Goal: Task Accomplishment & Management: Use online tool/utility

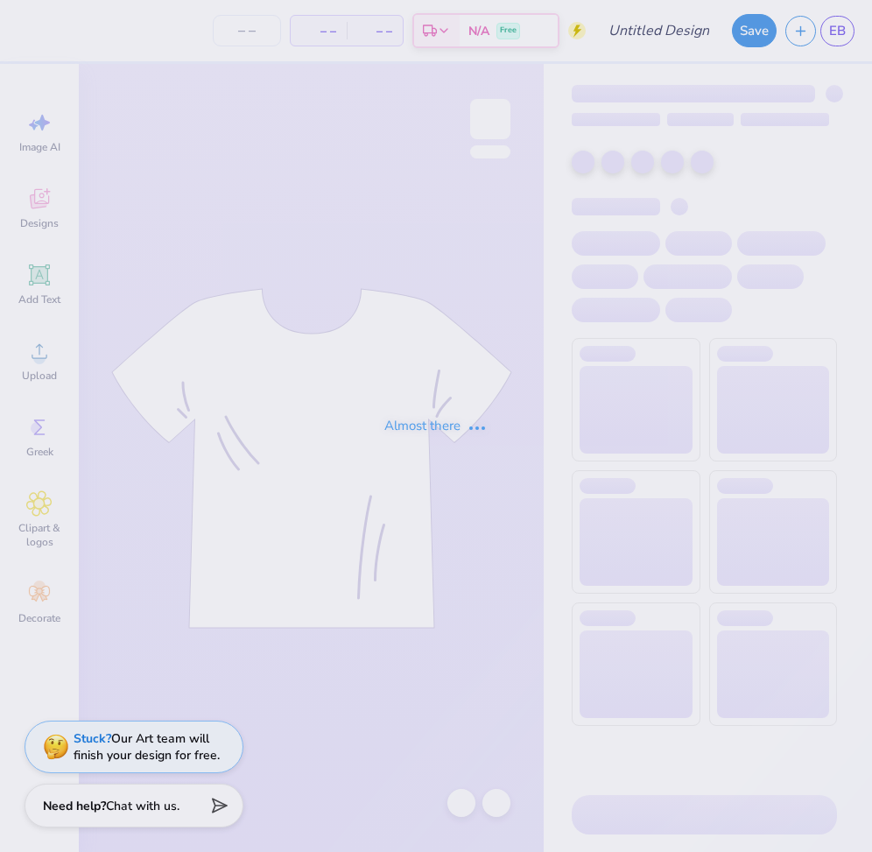
click at [696, 624] on div "Almost there" at bounding box center [436, 426] width 872 height 852
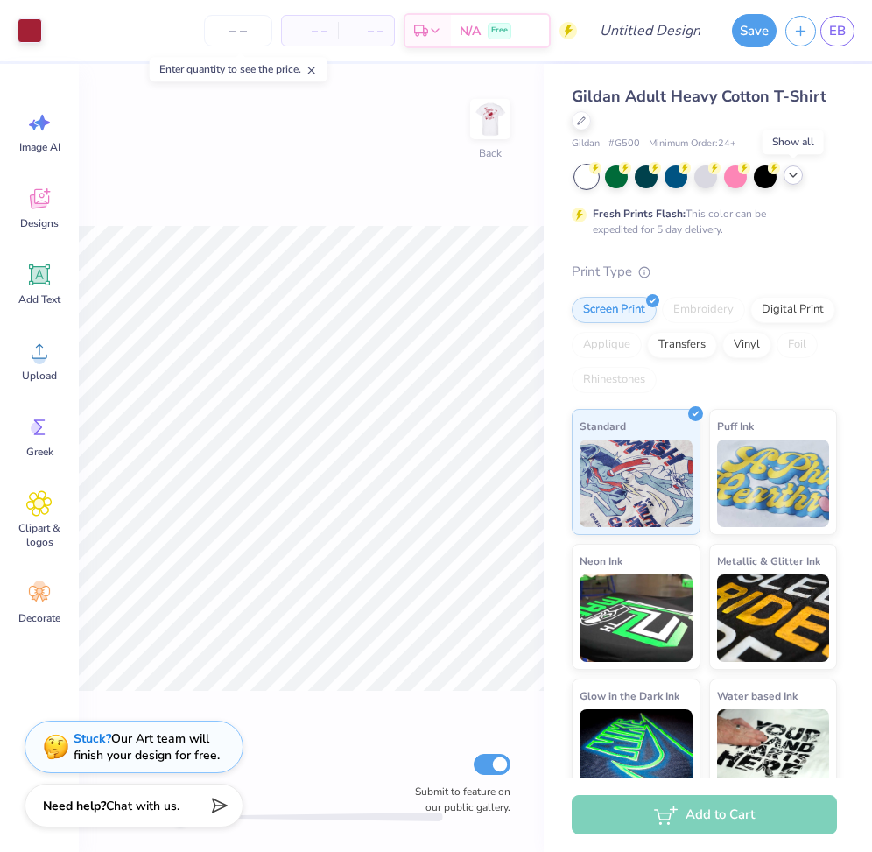
click at [795, 175] on icon at bounding box center [793, 175] width 14 height 14
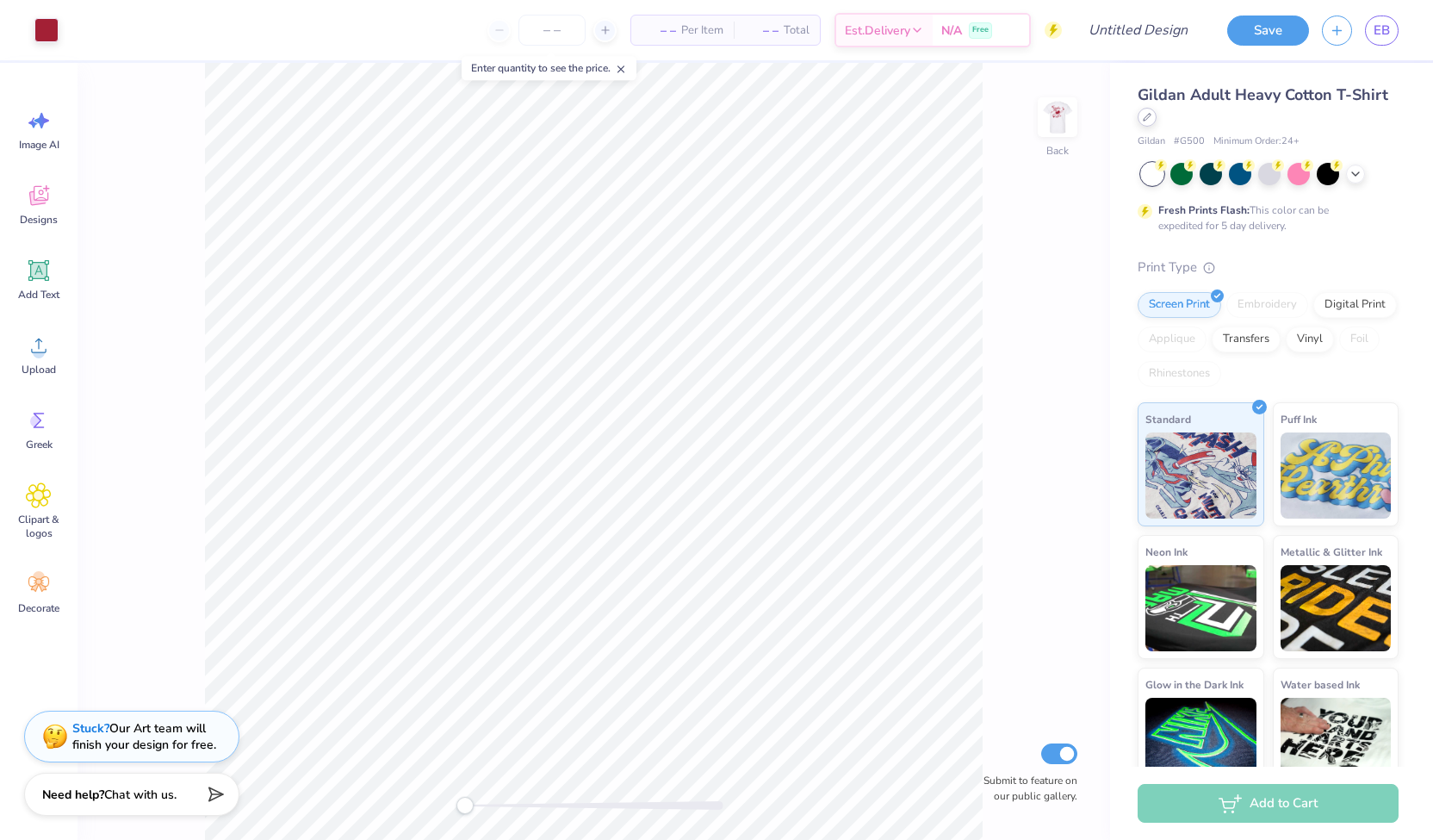
click at [857, 120] on icon at bounding box center [1147, 117] width 9 height 9
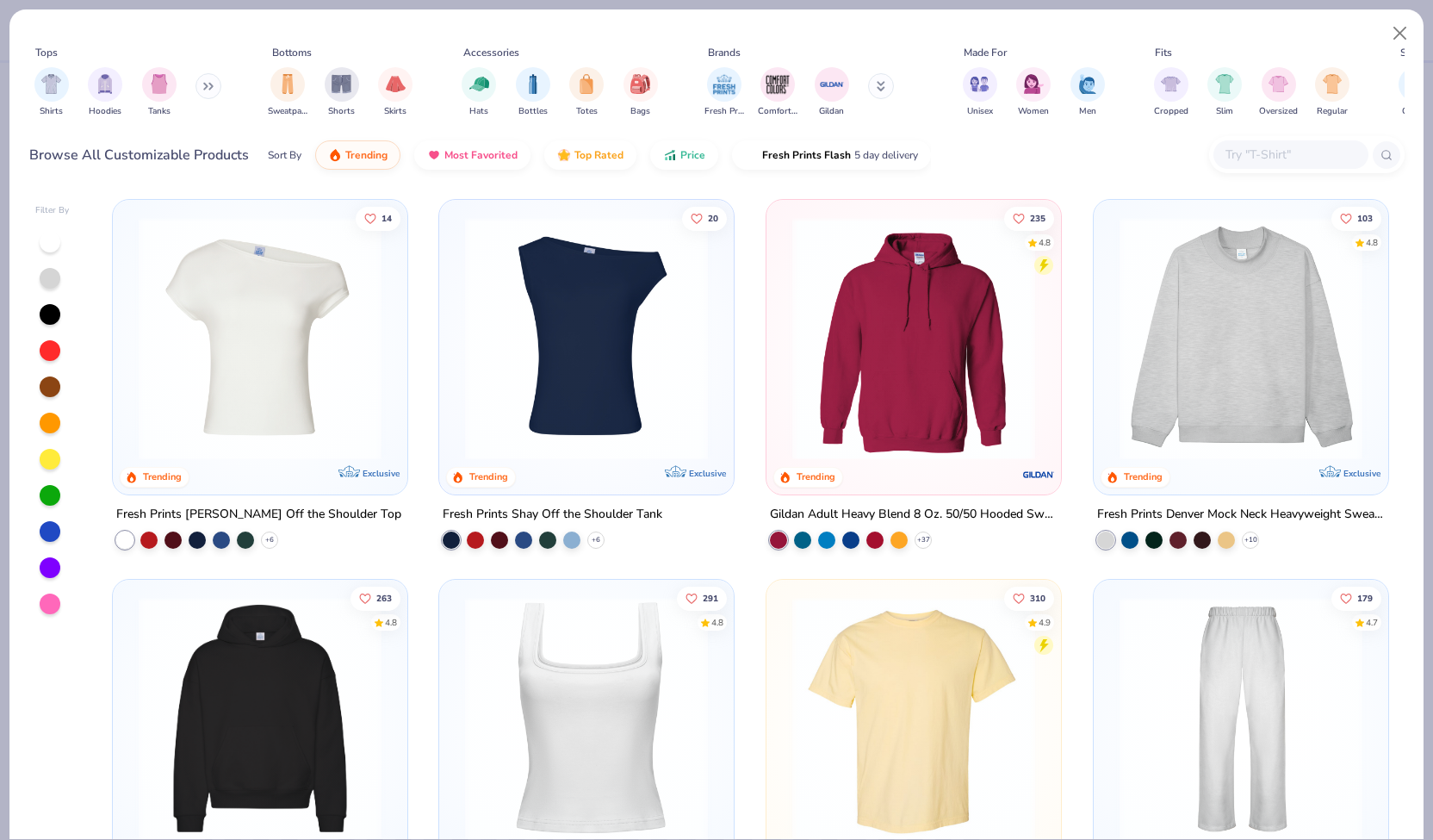
scroll to position [204, 0]
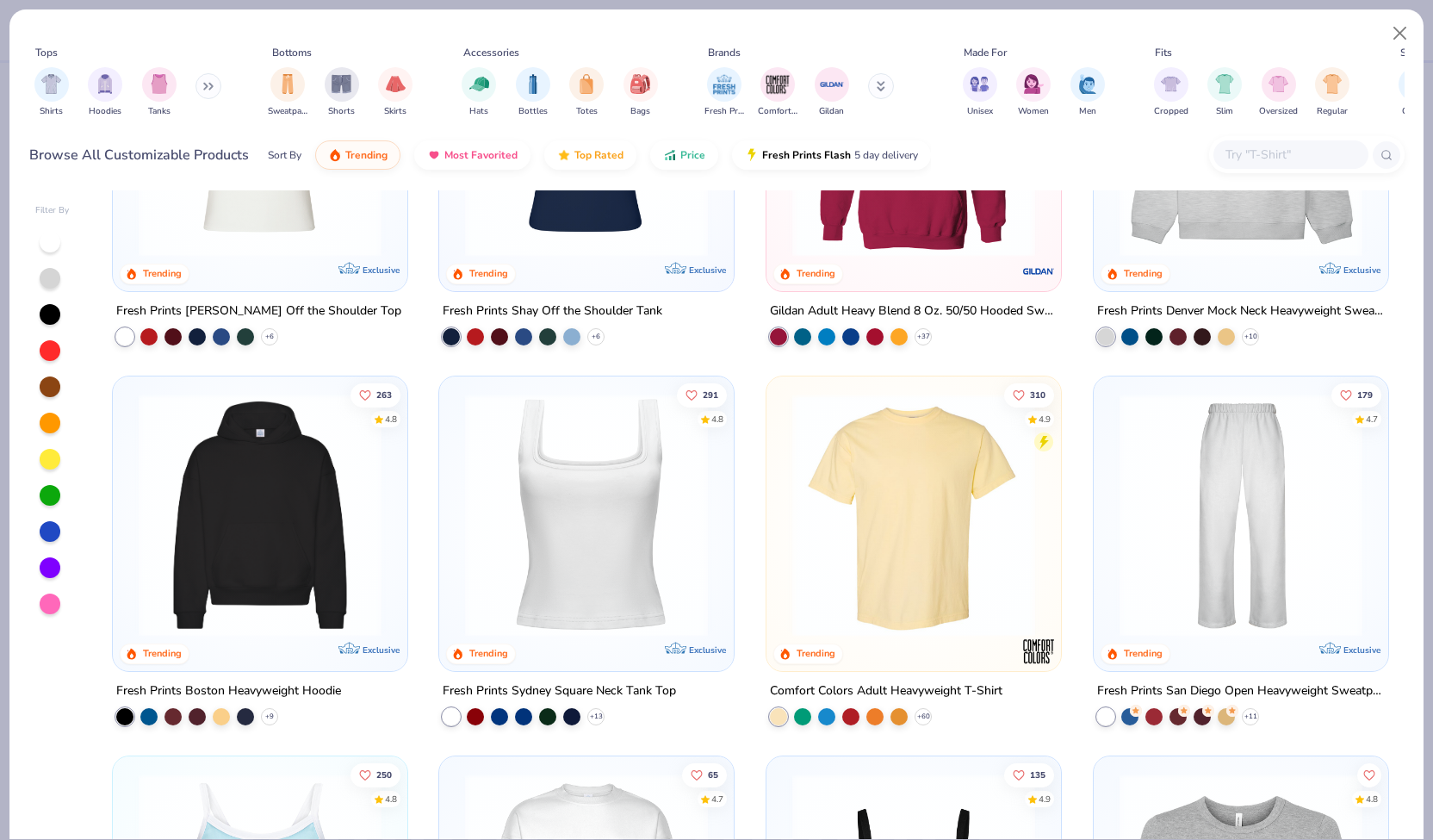
click at [857, 145] on input "text" at bounding box center [1289, 154] width 133 height 20
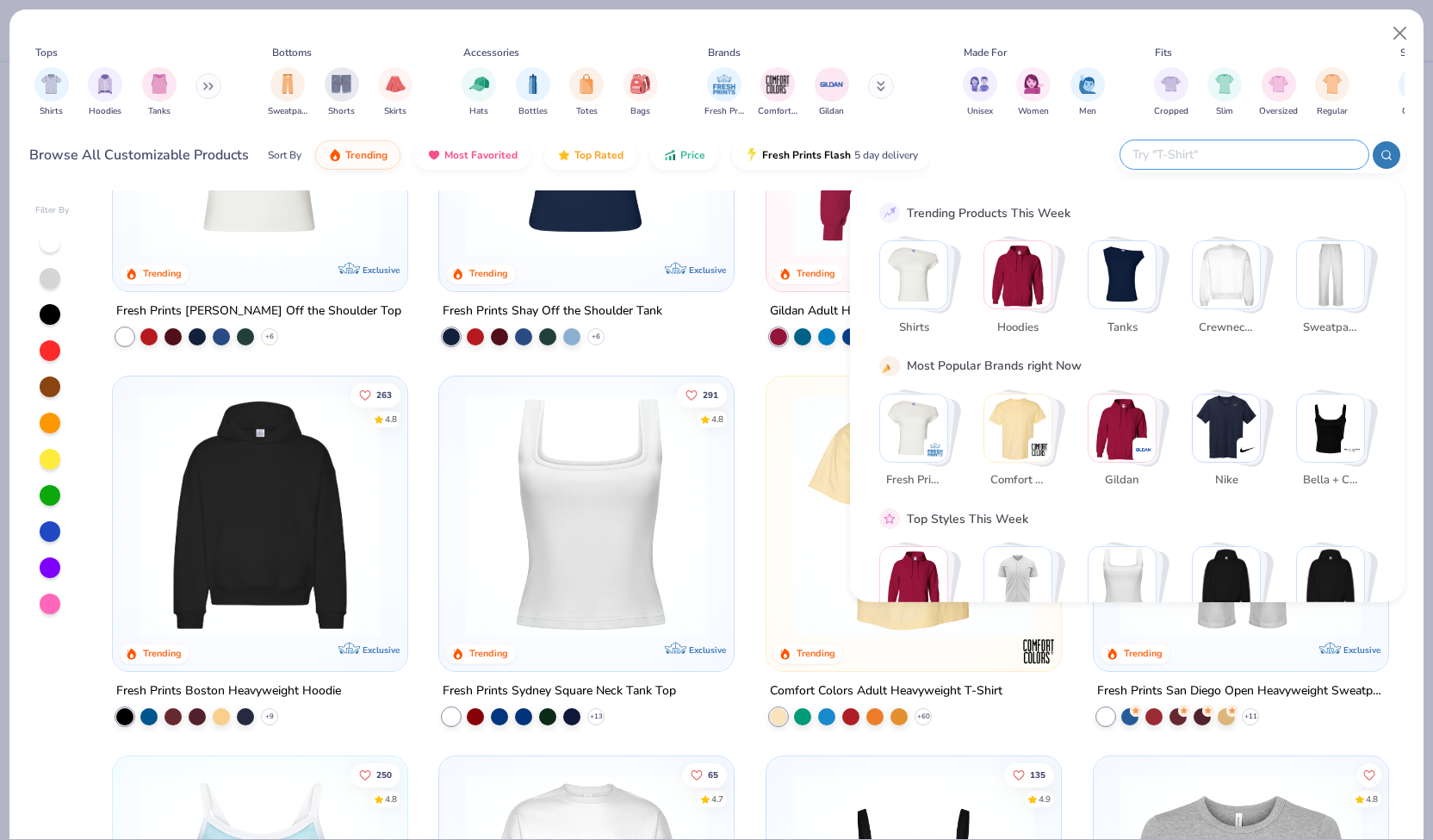
paste input "[URL][DOMAIN_NAME]"
type input "[URL][DOMAIN_NAME]"
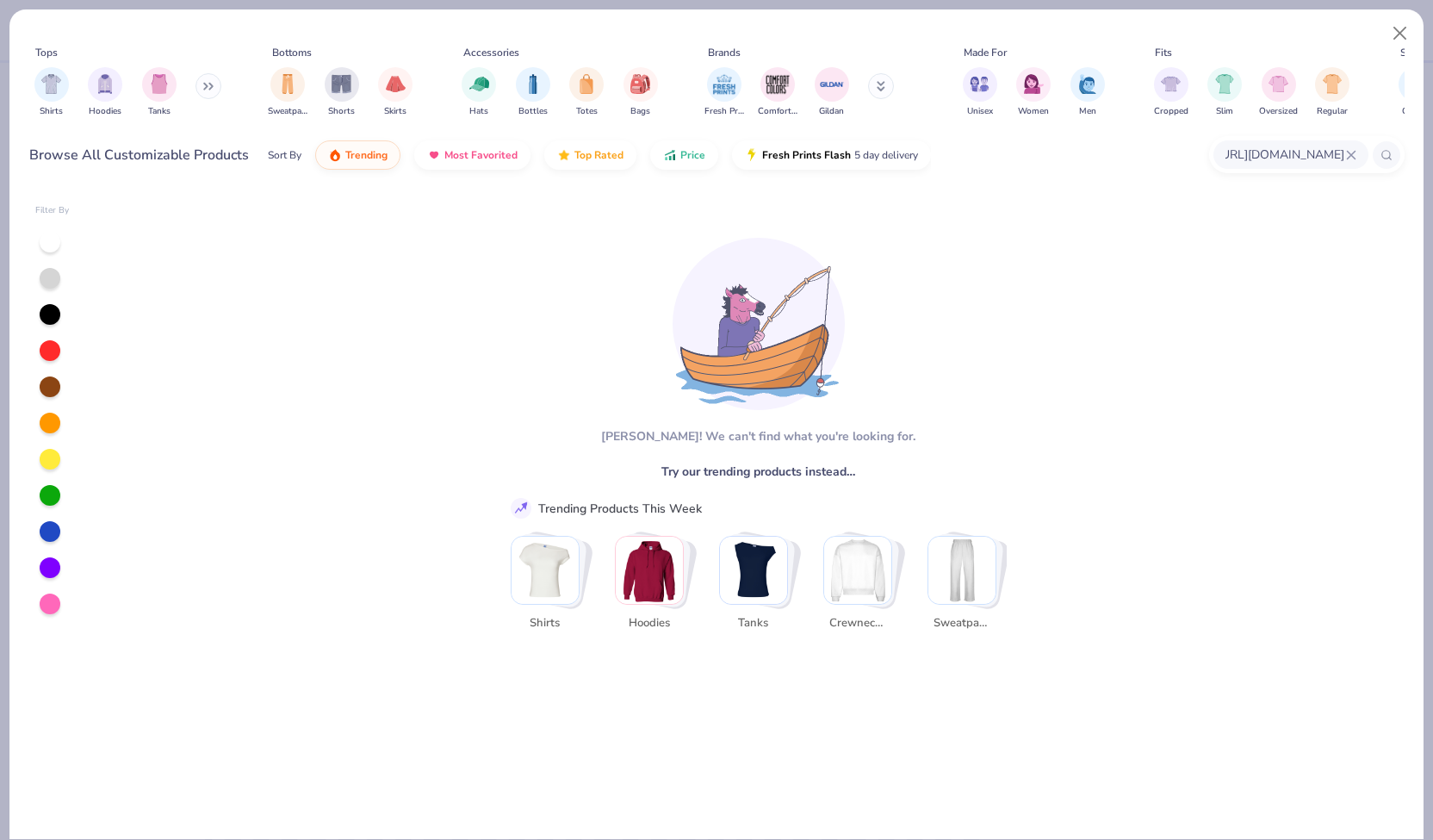
scroll to position [0, 0]
click at [832, 581] on img "Stack Card Button Crewnecks" at bounding box center [858, 570] width 67 height 67
click at [834, 585] on img "Stack Card Button Crewnecks" at bounding box center [858, 570] width 67 height 67
click at [857, 587] on img "Stack Card Button Crewnecks" at bounding box center [858, 570] width 67 height 67
click at [857, 593] on img "Stack Card Button Crewnecks" at bounding box center [858, 570] width 67 height 67
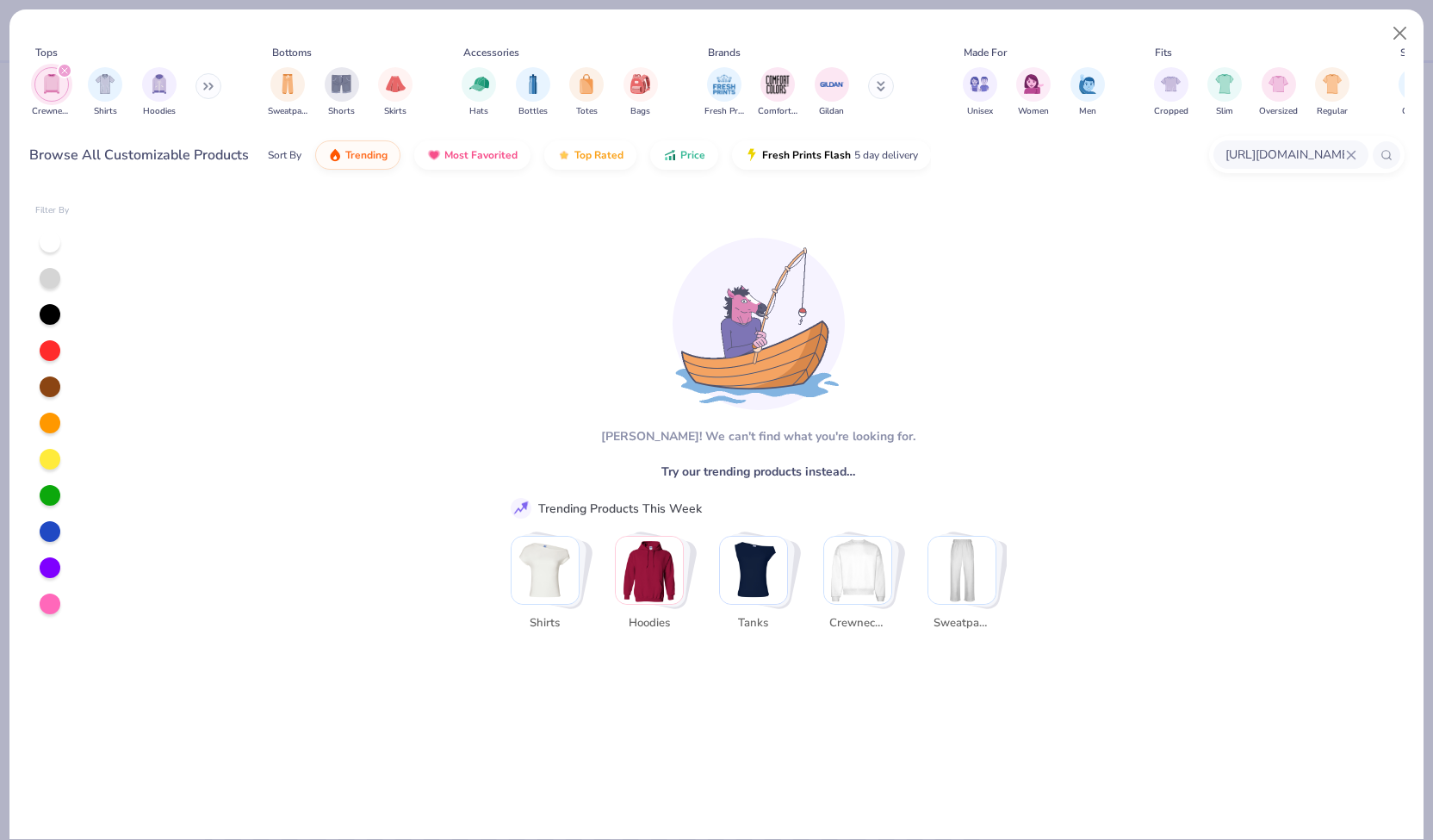
click at [857, 593] on img "Stack Card Button Crewnecks" at bounding box center [858, 570] width 67 height 67
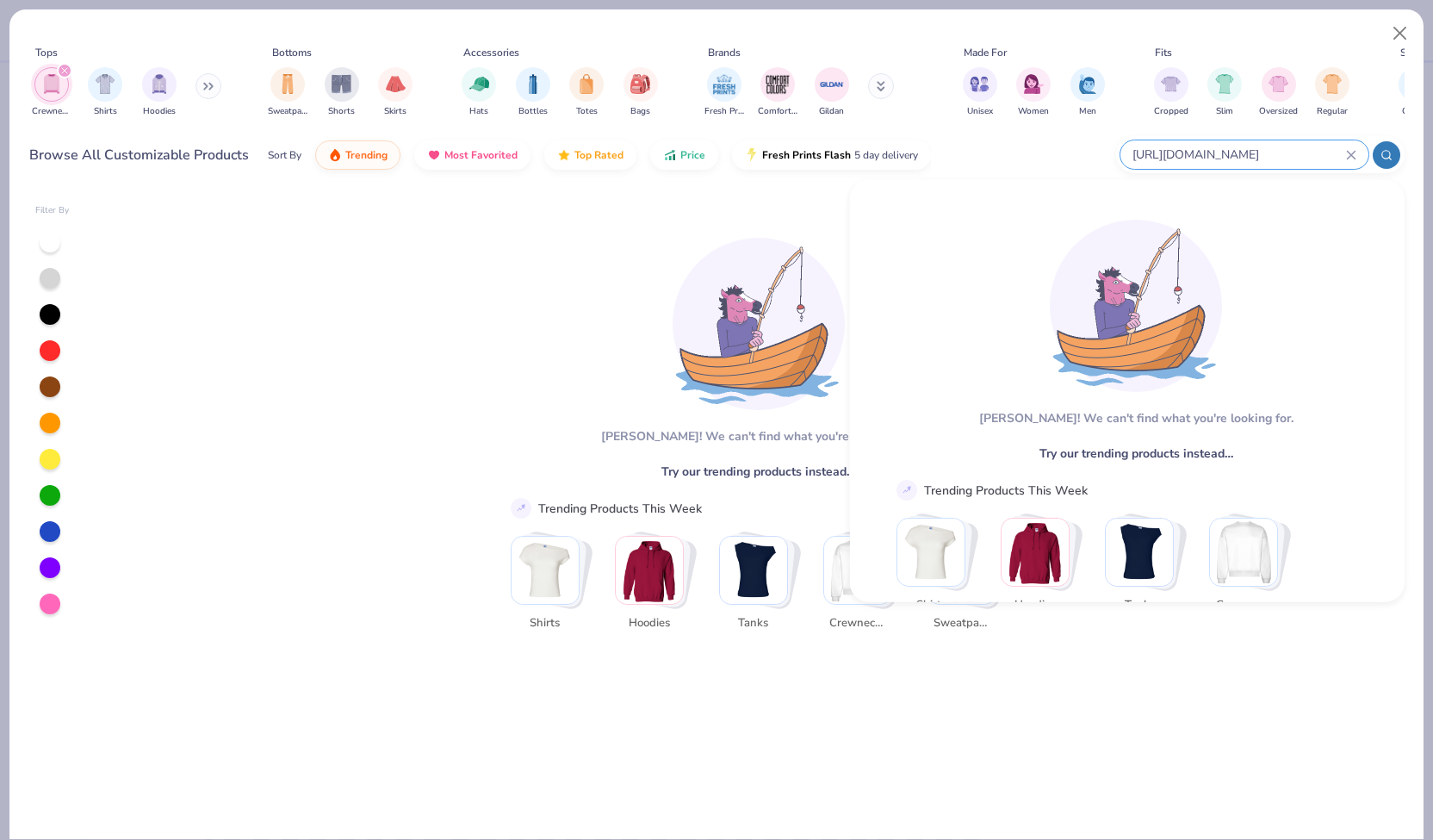
click at [857, 152] on input "[URL][DOMAIN_NAME]" at bounding box center [1238, 154] width 215 height 20
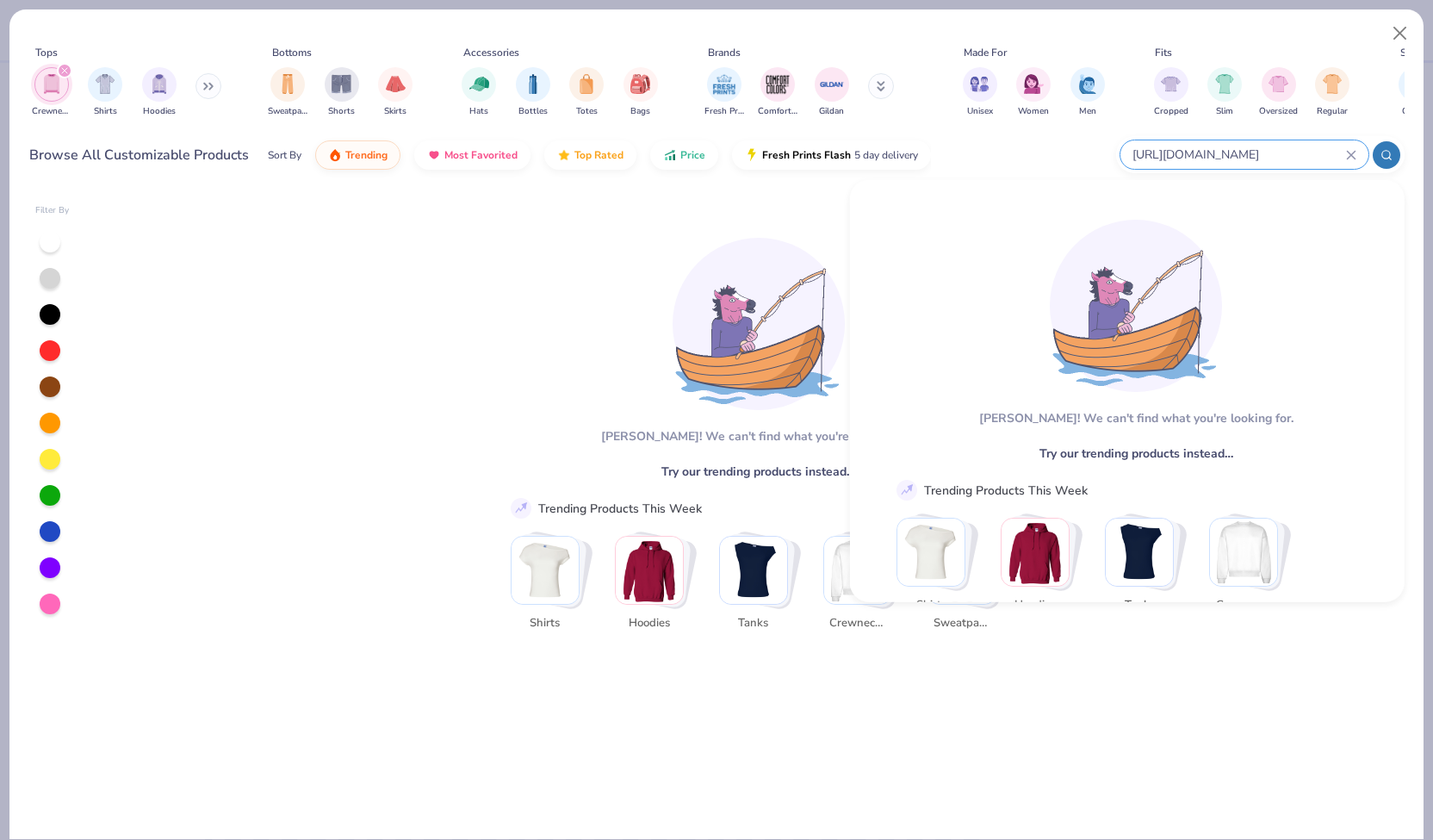
click at [857, 156] on circle at bounding box center [1385, 154] width 8 height 8
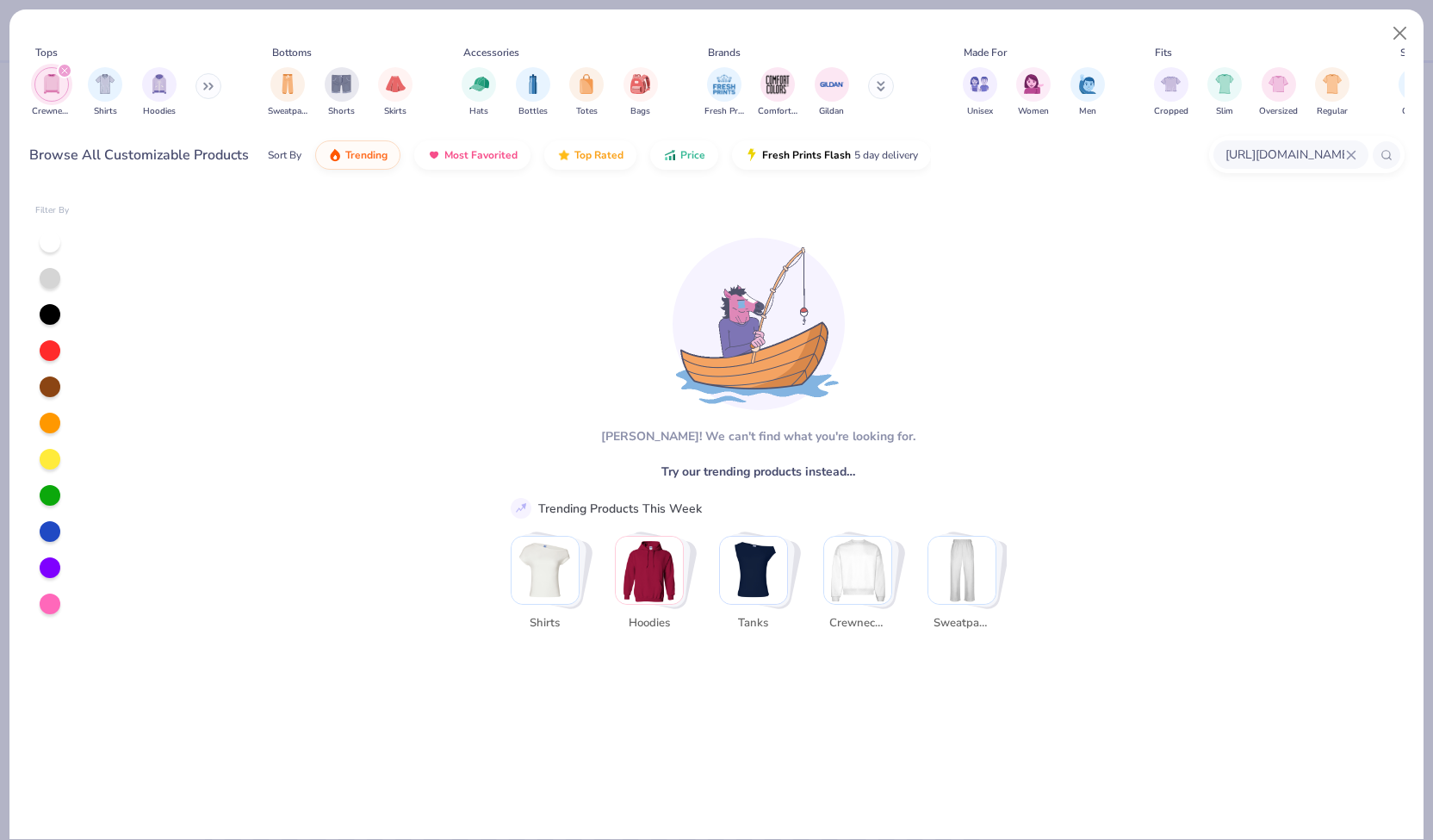
click at [371, 171] on div "Sort By Trending Most Favorited Top Rated Price Fresh Prints Flash 5 day delive…" at bounding box center [599, 154] width 663 height 48
click at [373, 155] on span "Trending" at bounding box center [366, 150] width 42 height 14
click at [70, 80] on div "Crewnecks" at bounding box center [51, 92] width 39 height 51
click at [857, 160] on input "[URL][DOMAIN_NAME]" at bounding box center [1284, 154] width 122 height 20
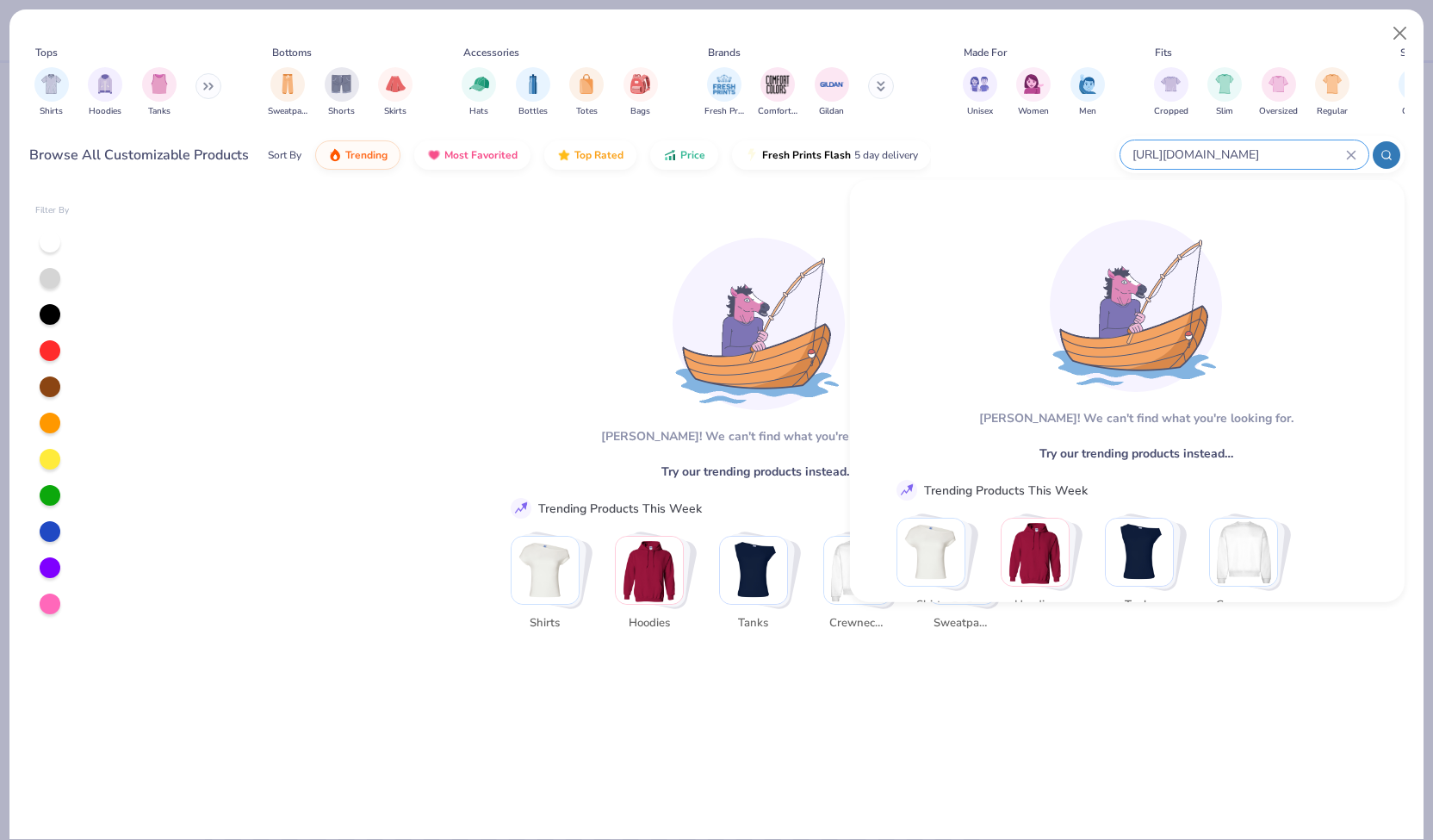
click at [857, 154] on icon at bounding box center [1351, 154] width 11 height 11
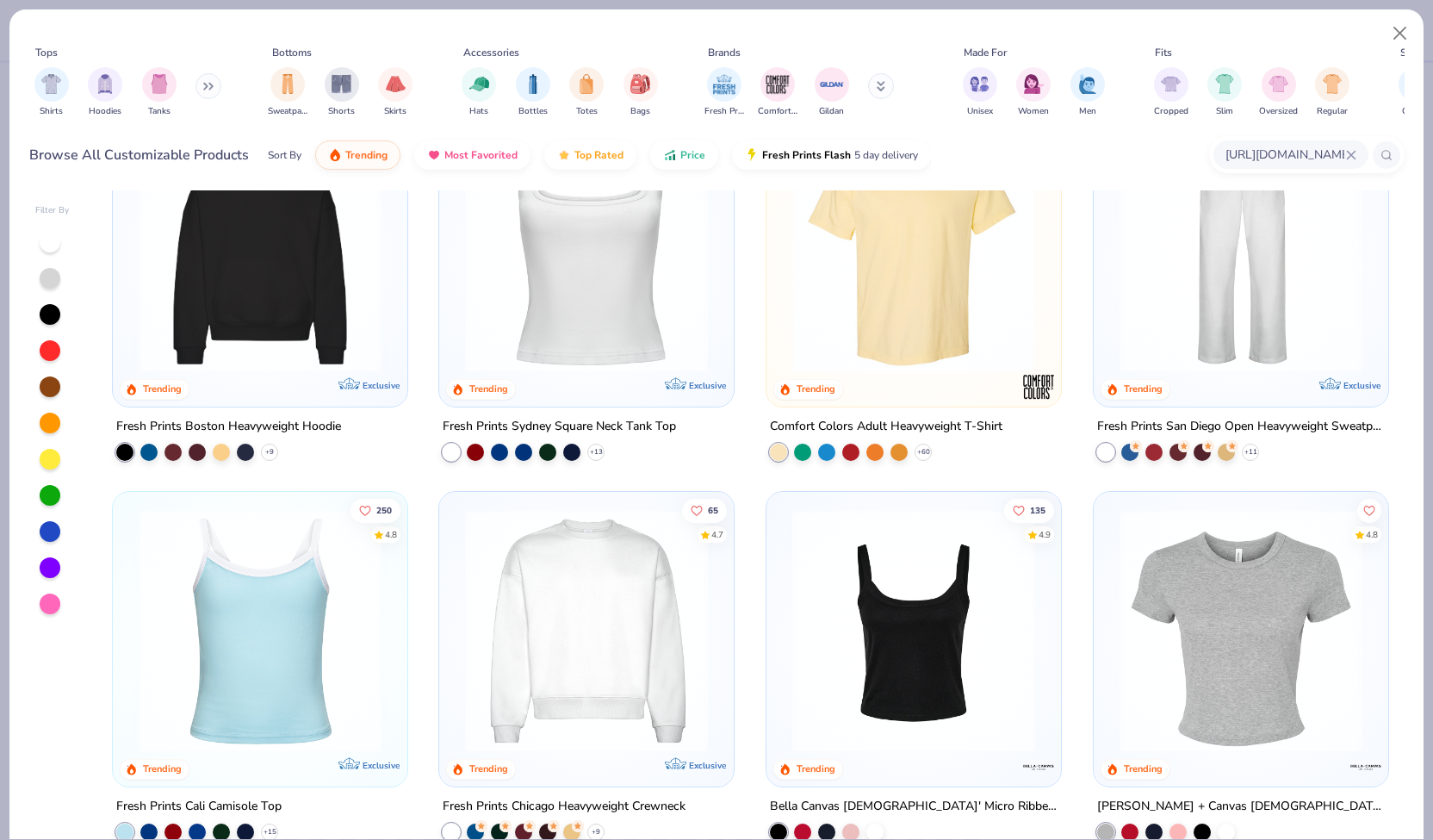
scroll to position [696, 0]
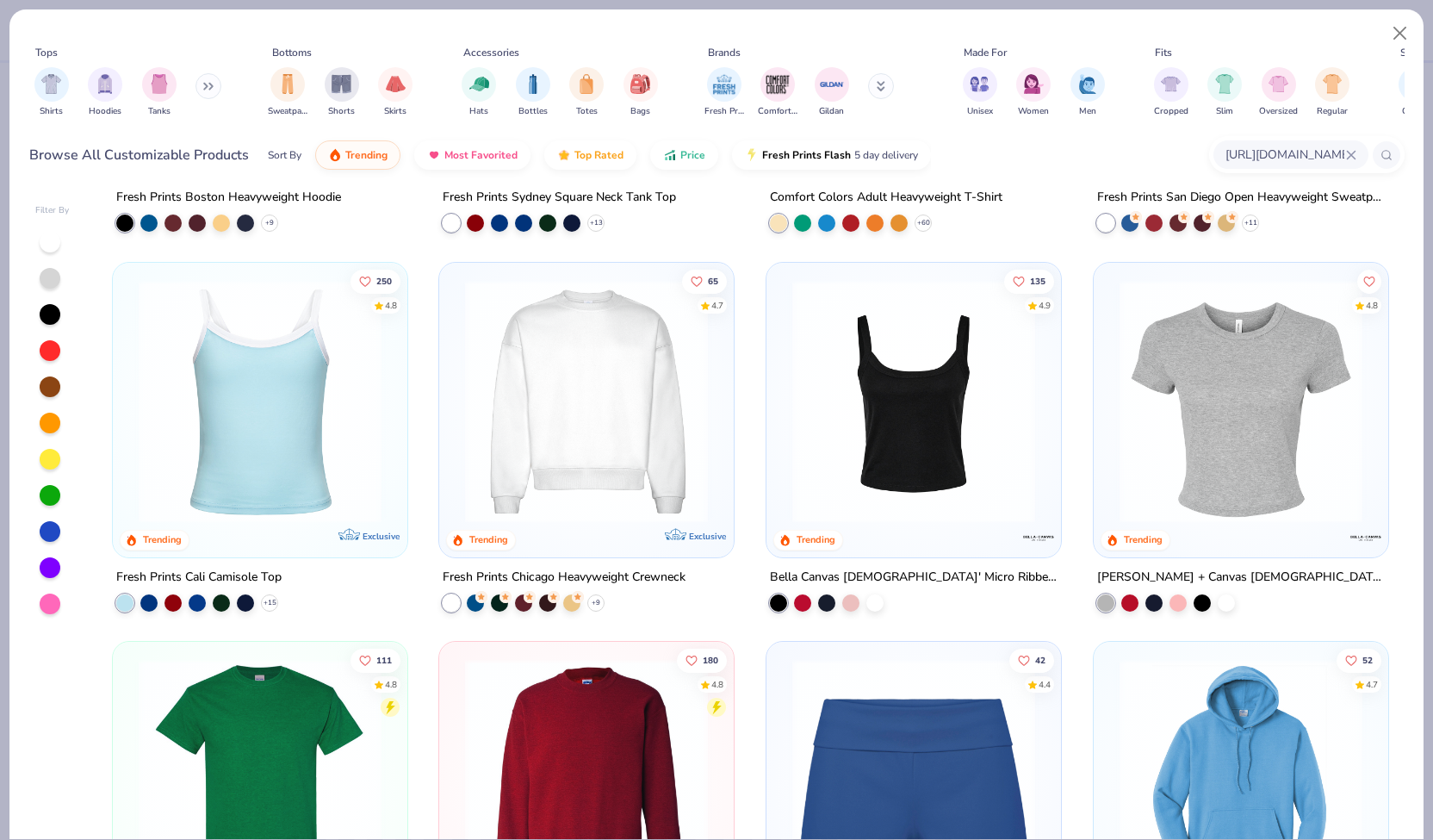
click at [570, 457] on img at bounding box center [586, 400] width 260 height 243
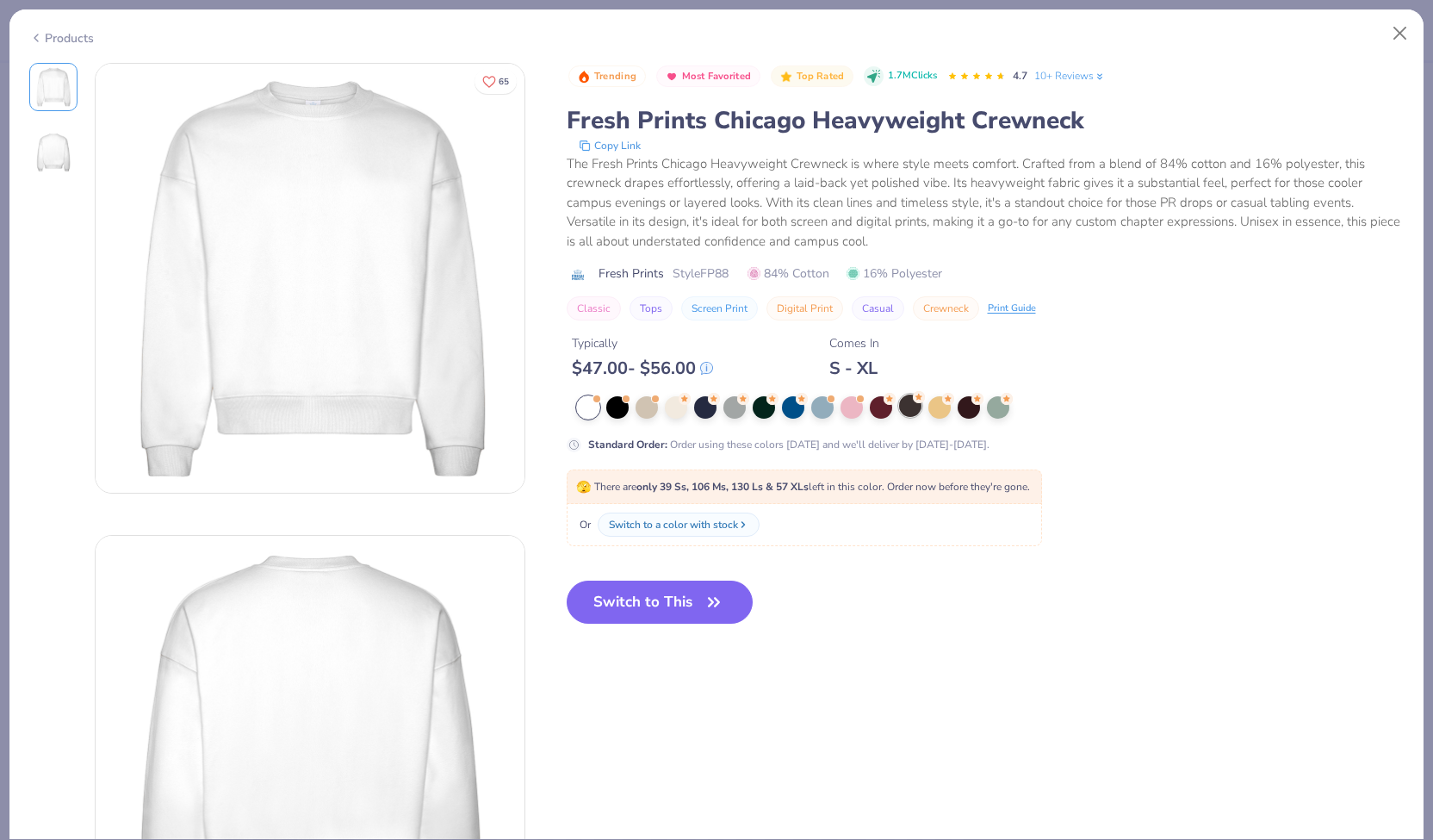
drag, startPoint x: 975, startPoint y: 405, endPoint x: 910, endPoint y: 412, distance: 65.4
click at [857, 412] on div at bounding box center [917, 407] width 679 height 23
click at [857, 412] on div at bounding box center [910, 405] width 23 height 23
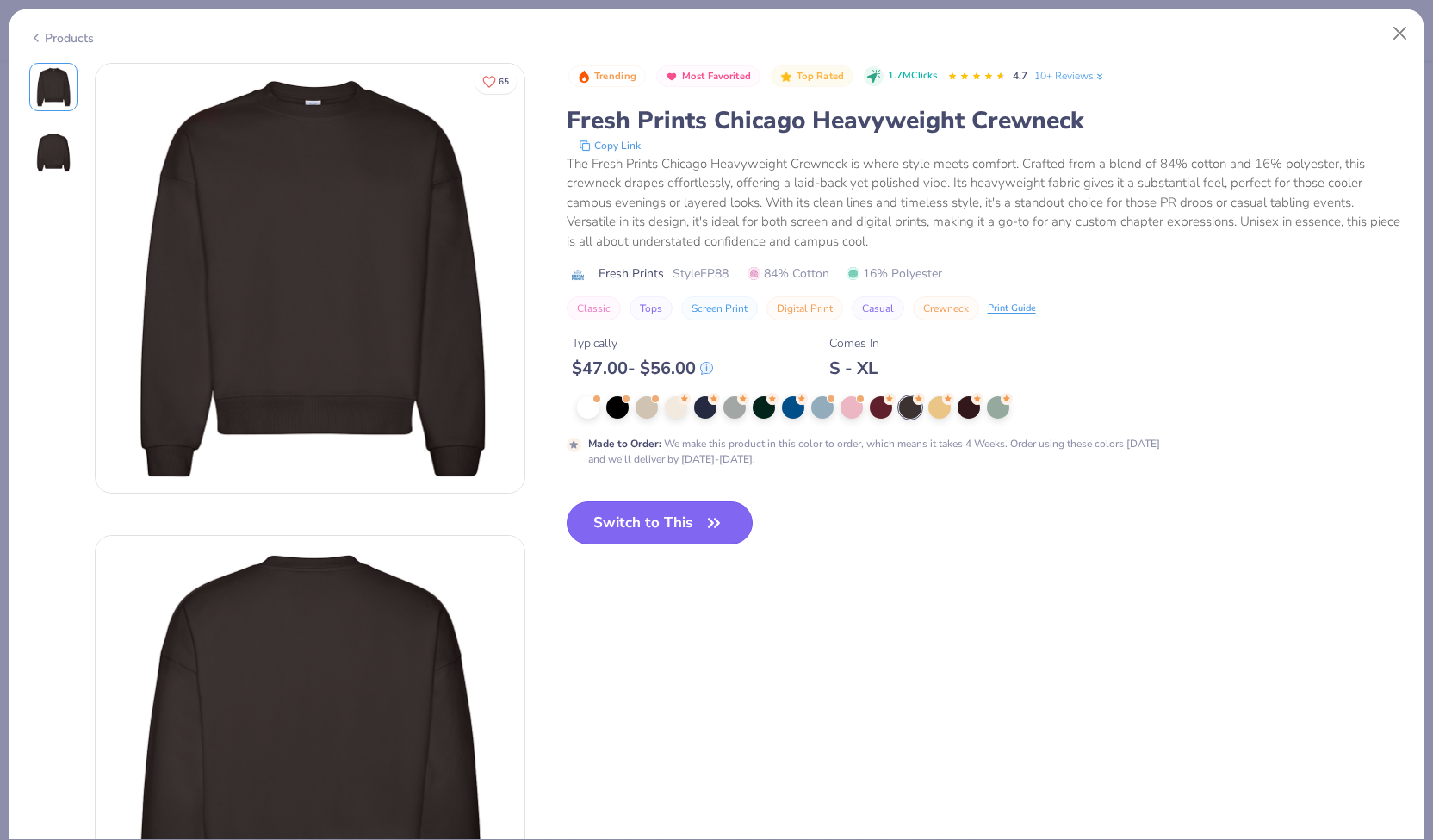
click at [697, 529] on button "Switch to This" at bounding box center [660, 523] width 187 height 43
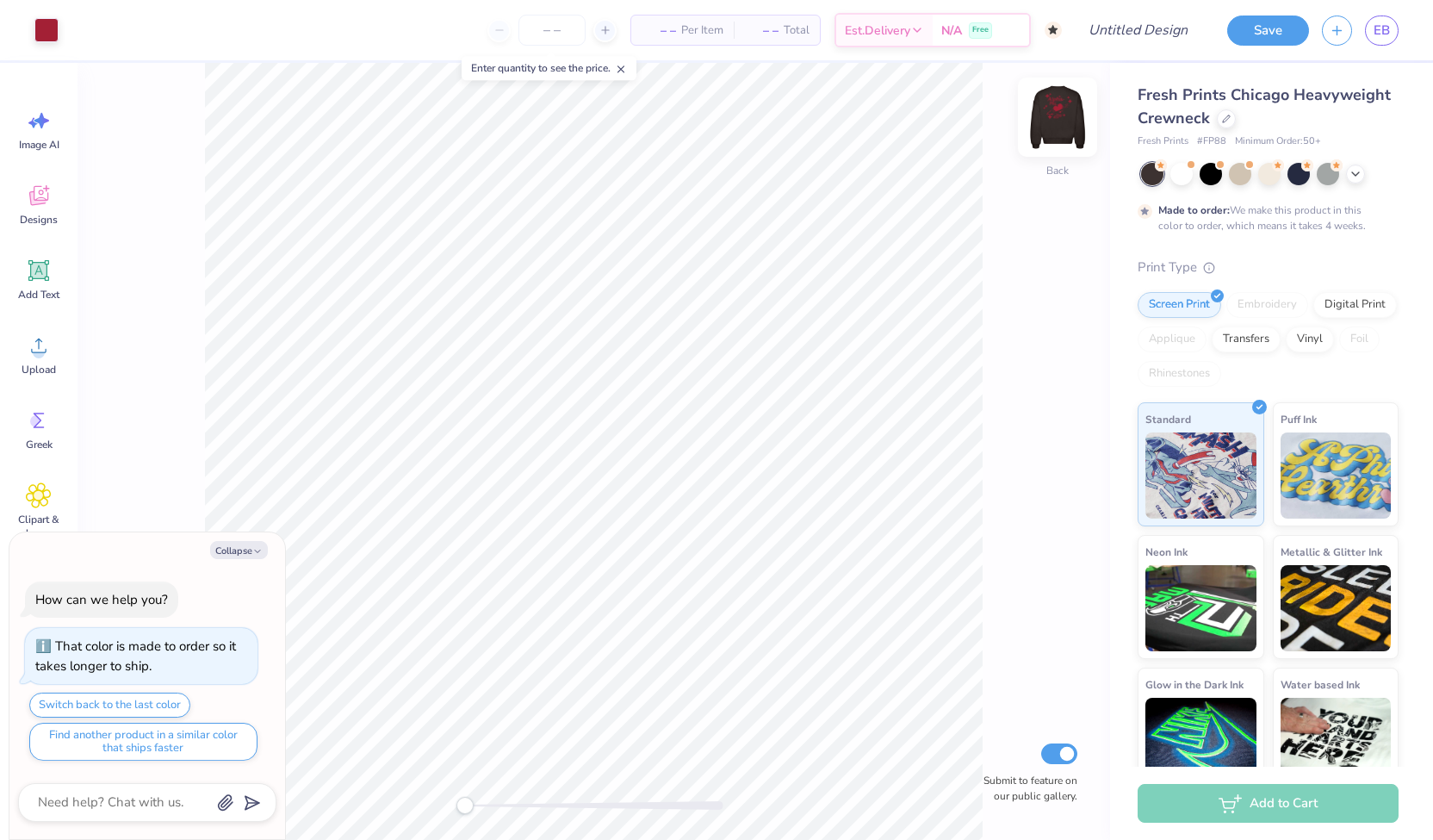
click at [857, 111] on img at bounding box center [1057, 117] width 69 height 69
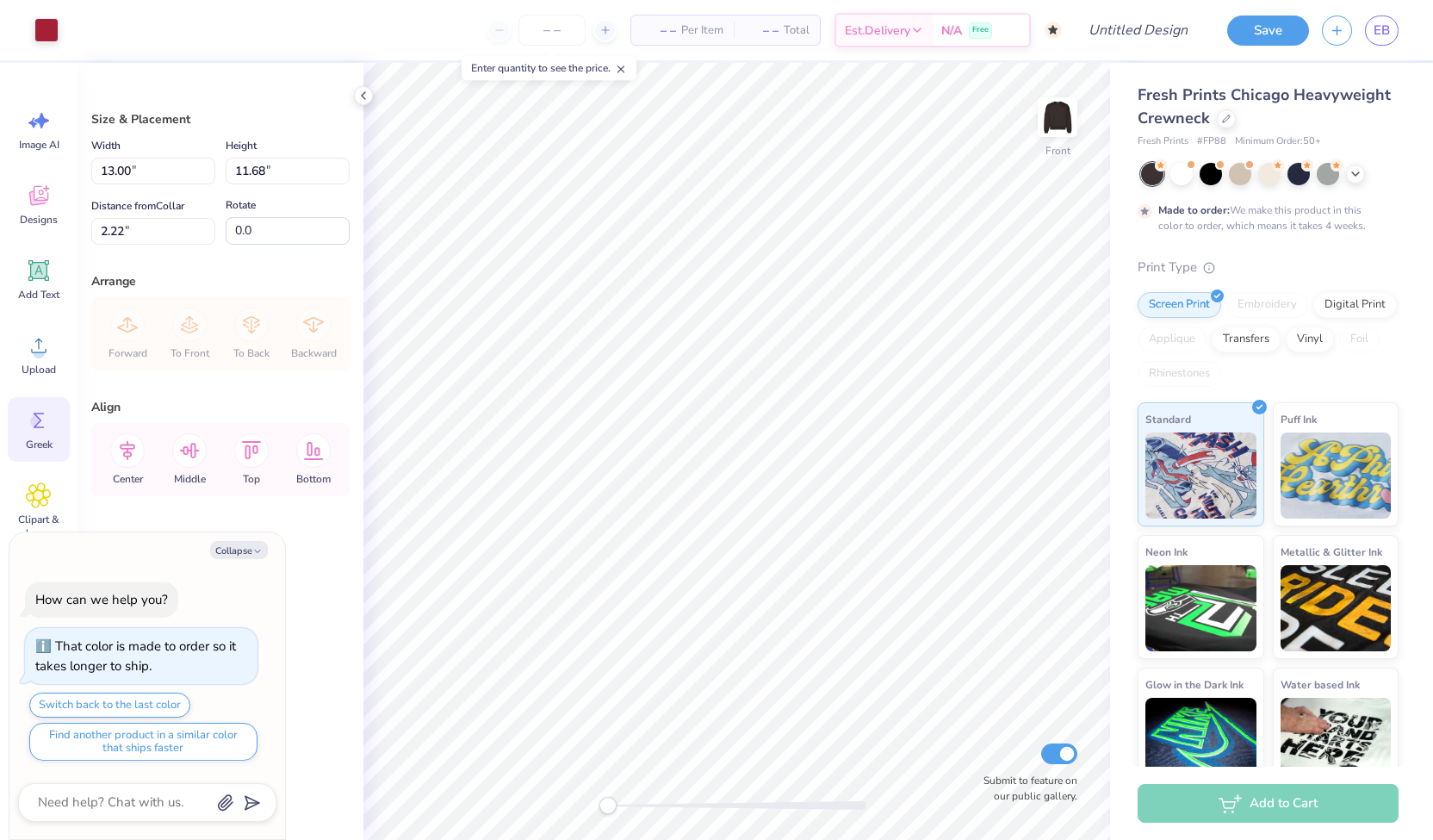
click at [36, 432] on icon at bounding box center [38, 420] width 26 height 26
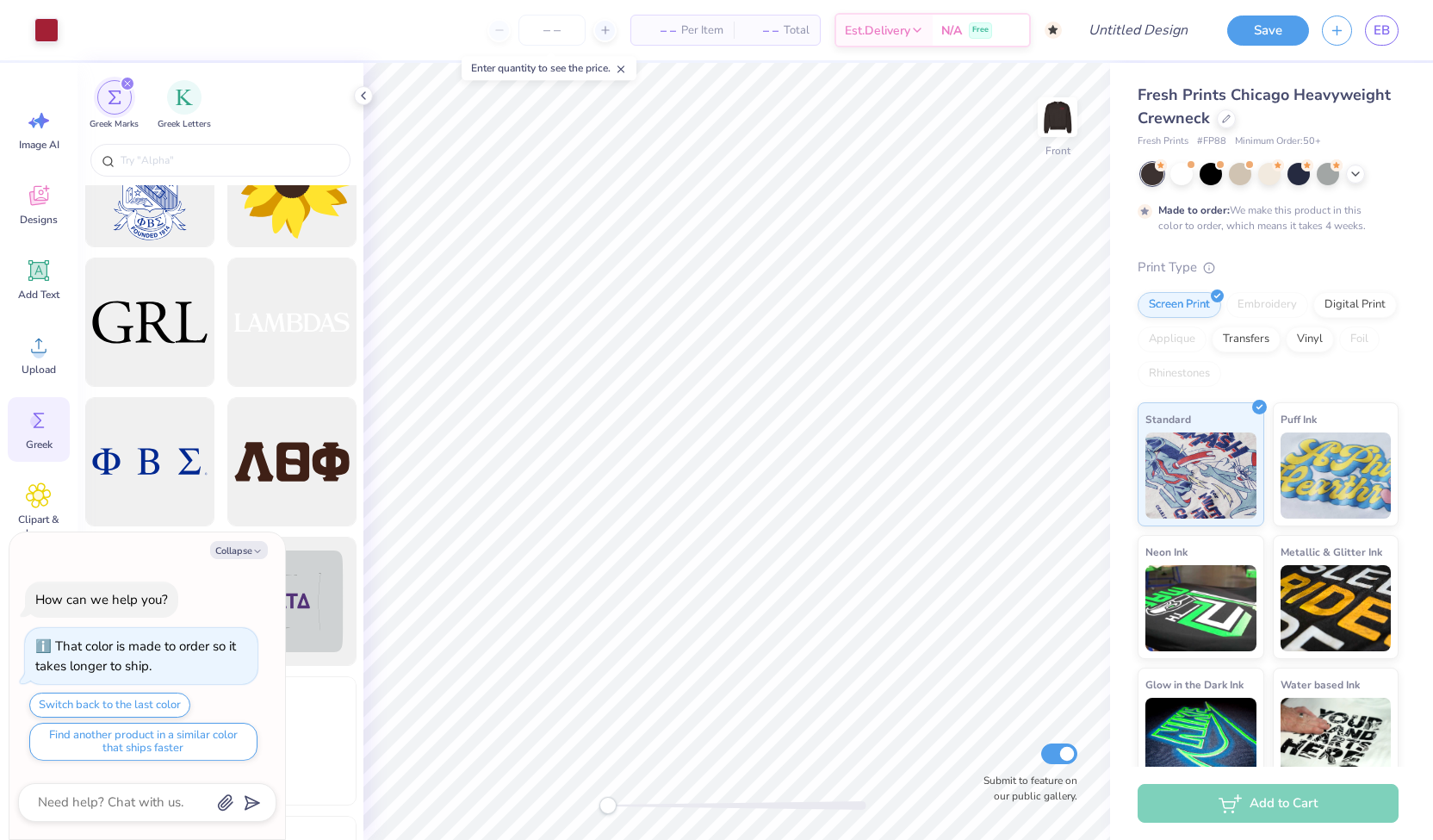
scroll to position [5728, 0]
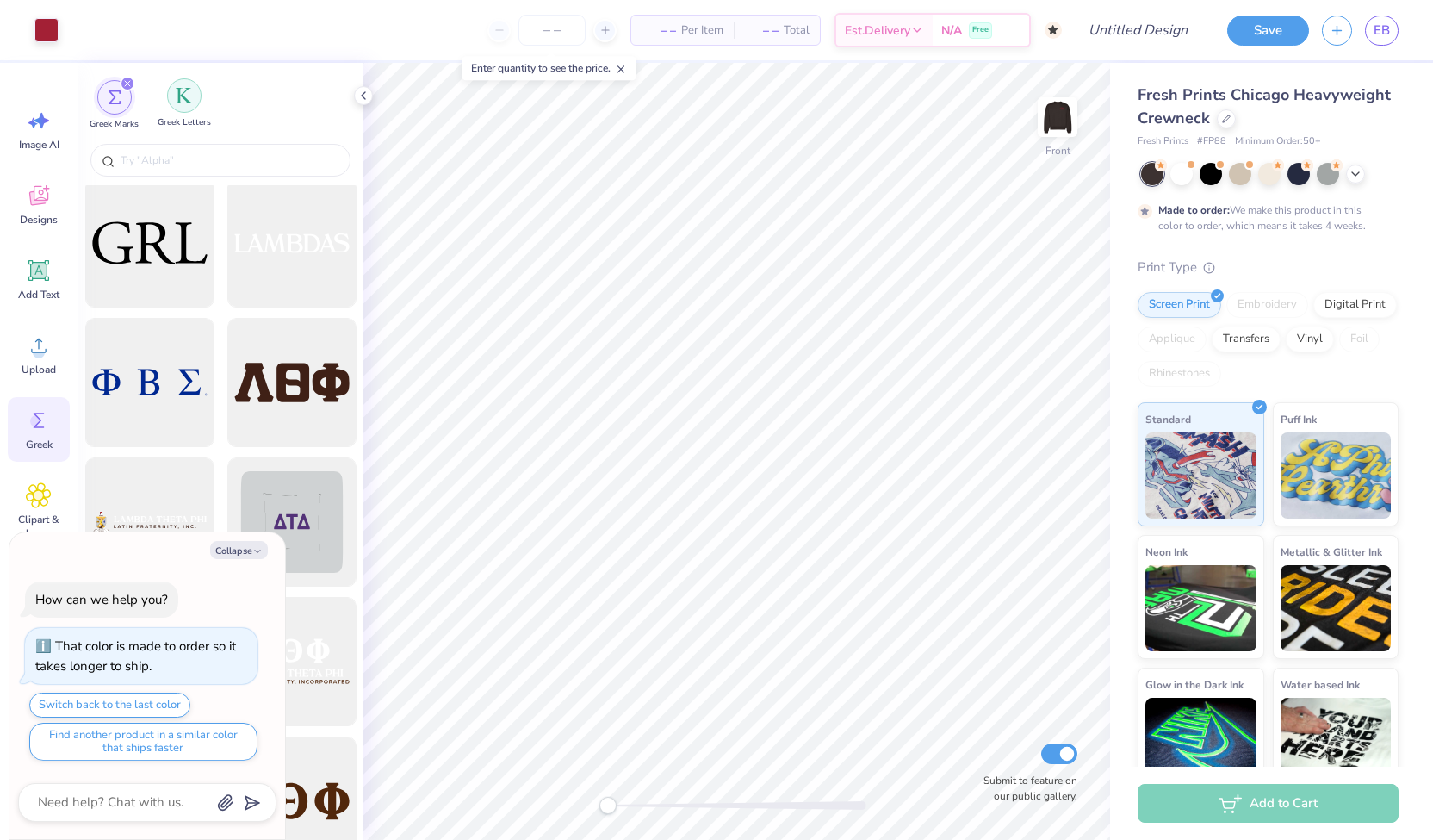
click at [184, 93] on img "filter for Greek Letters" at bounding box center [185, 95] width 18 height 18
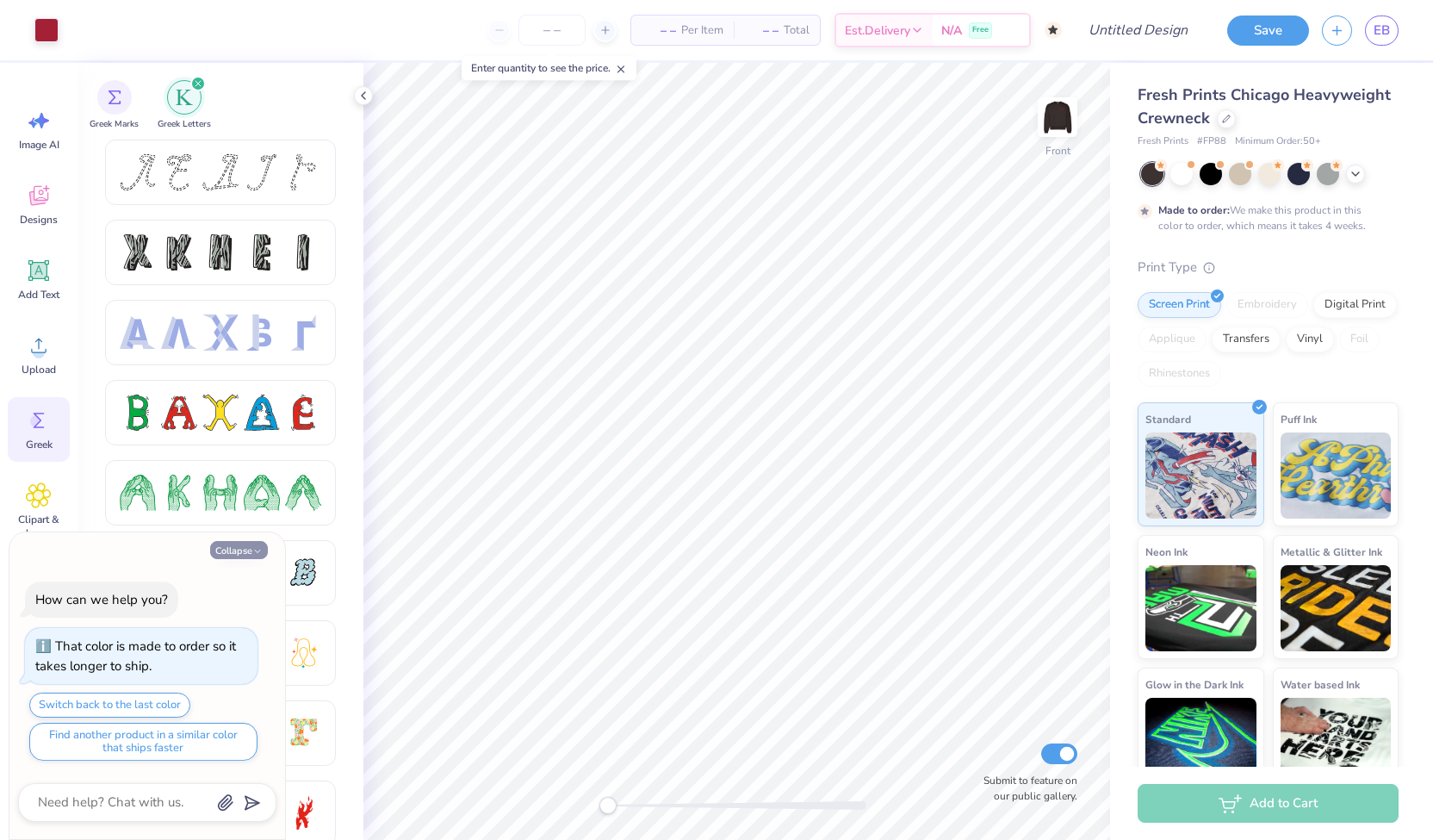
click at [259, 544] on button "Collapse" at bounding box center [239, 550] width 58 height 18
type textarea "x"
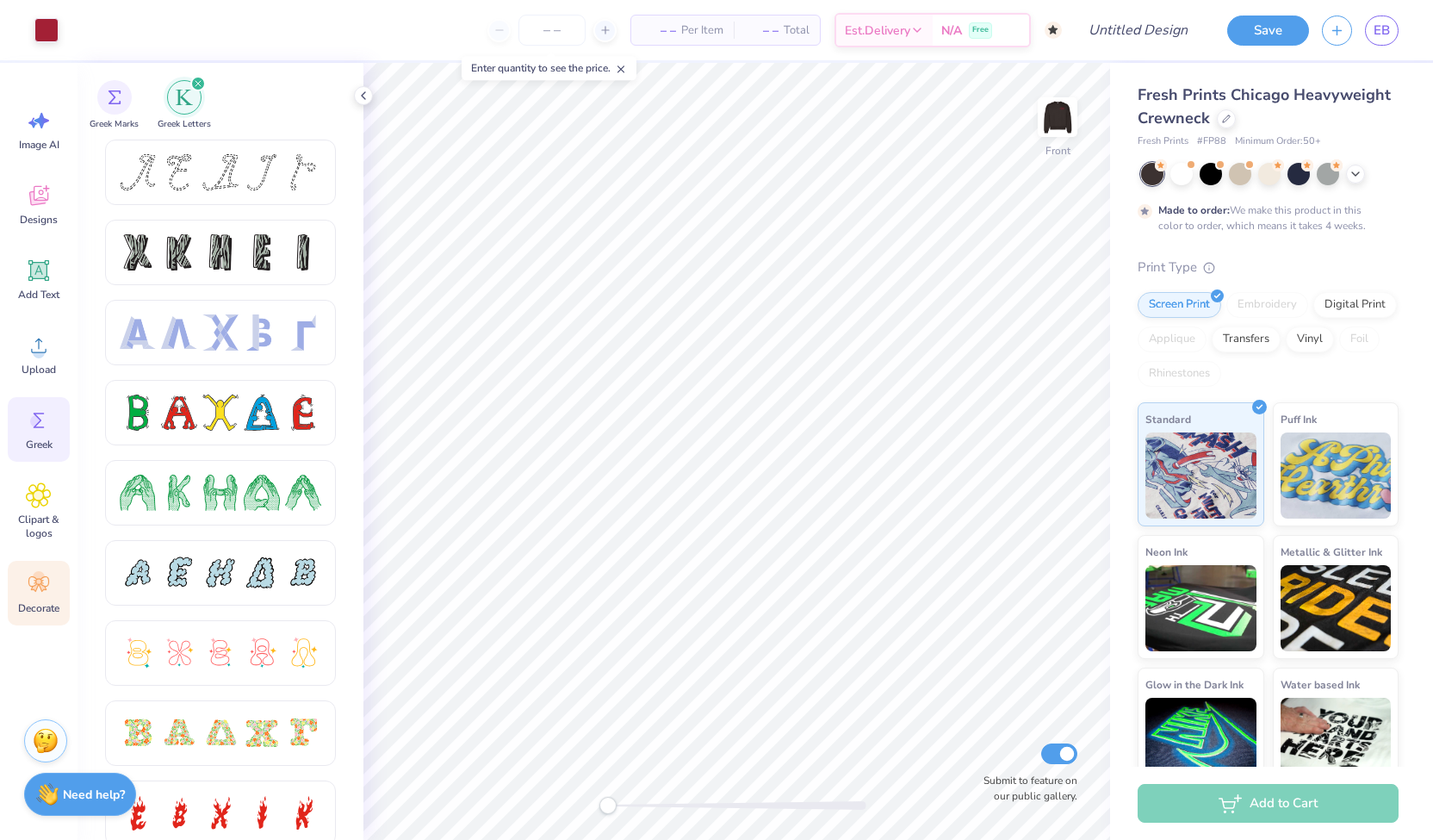
click at [48, 588] on icon at bounding box center [38, 584] width 26 height 26
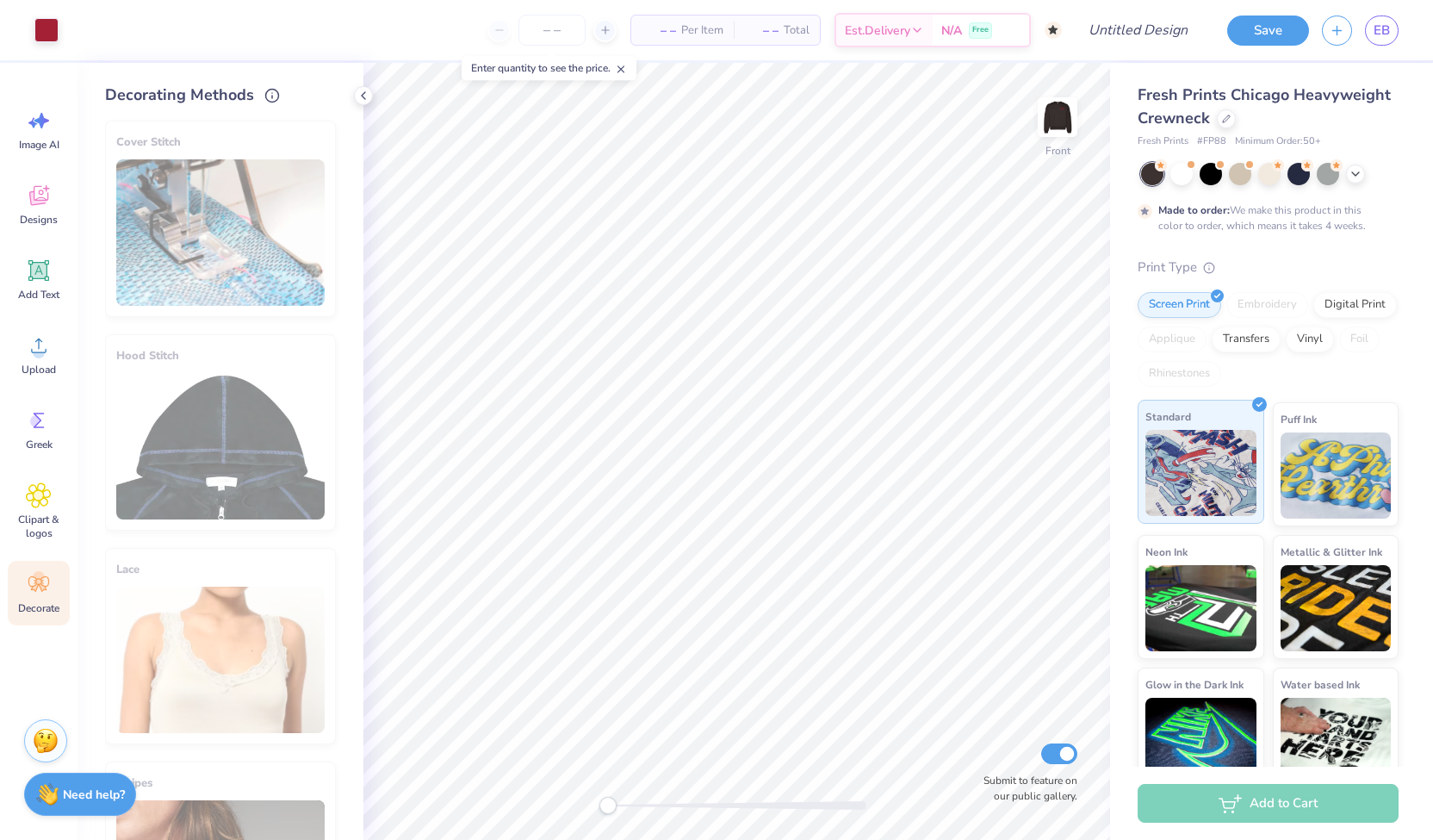
scroll to position [25, 0]
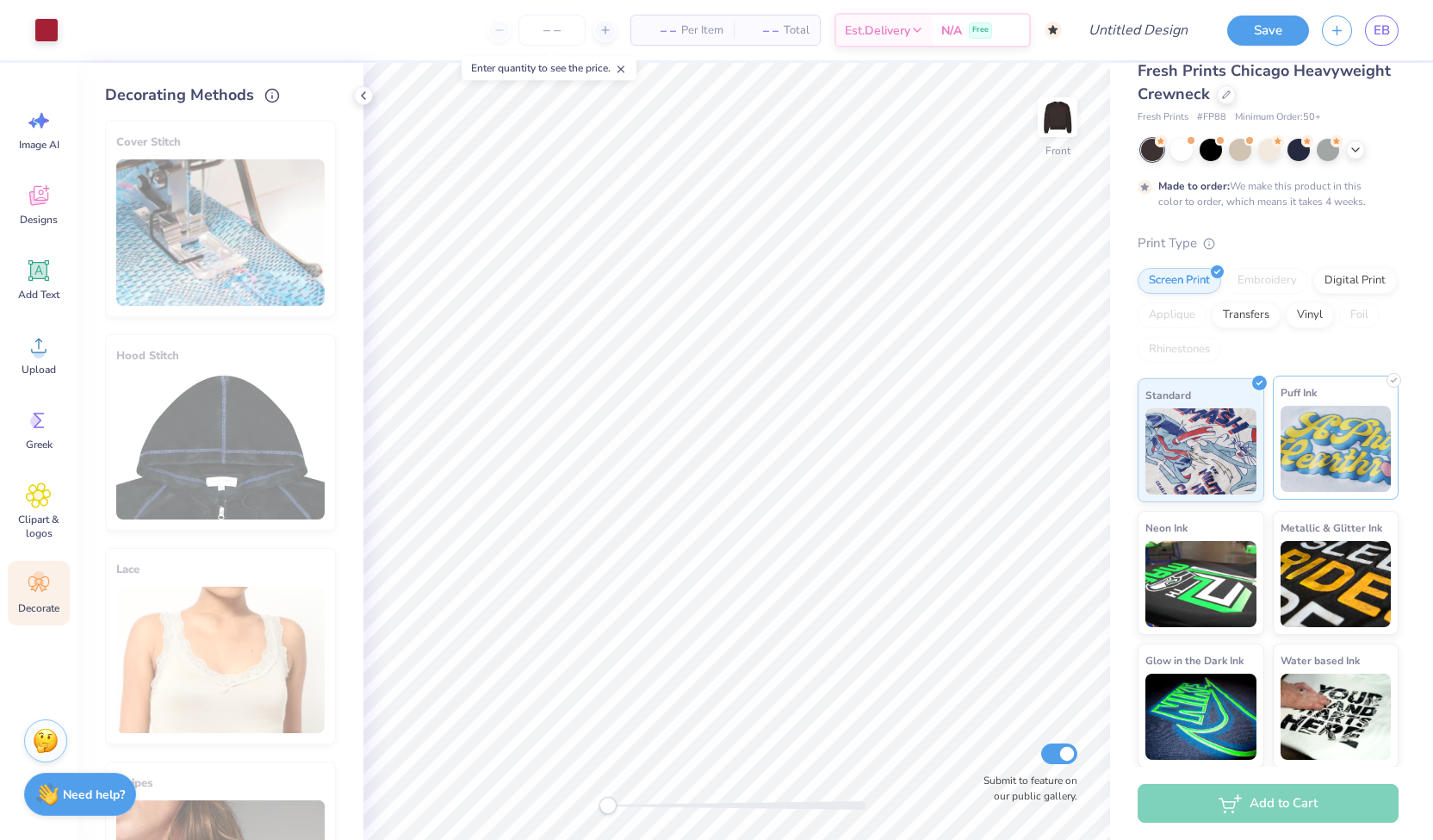
click at [857, 475] on img at bounding box center [1336, 449] width 111 height 87
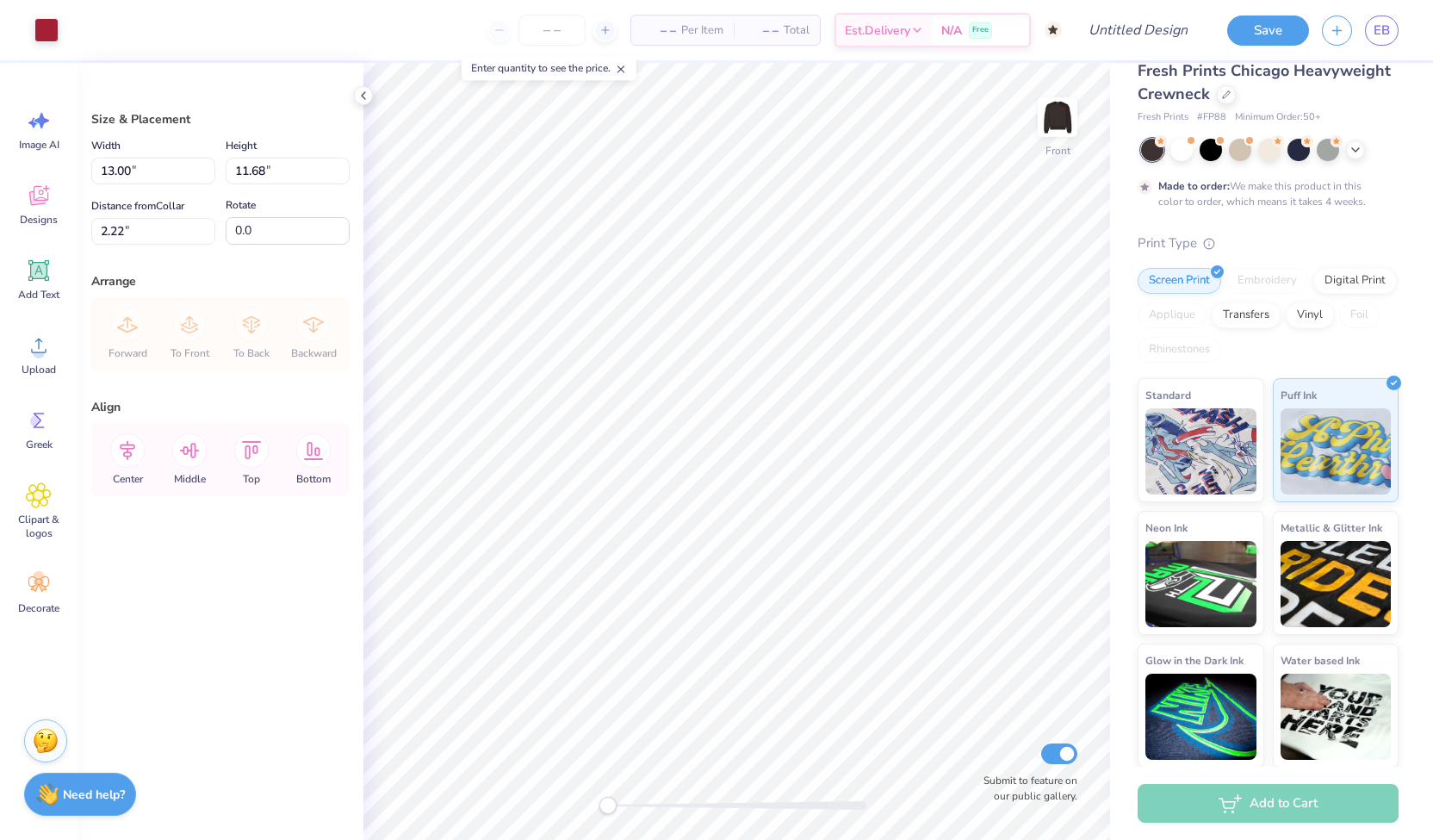
click at [857, 460] on img at bounding box center [1201, 451] width 111 height 87
click at [857, 149] on div at bounding box center [1270, 150] width 258 height 23
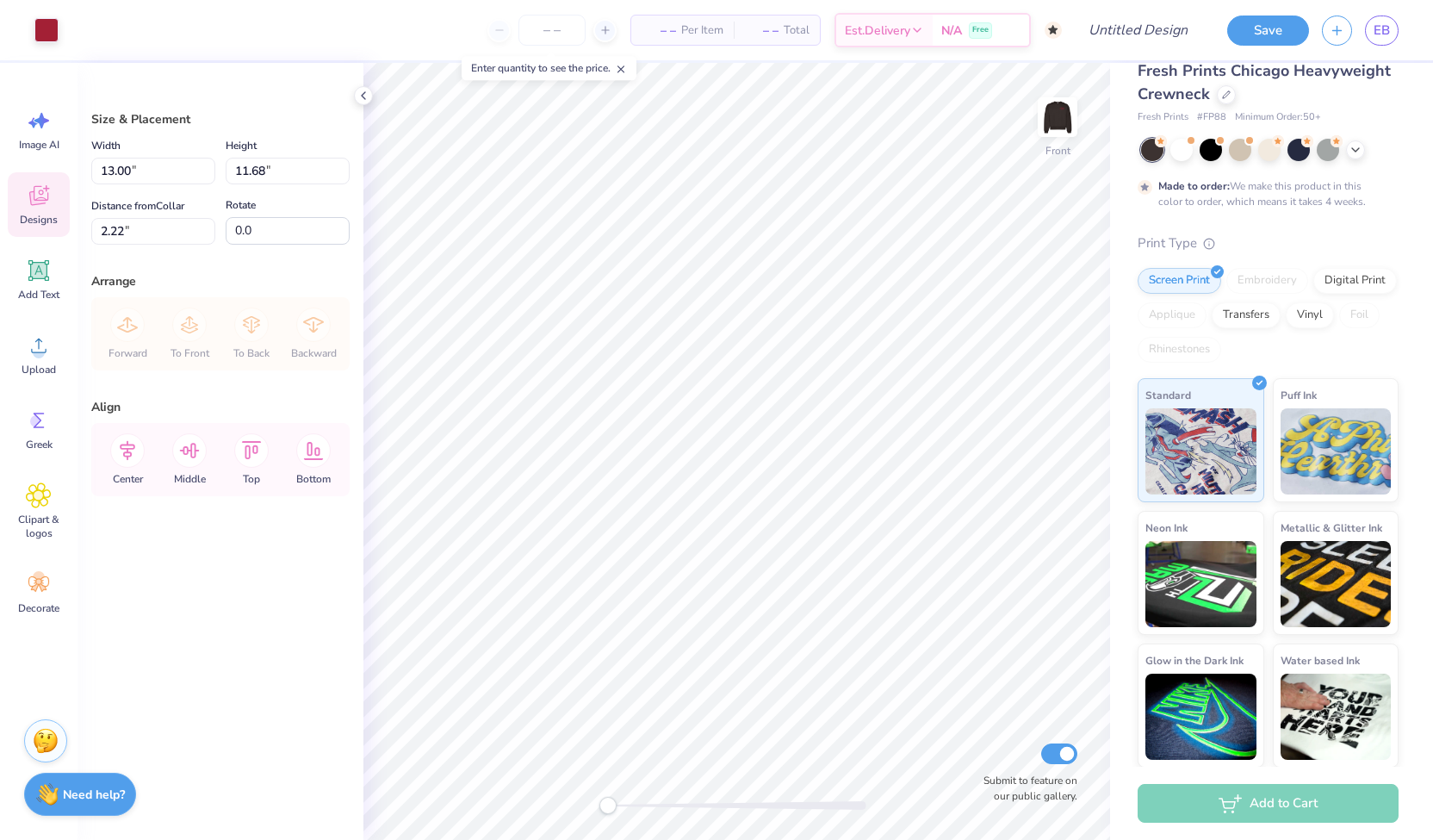
click at [43, 203] on icon at bounding box center [38, 196] width 19 height 20
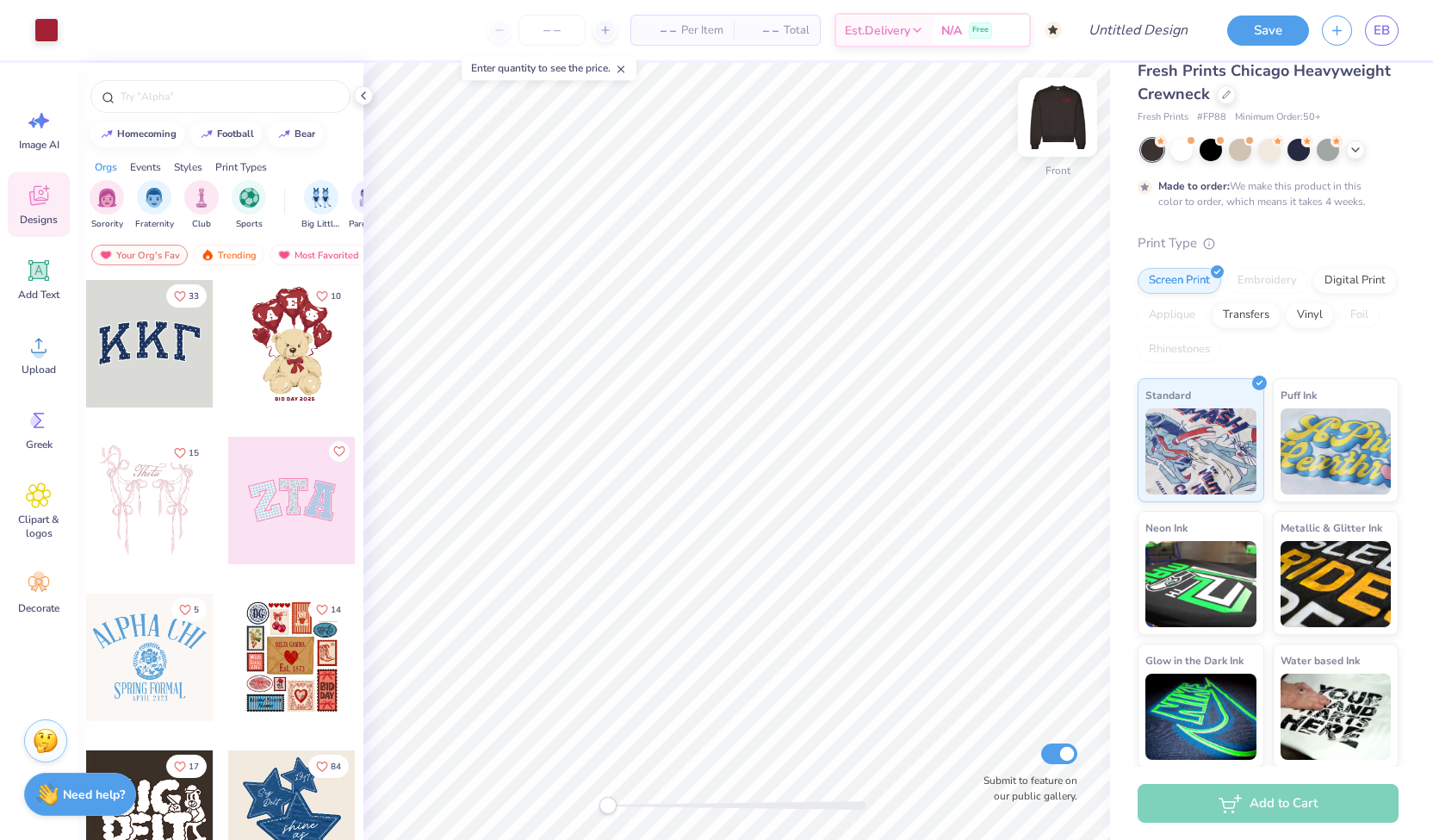
click at [857, 141] on img at bounding box center [1057, 117] width 69 height 69
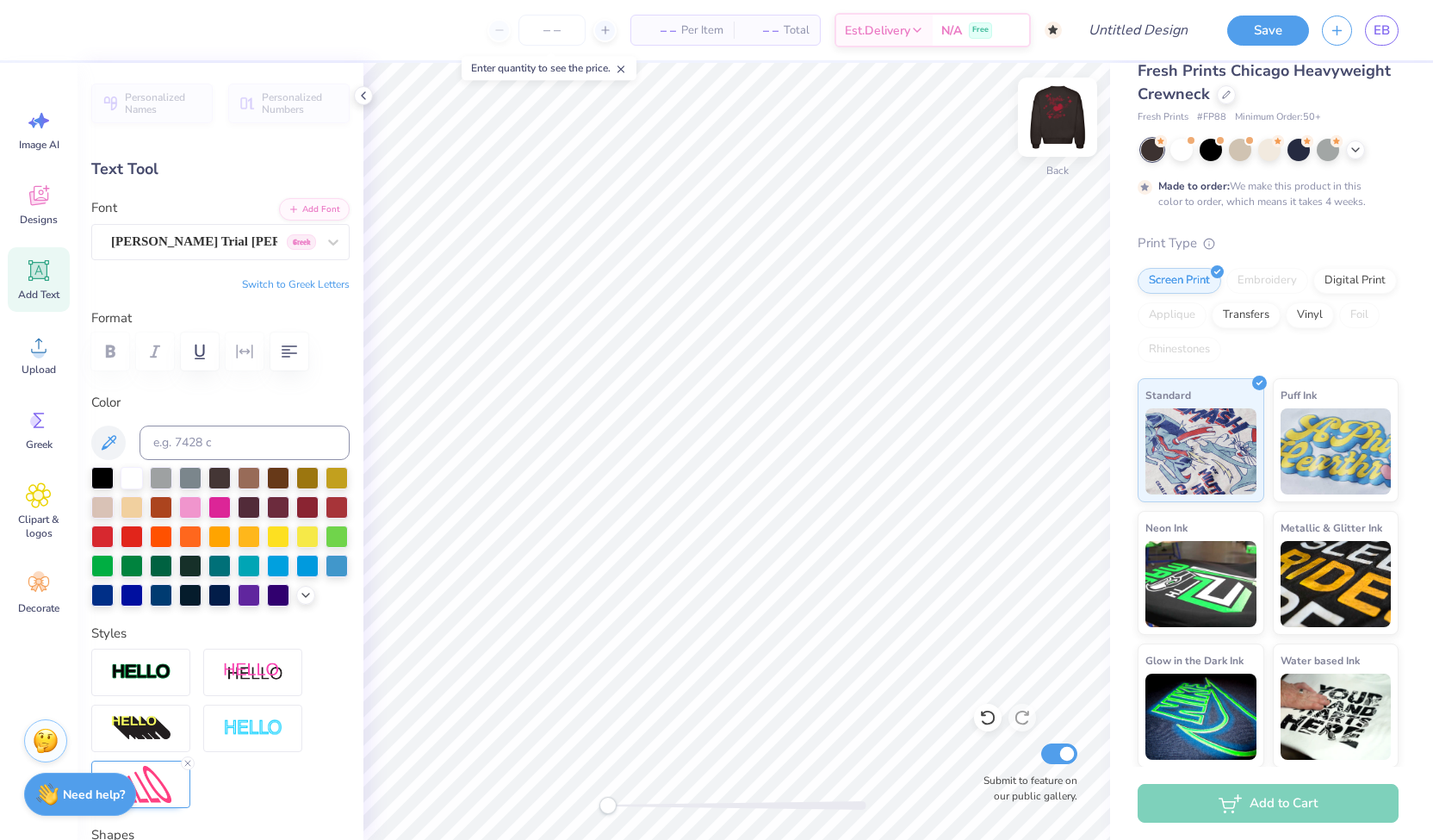
click at [857, 120] on img at bounding box center [1057, 117] width 69 height 69
click at [202, 506] on div at bounding box center [190, 506] width 23 height 23
click at [202, 503] on div at bounding box center [190, 507] width 23 height 23
type input "2.37"
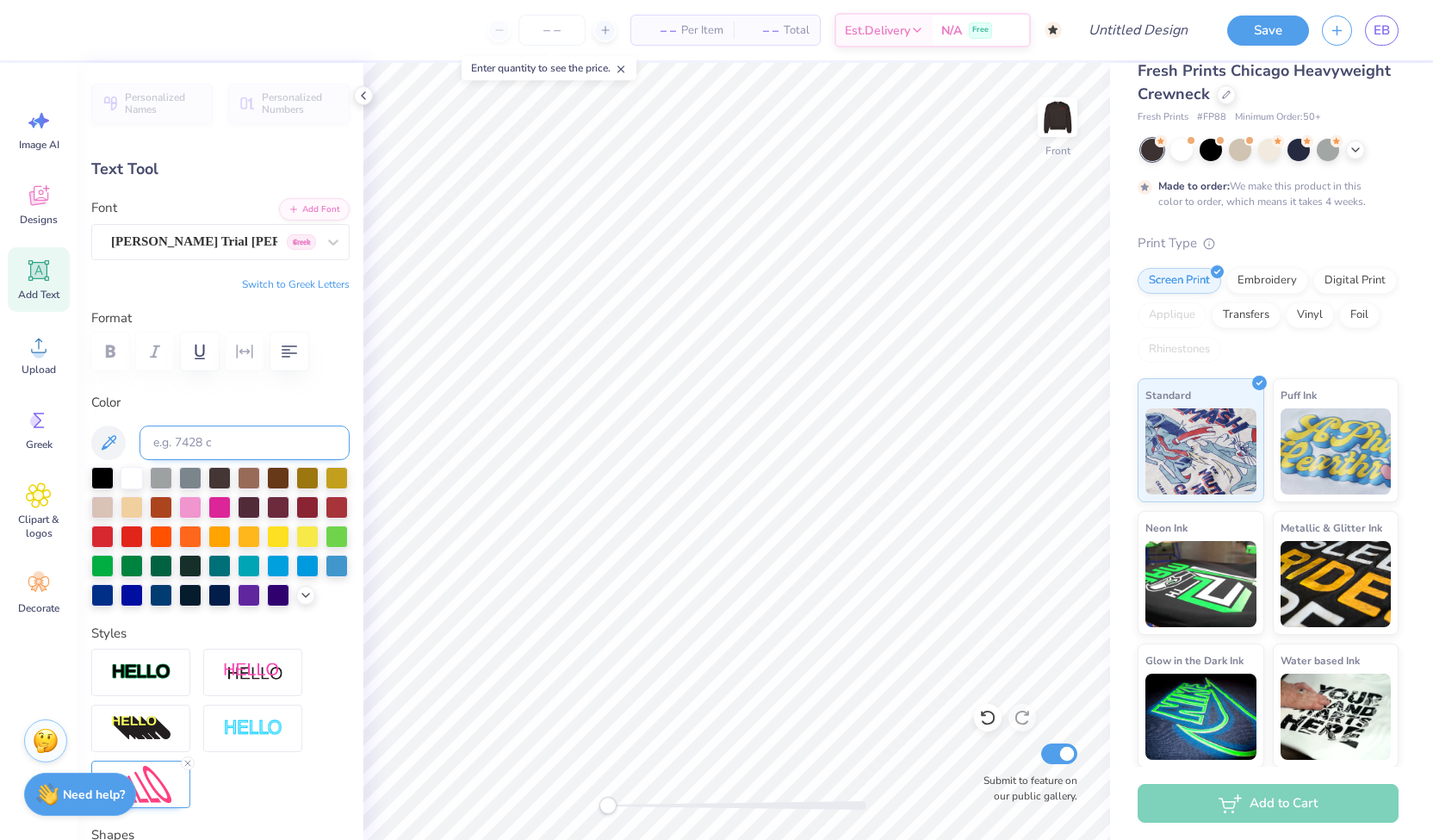
type input "0.72"
type input "12.83"
click at [202, 497] on div at bounding box center [190, 506] width 23 height 23
type input "2.75"
type input "0.77"
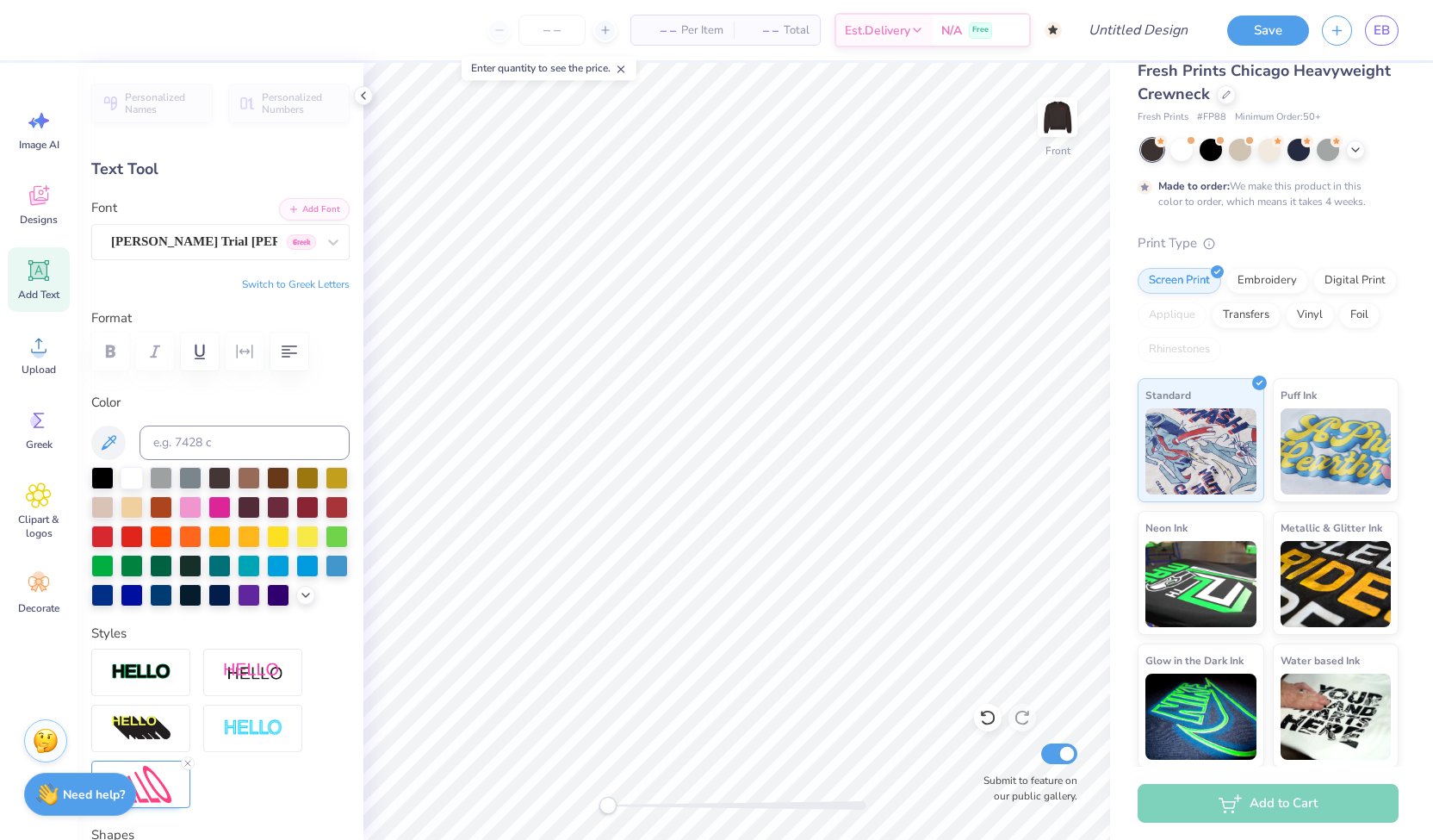
type input "11.43"
click at [202, 506] on div at bounding box center [190, 506] width 23 height 23
type input "3.00"
type input "1.49"
type input "6.08"
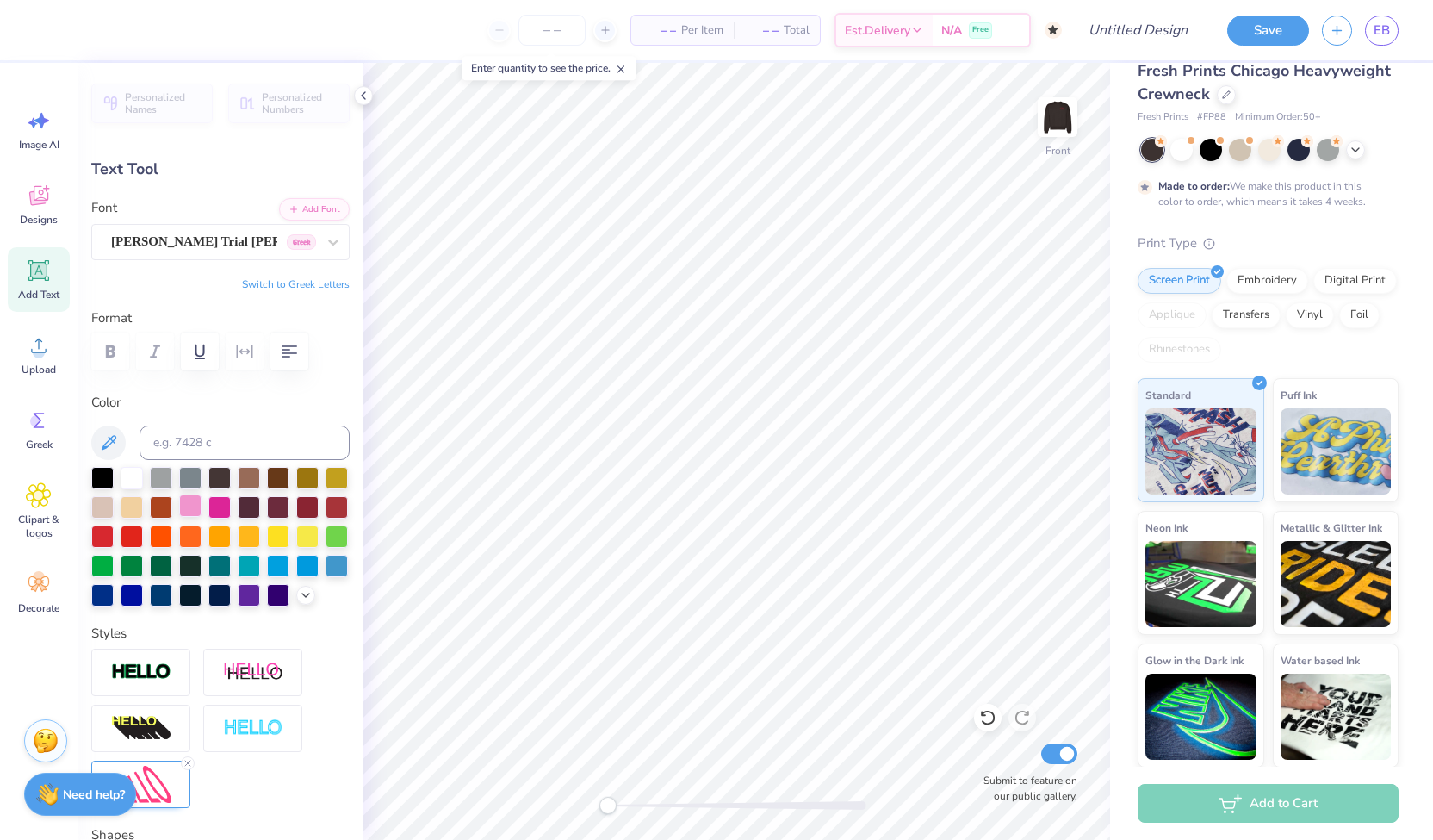
click at [202, 508] on div at bounding box center [190, 506] width 23 height 23
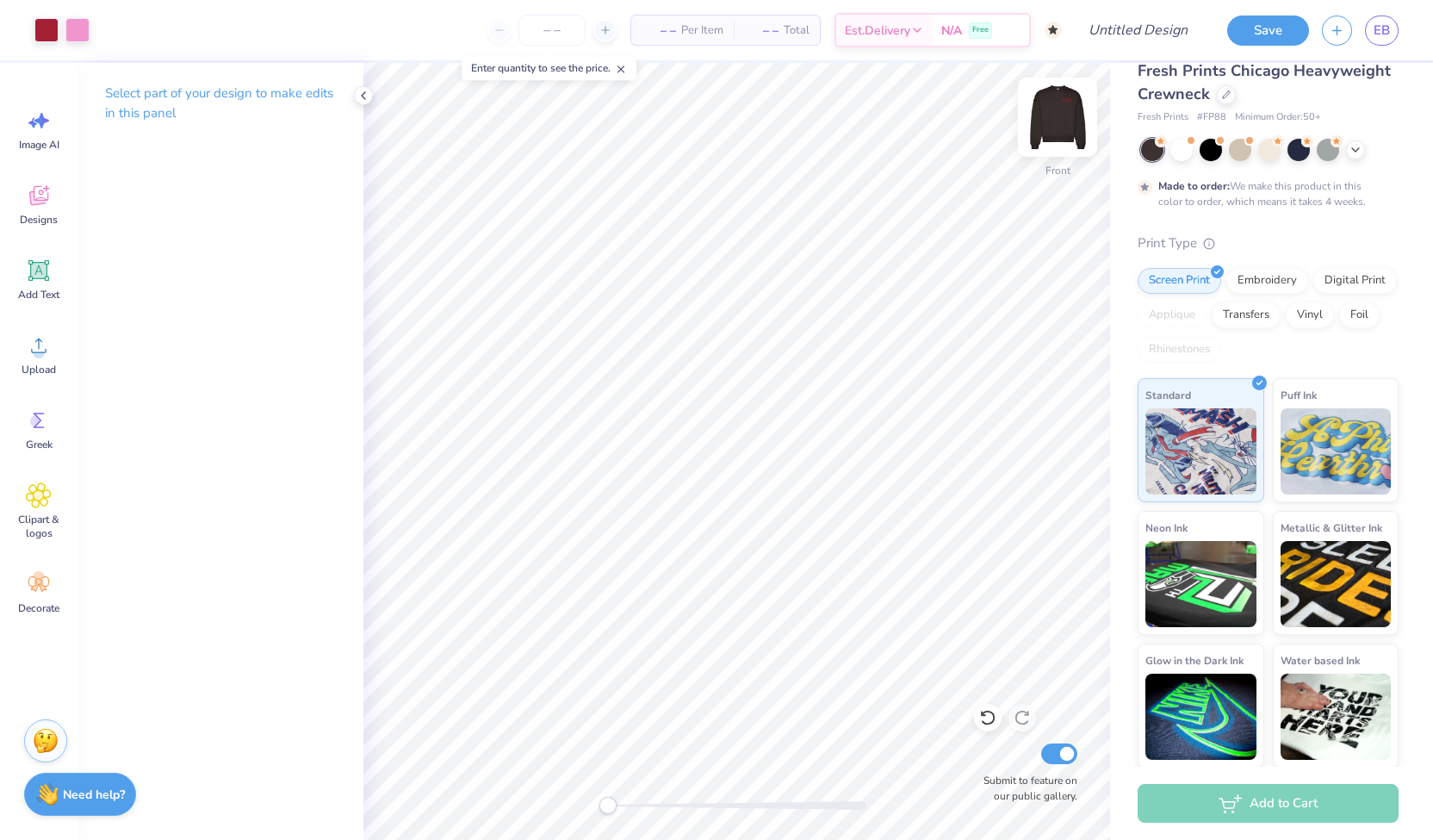
click at [857, 117] on img at bounding box center [1057, 117] width 69 height 69
click at [857, 119] on img at bounding box center [1057, 117] width 69 height 69
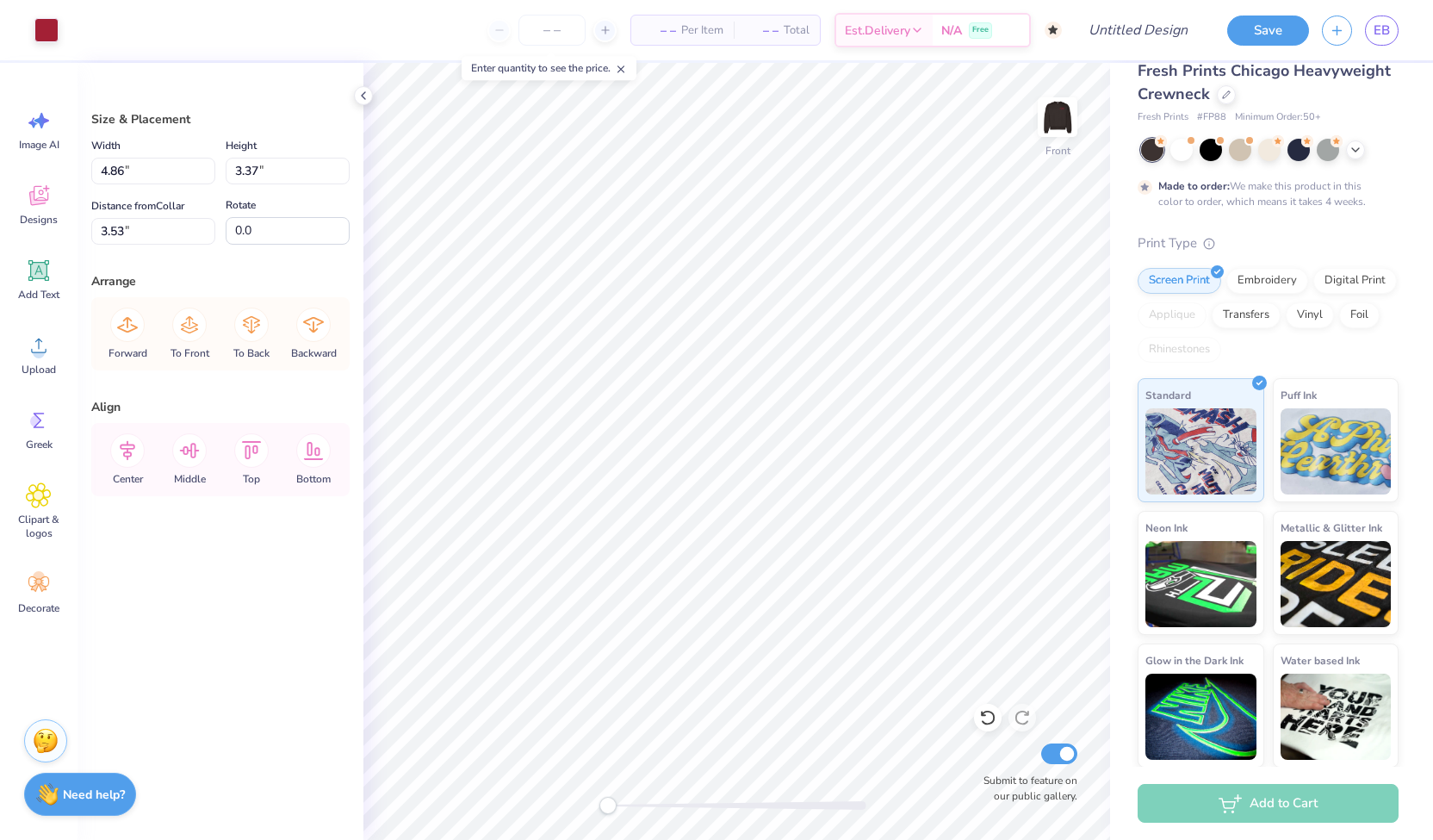
click at [83, 423] on div "Size & Placement Width 4.86 4.86 " Height 3.37 3.37 " Distance from Collar 3.53…" at bounding box center [220, 451] width 286 height 777
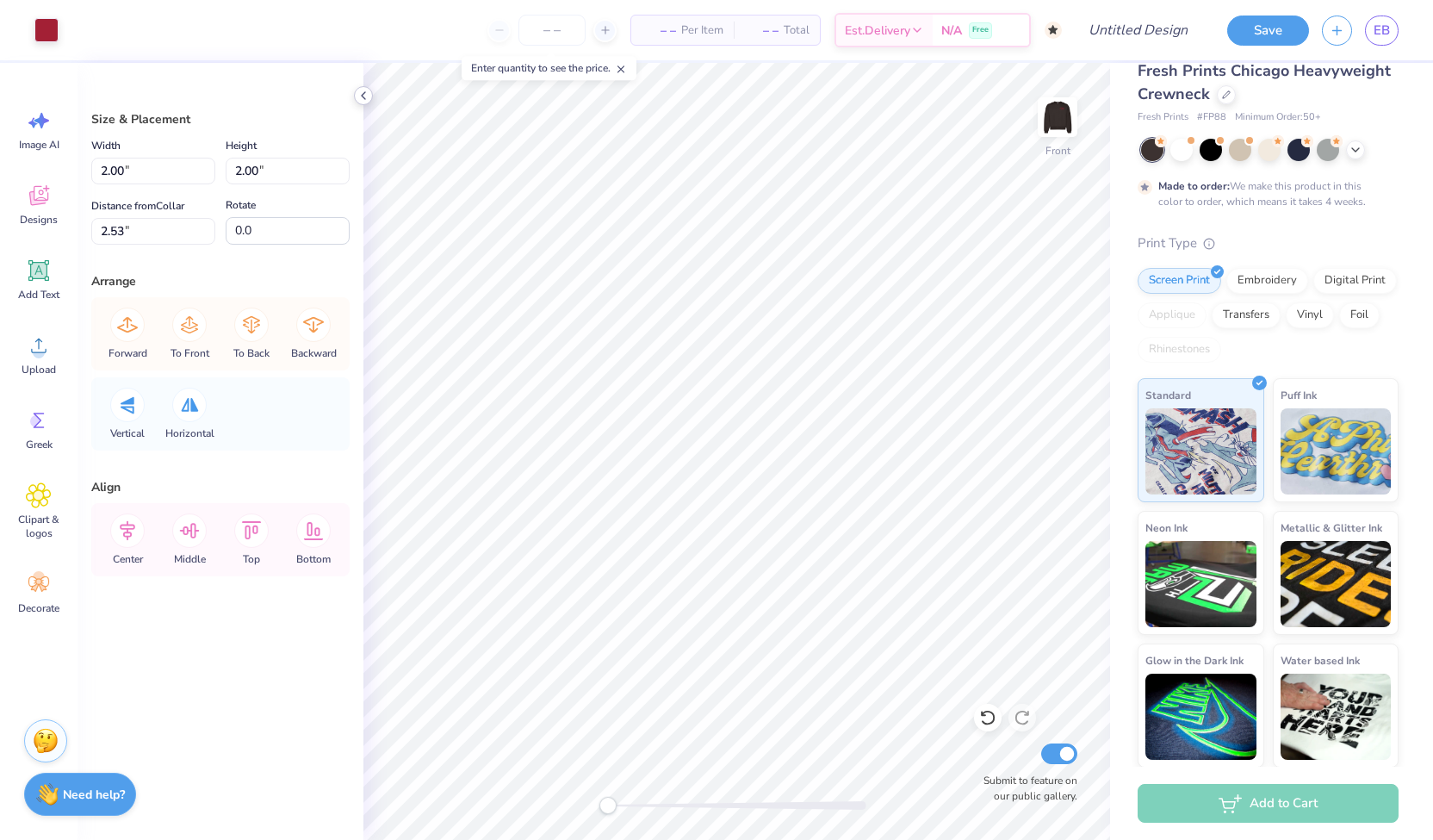
click at [363, 93] on polyline at bounding box center [364, 95] width 4 height 7
click at [50, 40] on div at bounding box center [46, 29] width 25 height 25
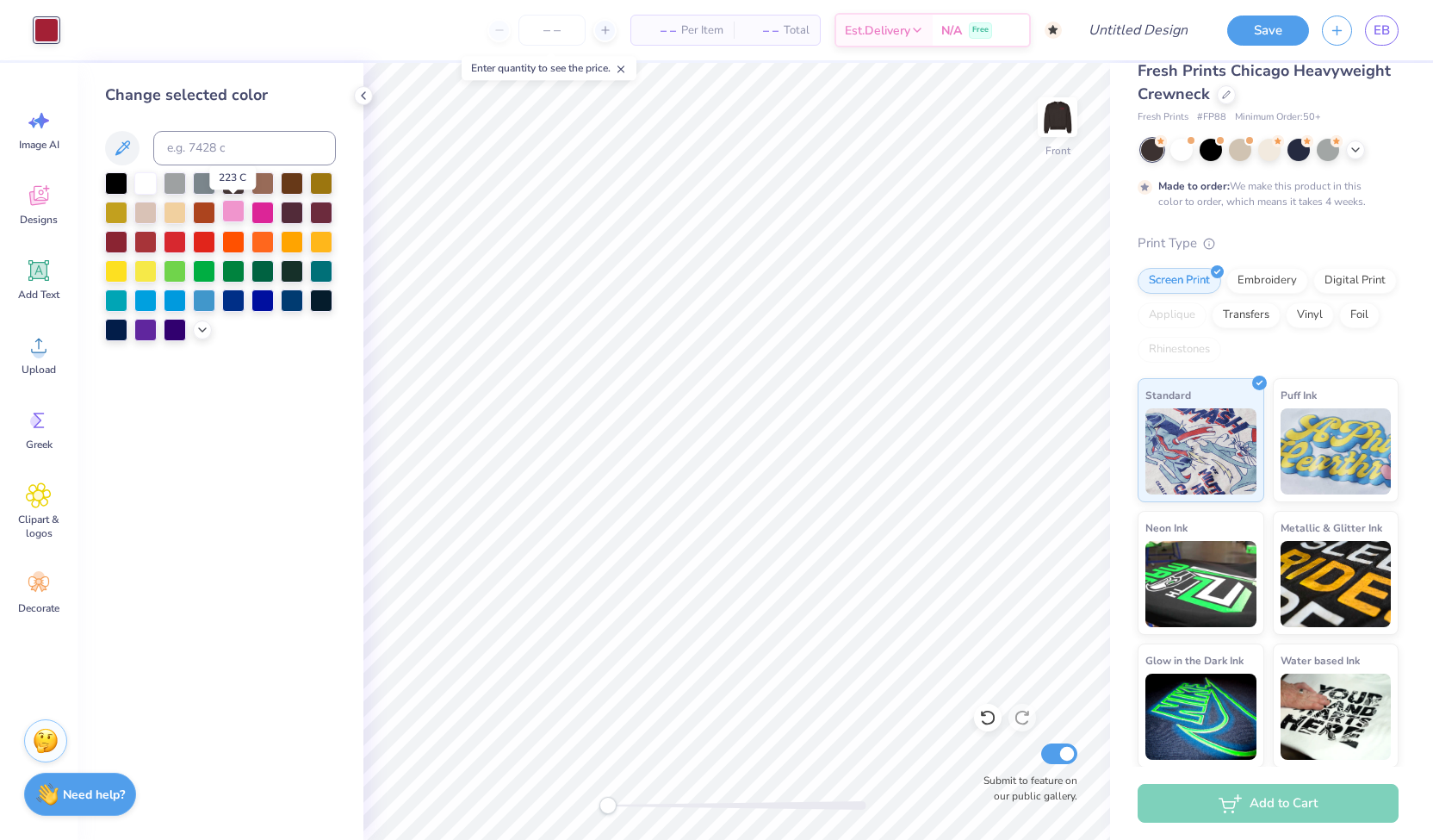
click at [239, 206] on div at bounding box center [233, 210] width 23 height 23
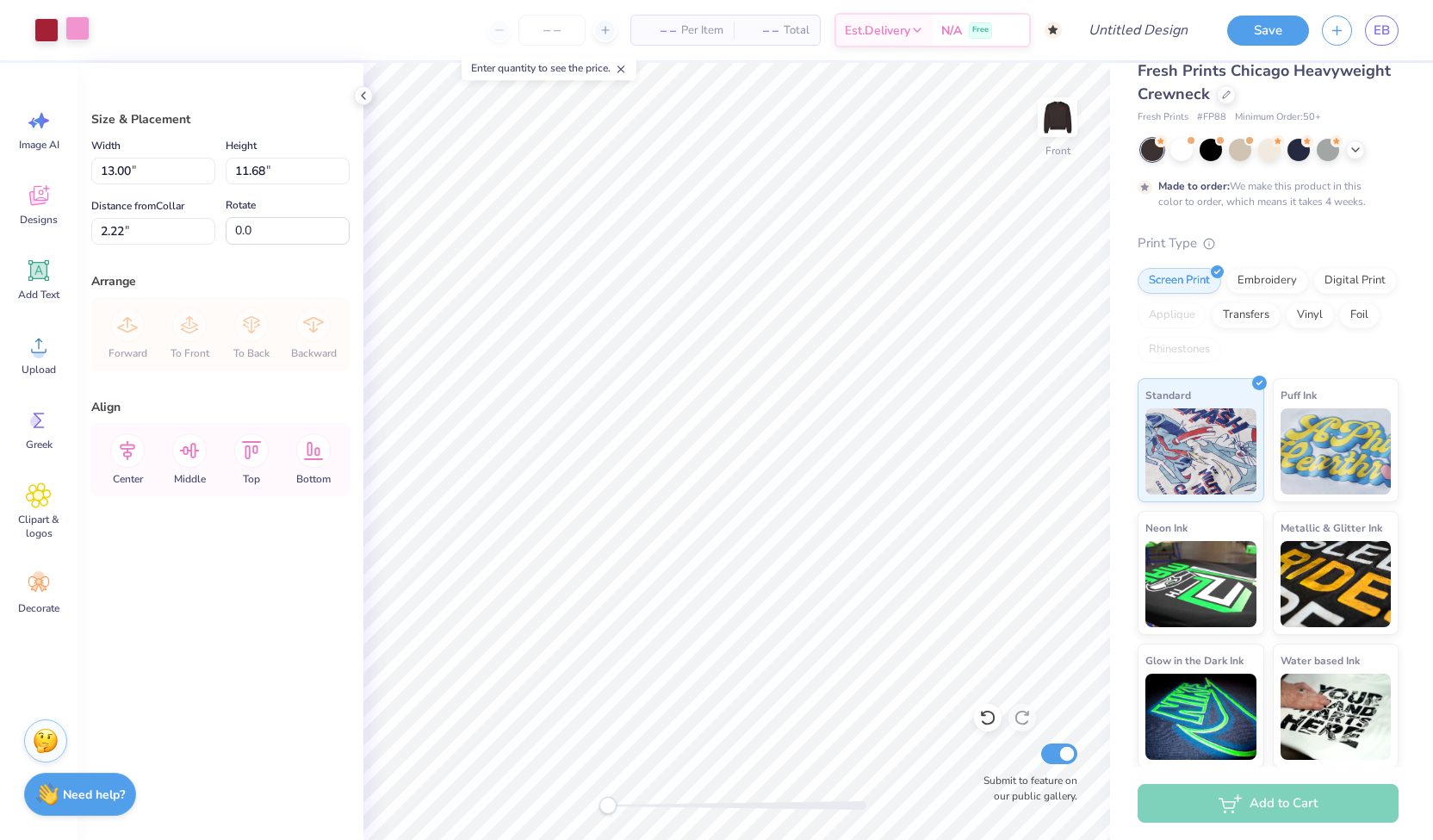
click at [71, 31] on div at bounding box center [78, 29] width 25 height 25
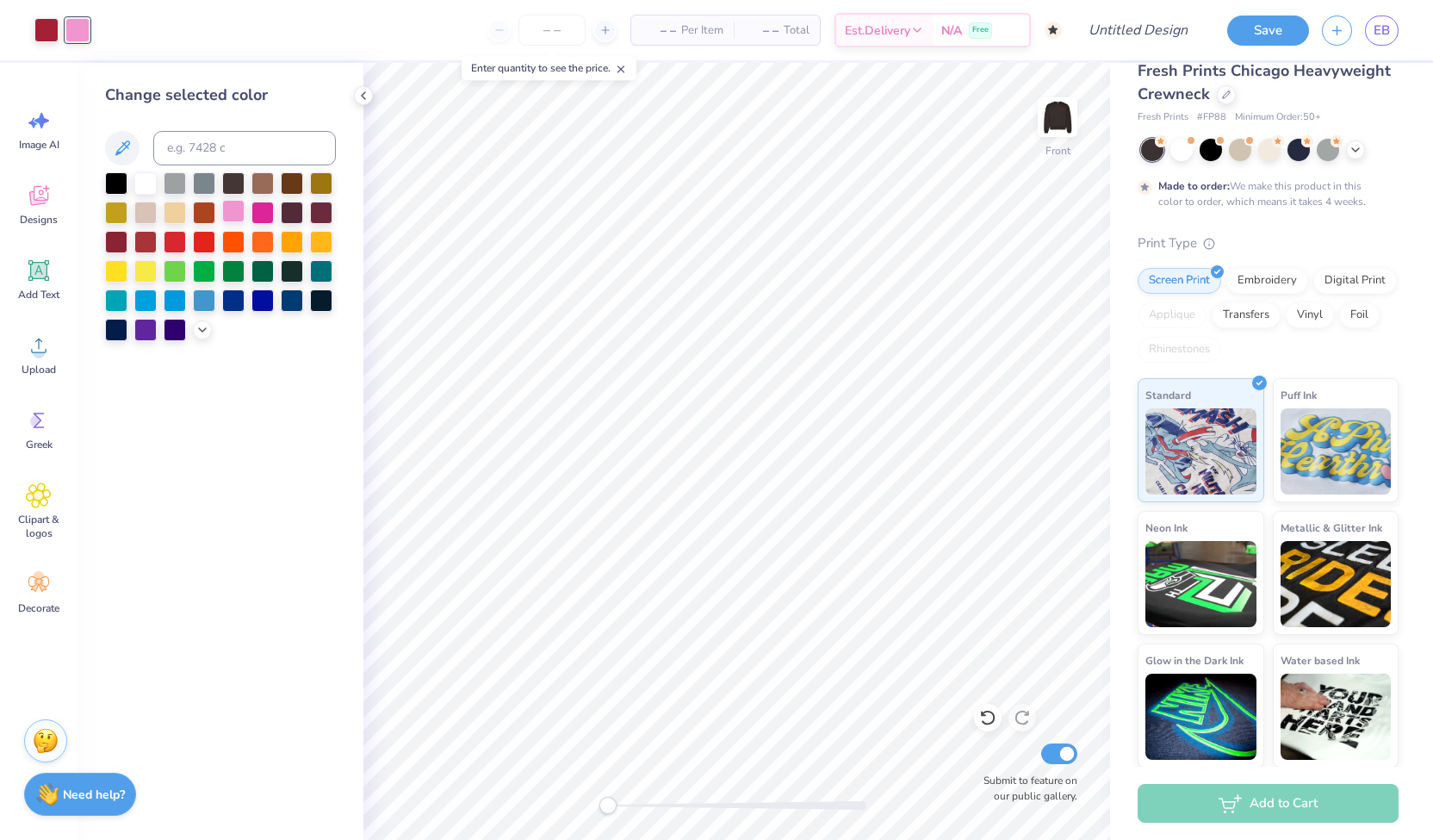
click at [234, 207] on div at bounding box center [233, 210] width 23 height 23
click at [45, 33] on div at bounding box center [46, 29] width 25 height 25
click at [229, 214] on div at bounding box center [233, 210] width 23 height 23
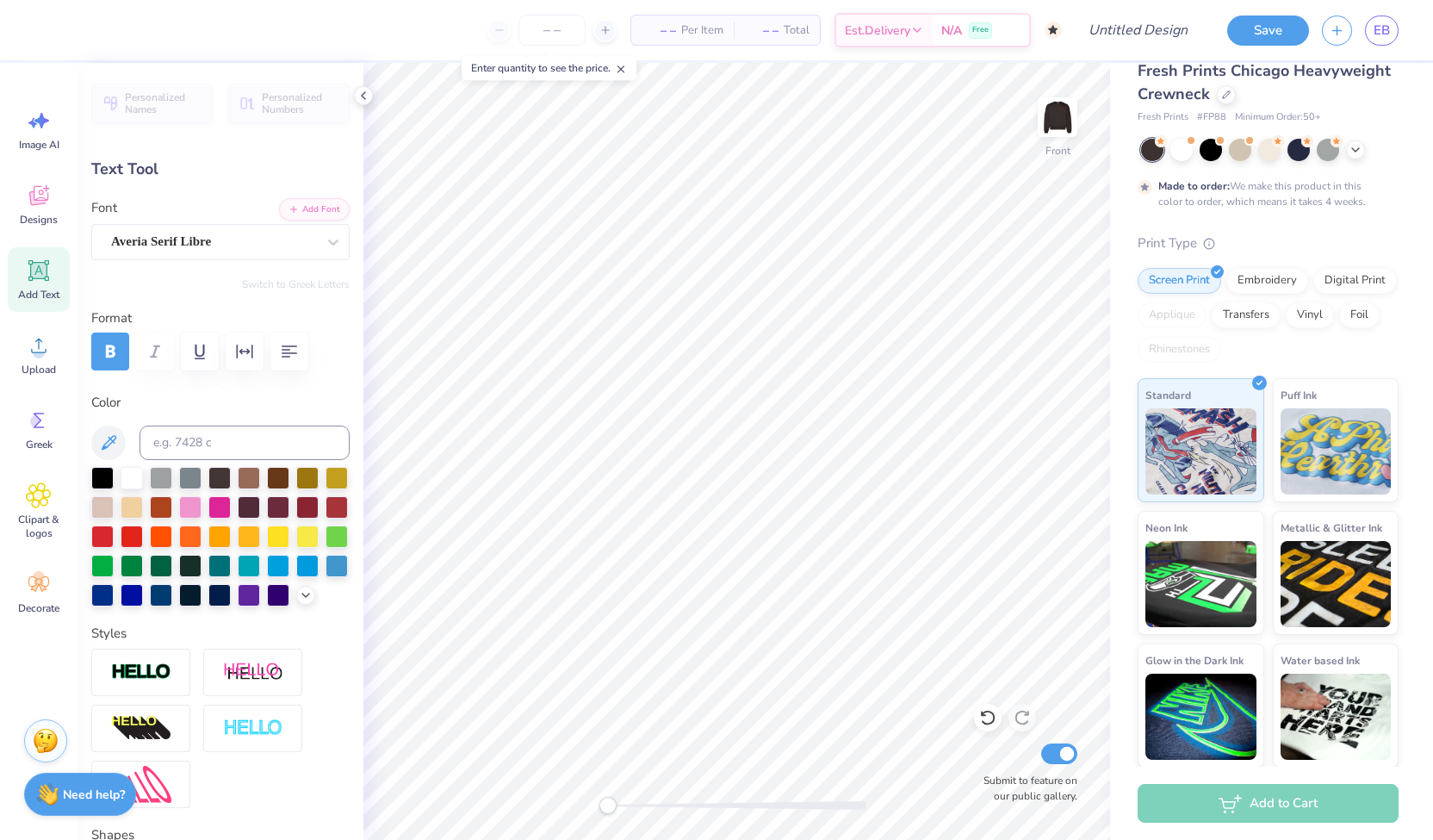
scroll to position [14, 4]
type input "0.0"
click at [857, 724] on icon at bounding box center [988, 718] width 18 height 18
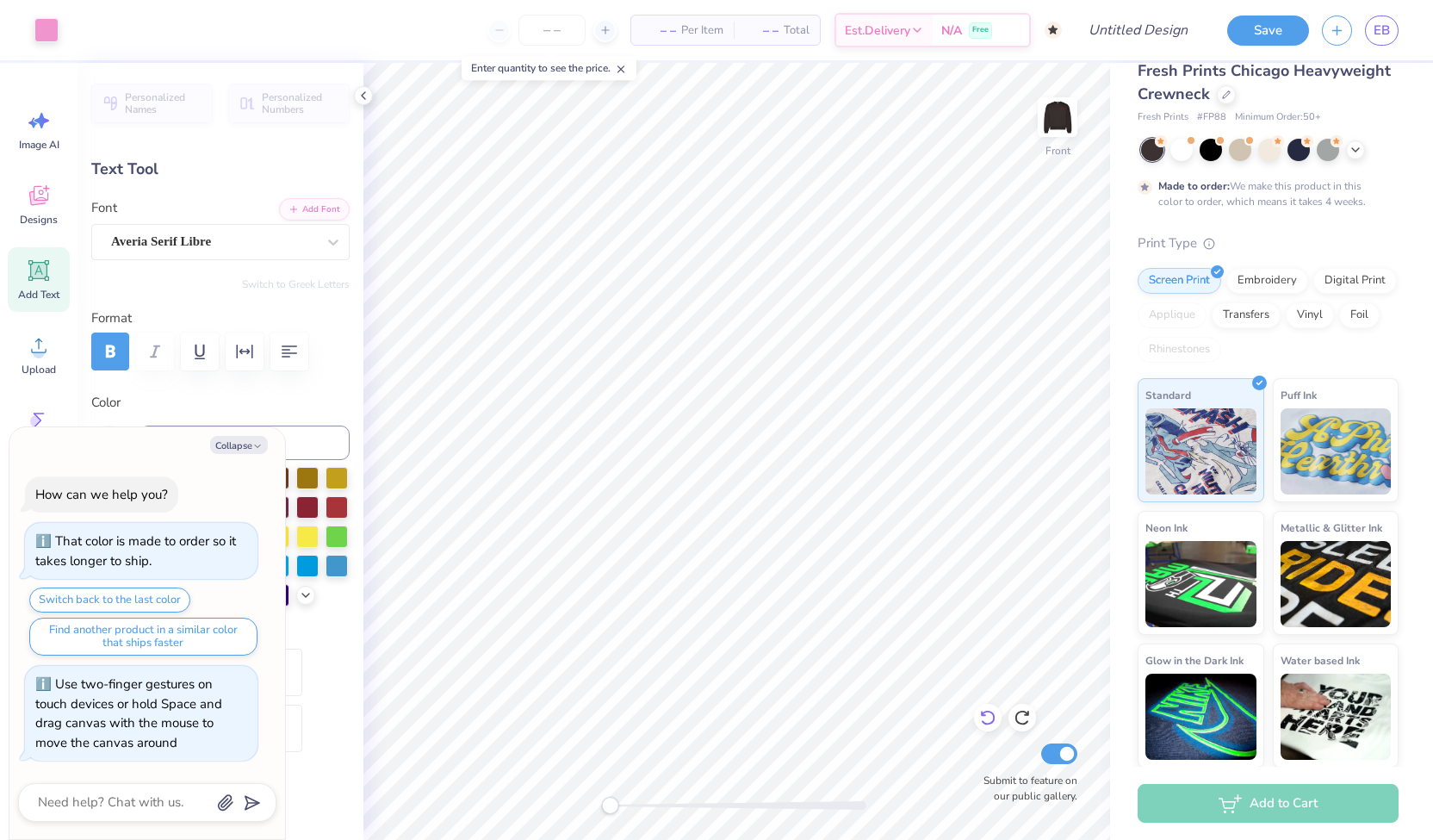
type textarea "x"
type input "-31.5"
type textarea "x"
type textarea "Eta Si"
type textarea "x"
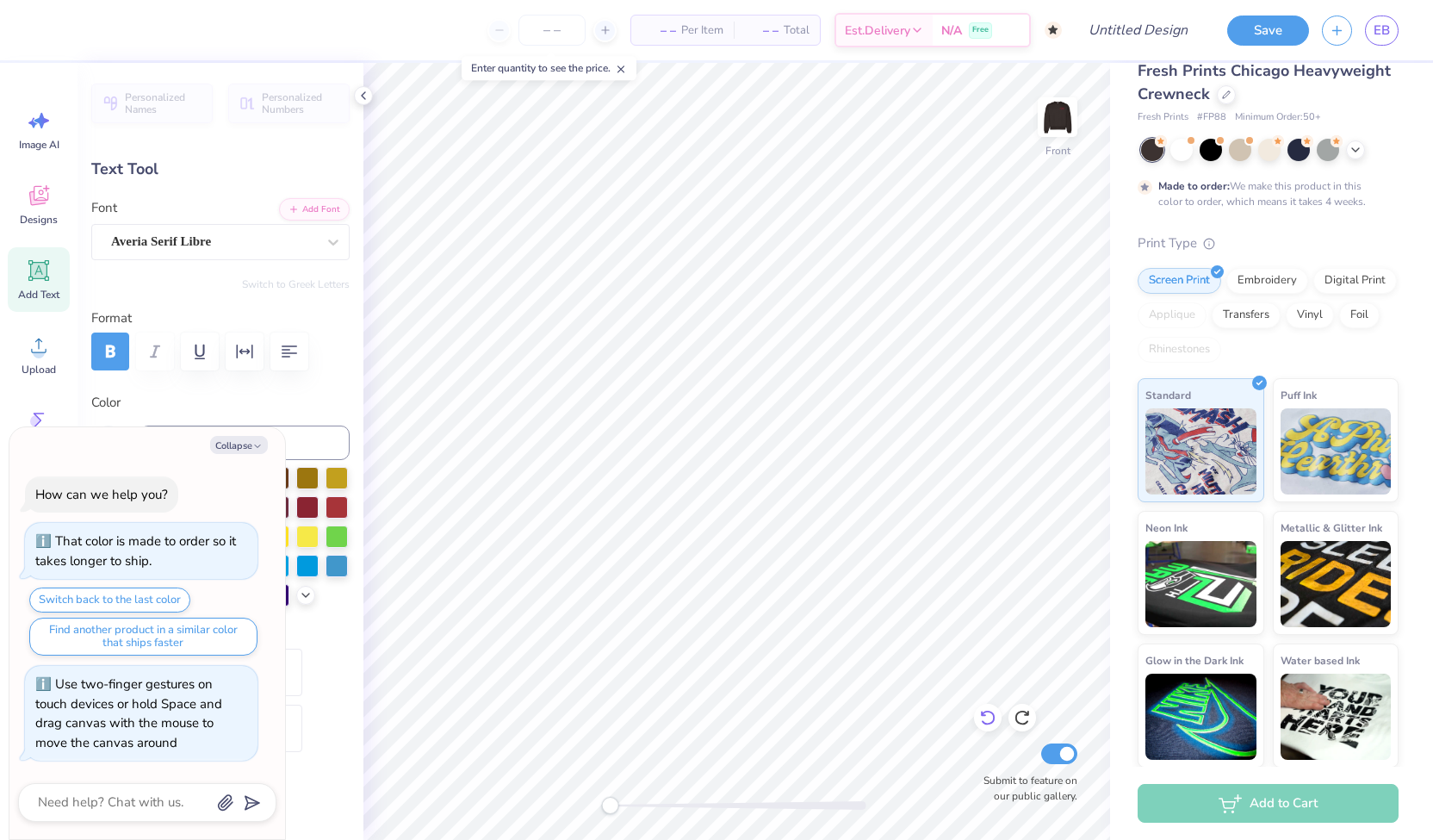
type textarea "Eta"
type textarea "x"
type textarea "Eta"
type textarea "x"
type textarea "Et"
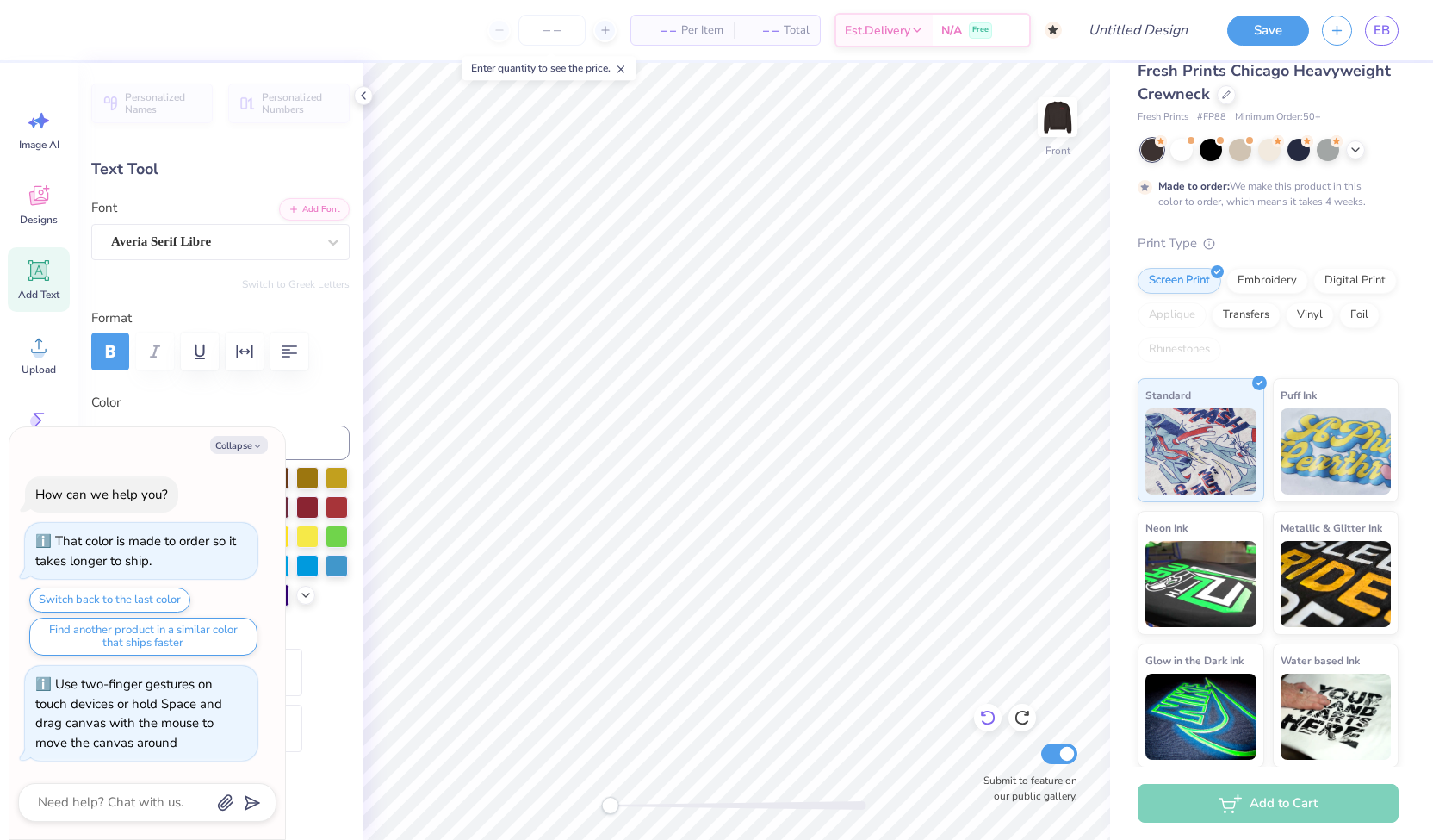
type textarea "x"
type textarea "E"
type textarea "x"
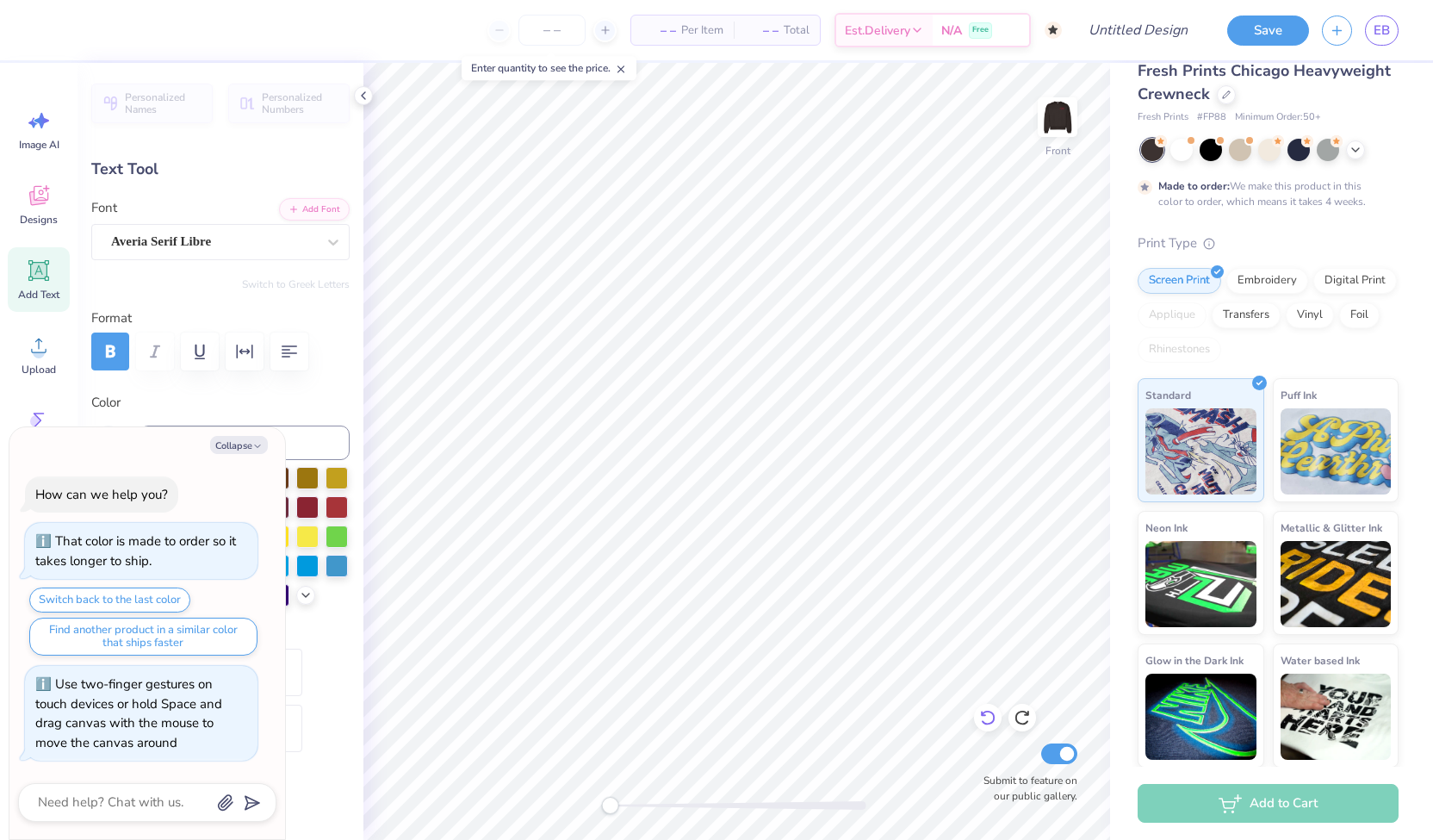
type textarea "F"
type textarea "x"
type textarea "Fo"
type textarea "x"
type textarea "For"
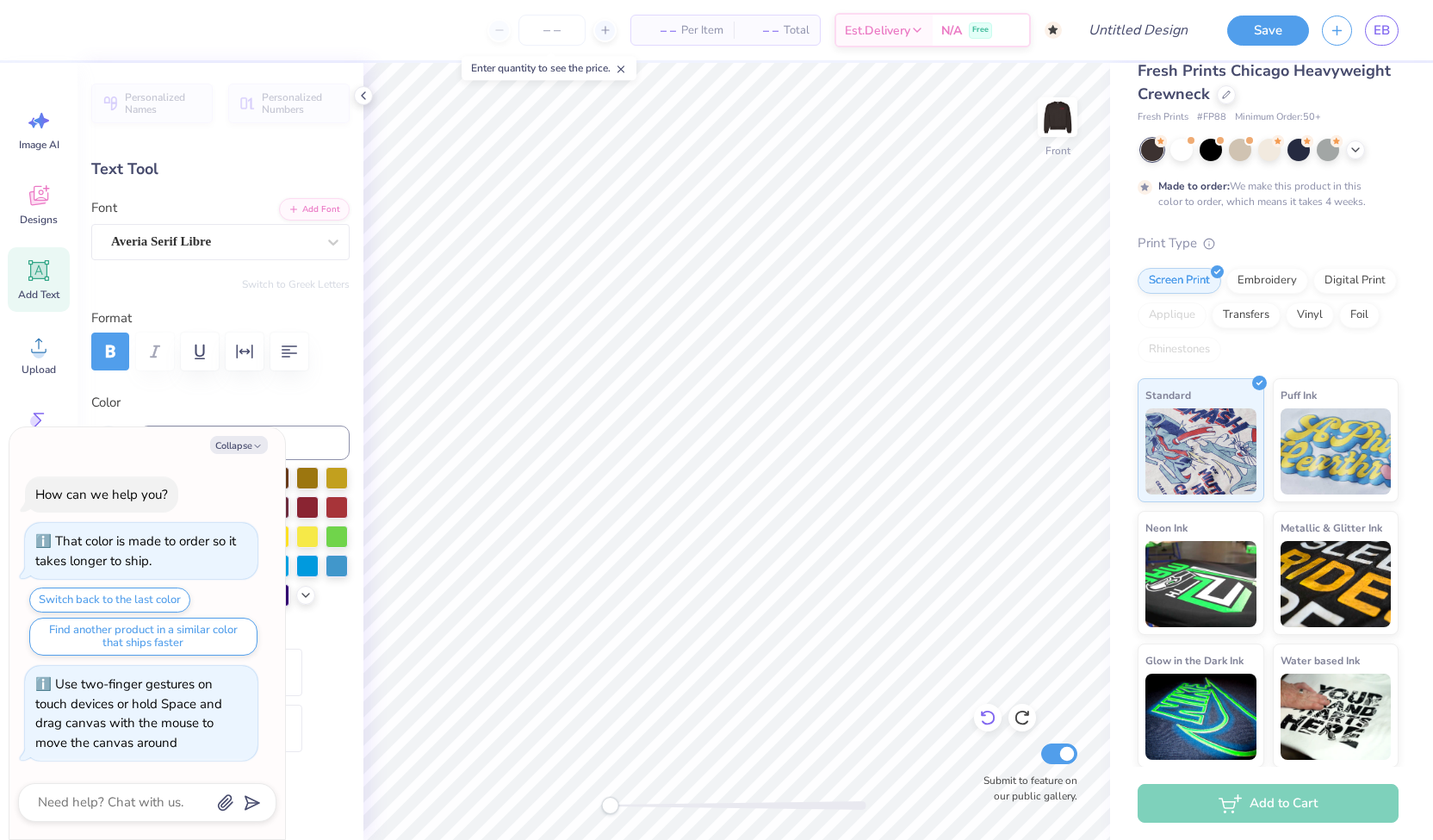
type textarea "x"
type textarea "Form"
type textarea "x"
type textarea "Formal"
type textarea "x"
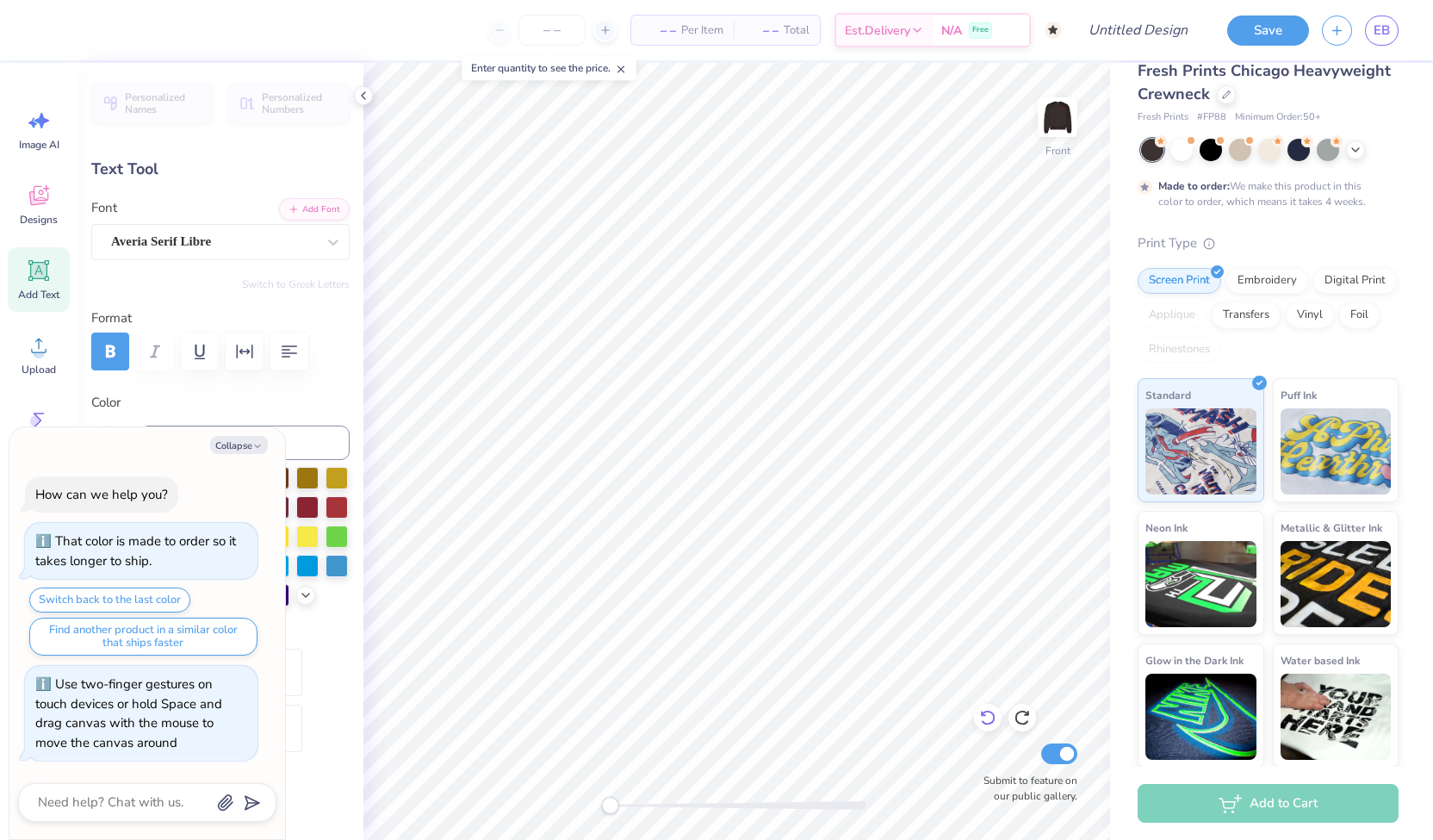
type textarea "Formal R"
type textarea "x"
type textarea "Formal Rec"
type textarea "x"
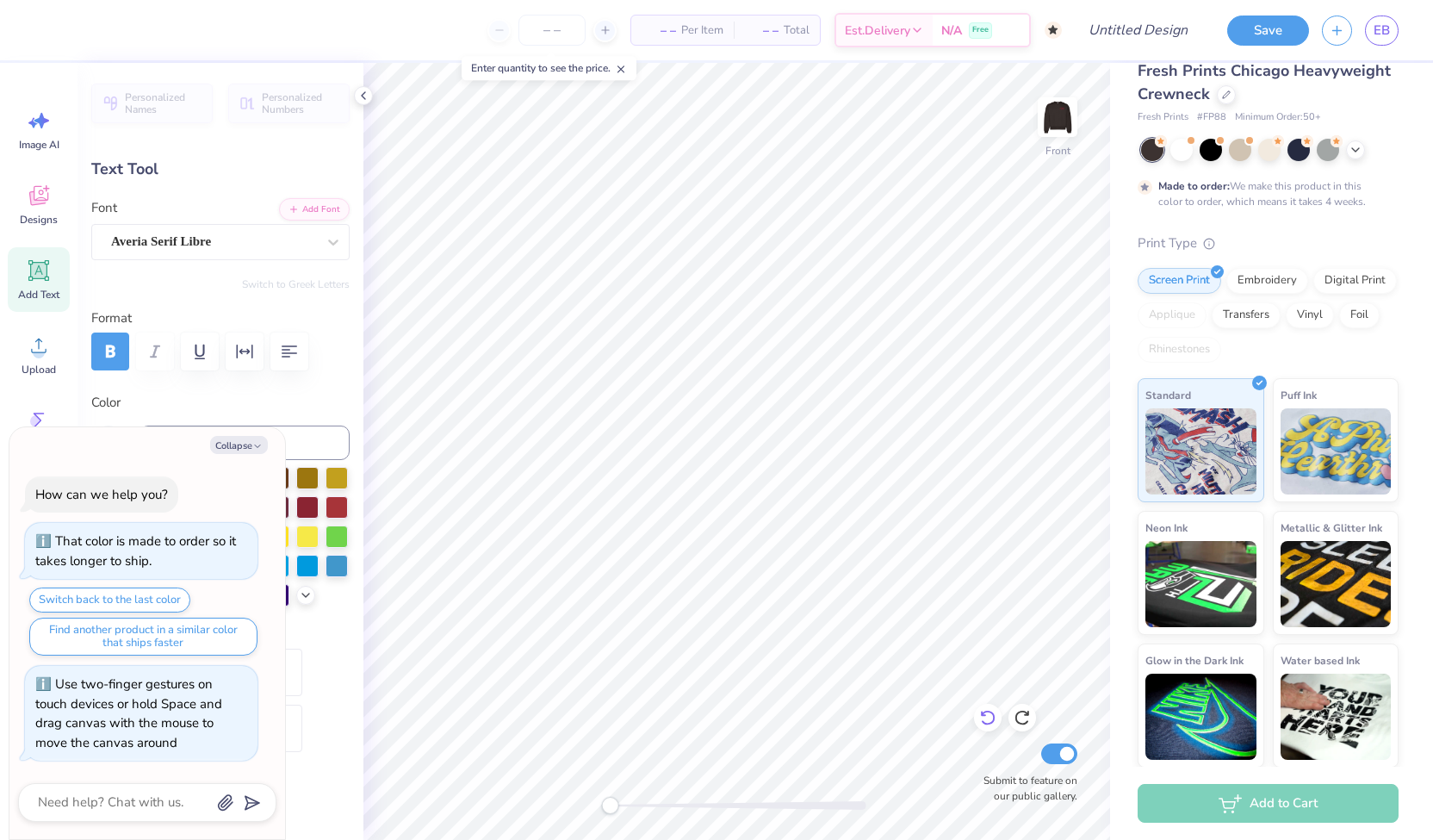
type textarea "Formal Recru"
type textarea "x"
type textarea "Formal Recruit"
type textarea "x"
type textarea "Formal Recruitmen"
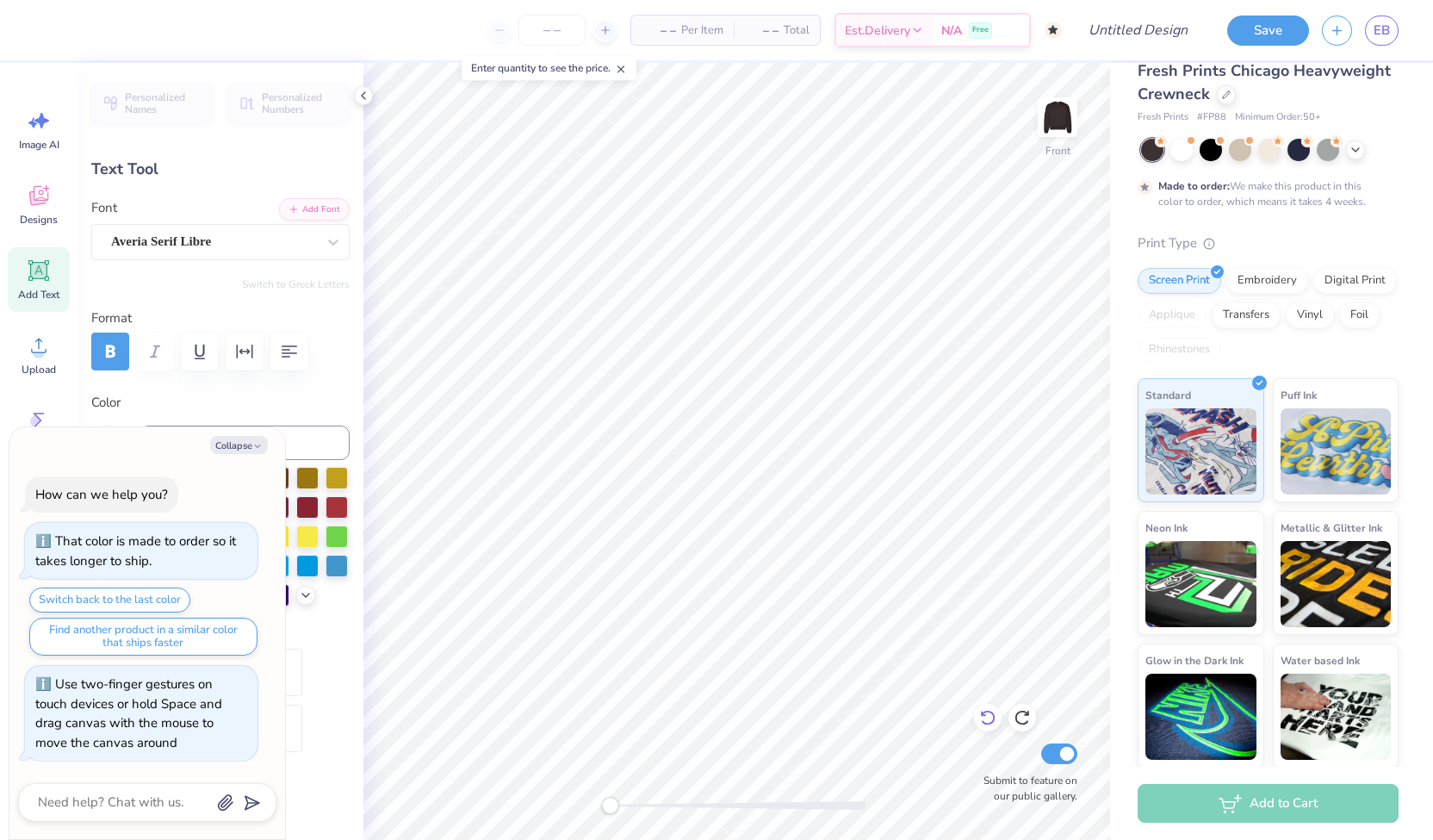
type textarea "x"
type textarea "Formal Recruitment"
type textarea "x"
type textarea "Formal Recruitment 20"
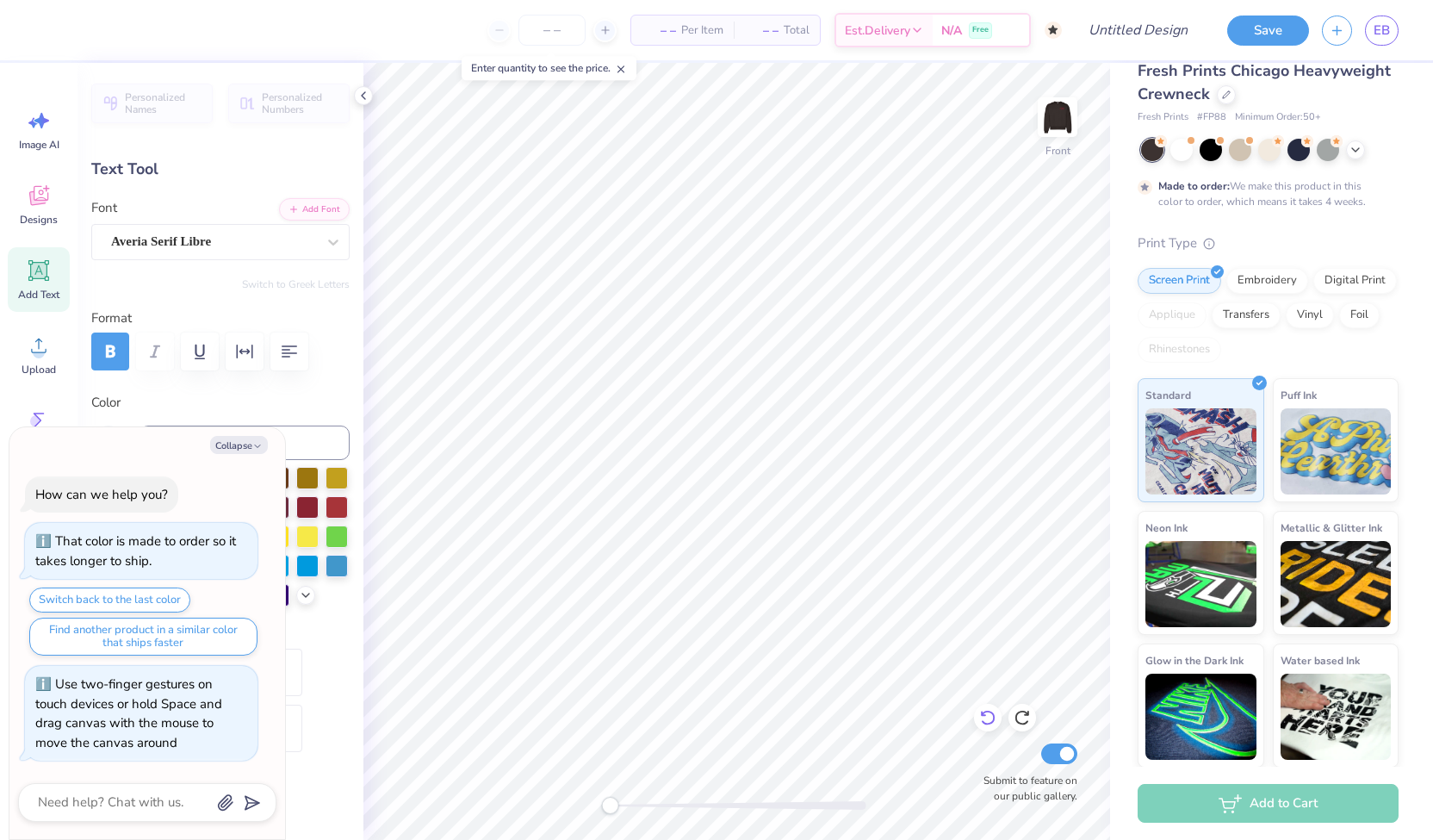
type textarea "x"
type textarea "Formal Recruitment 202"
type textarea "x"
type textarea "Formal Recruitment 2025"
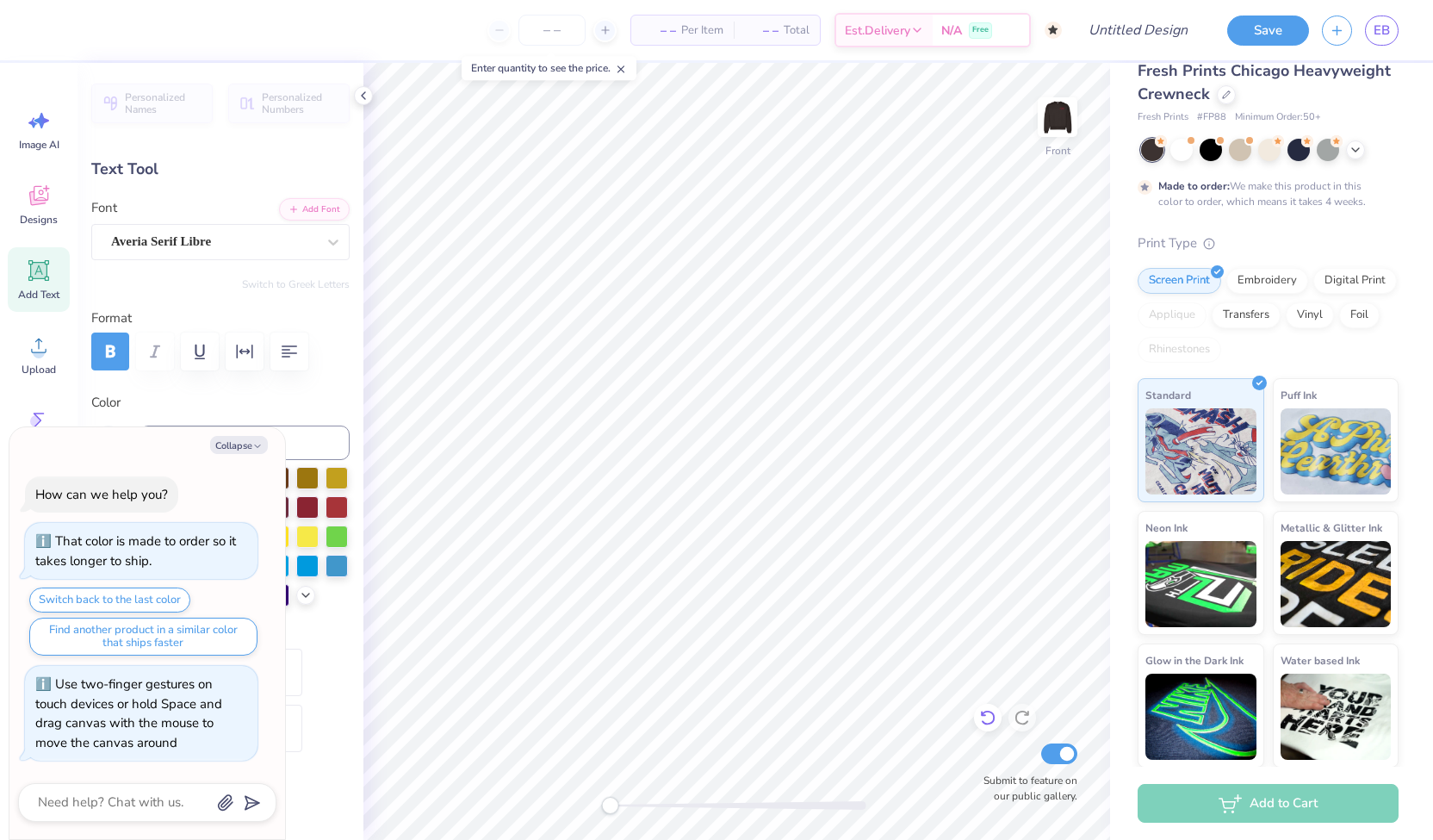
scroll to position [14, 11]
type textarea "x"
type textarea "Formal Recruitment"
type textarea "x"
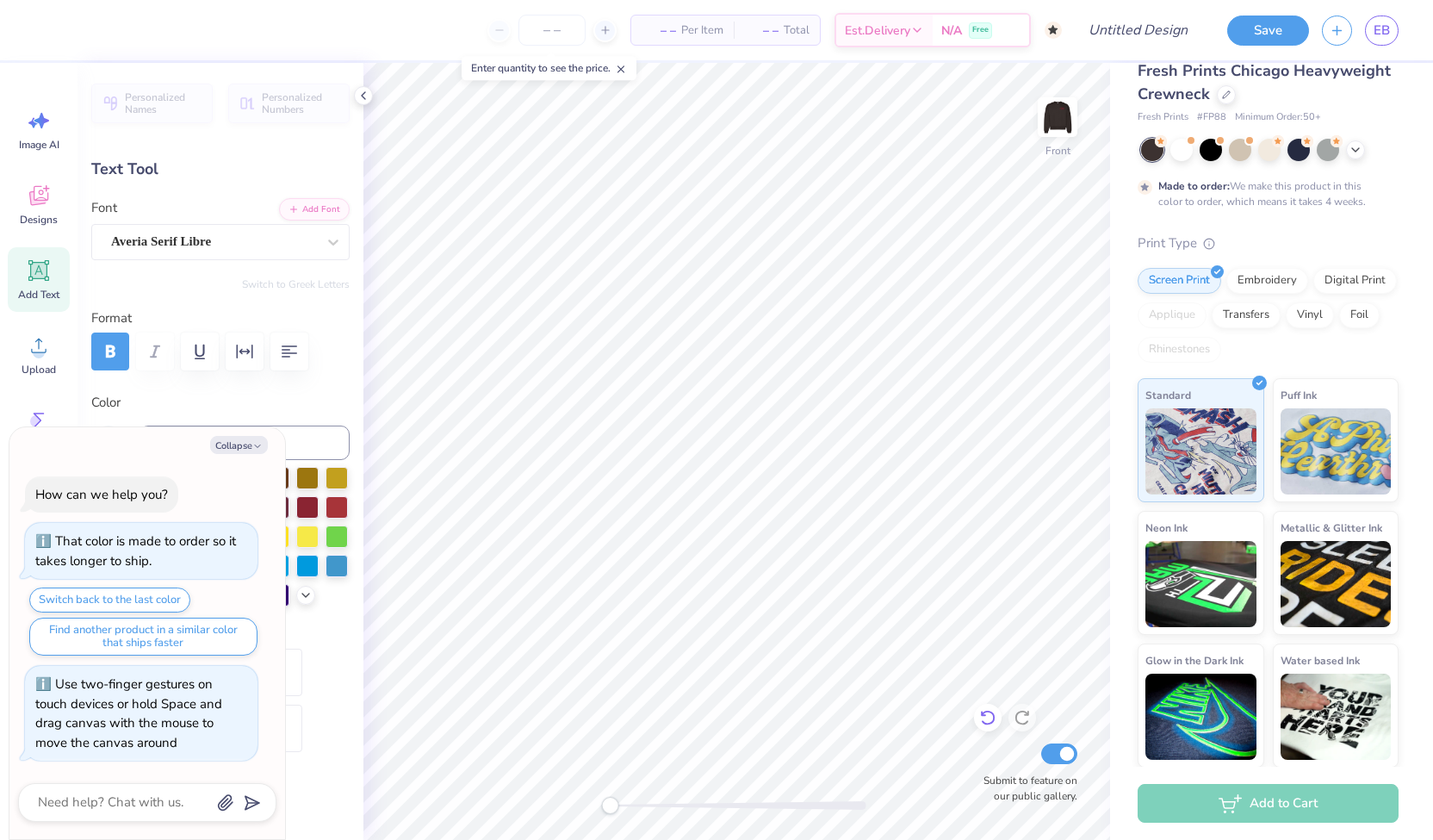
type input "2.37"
type input "0.72"
type input "12.83"
type input "0.0"
type textarea "x"
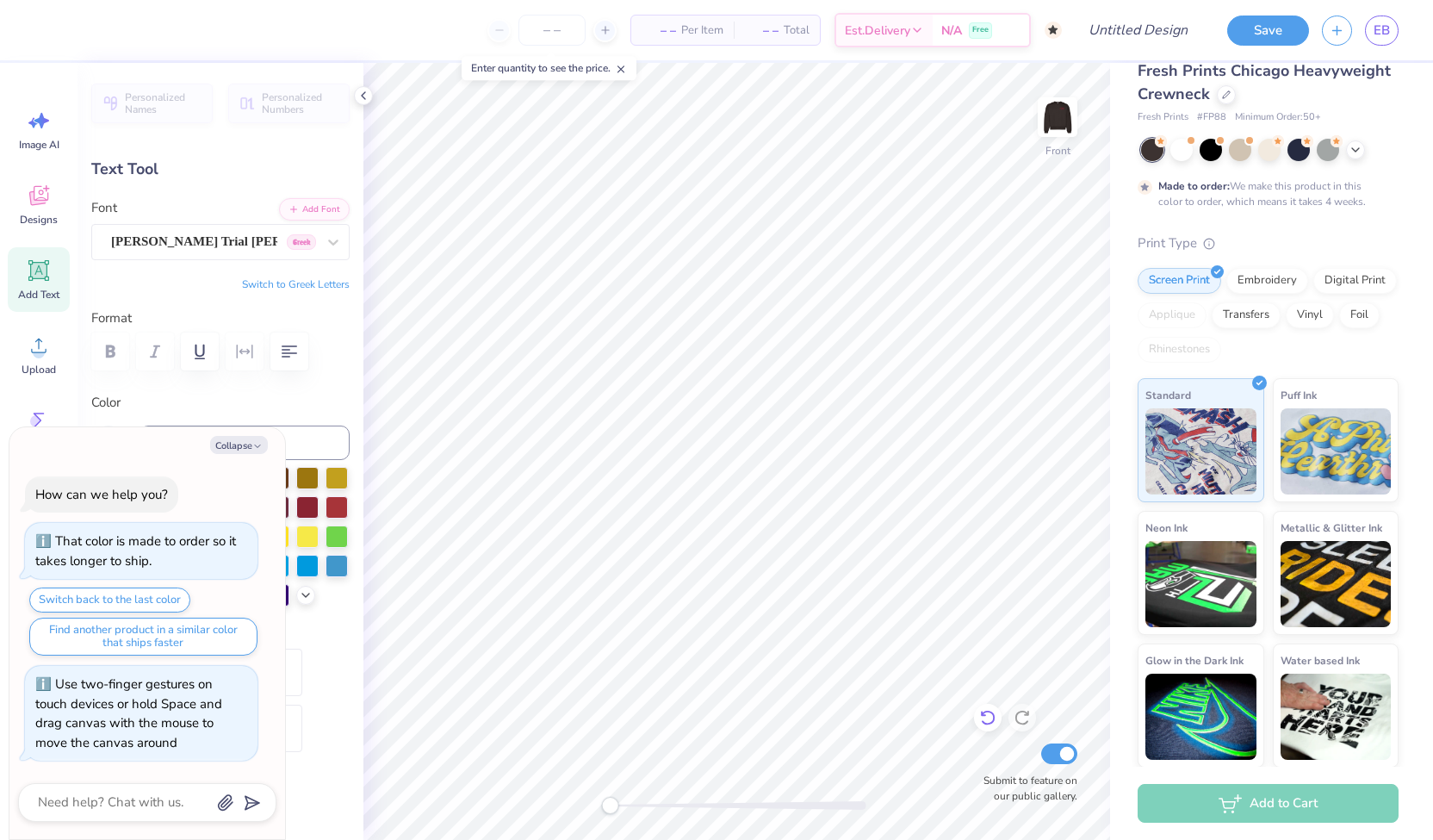
type input "2.94"
type input "1.88"
type input "9.40"
type input "-31.5"
type textarea "x"
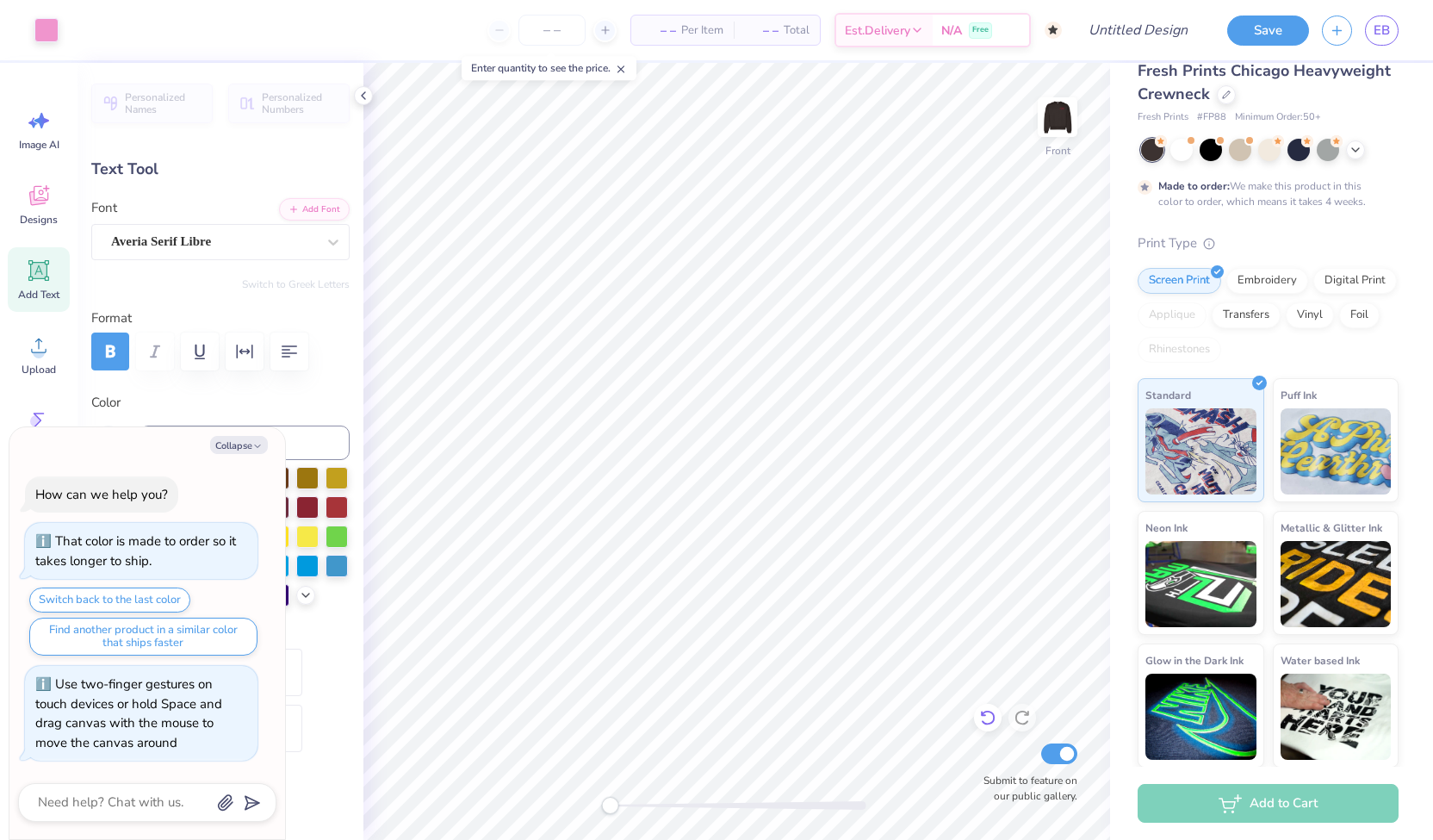
type input "0.0"
type textarea "x"
type input "8.94"
type input "-31.5"
type textarea "x"
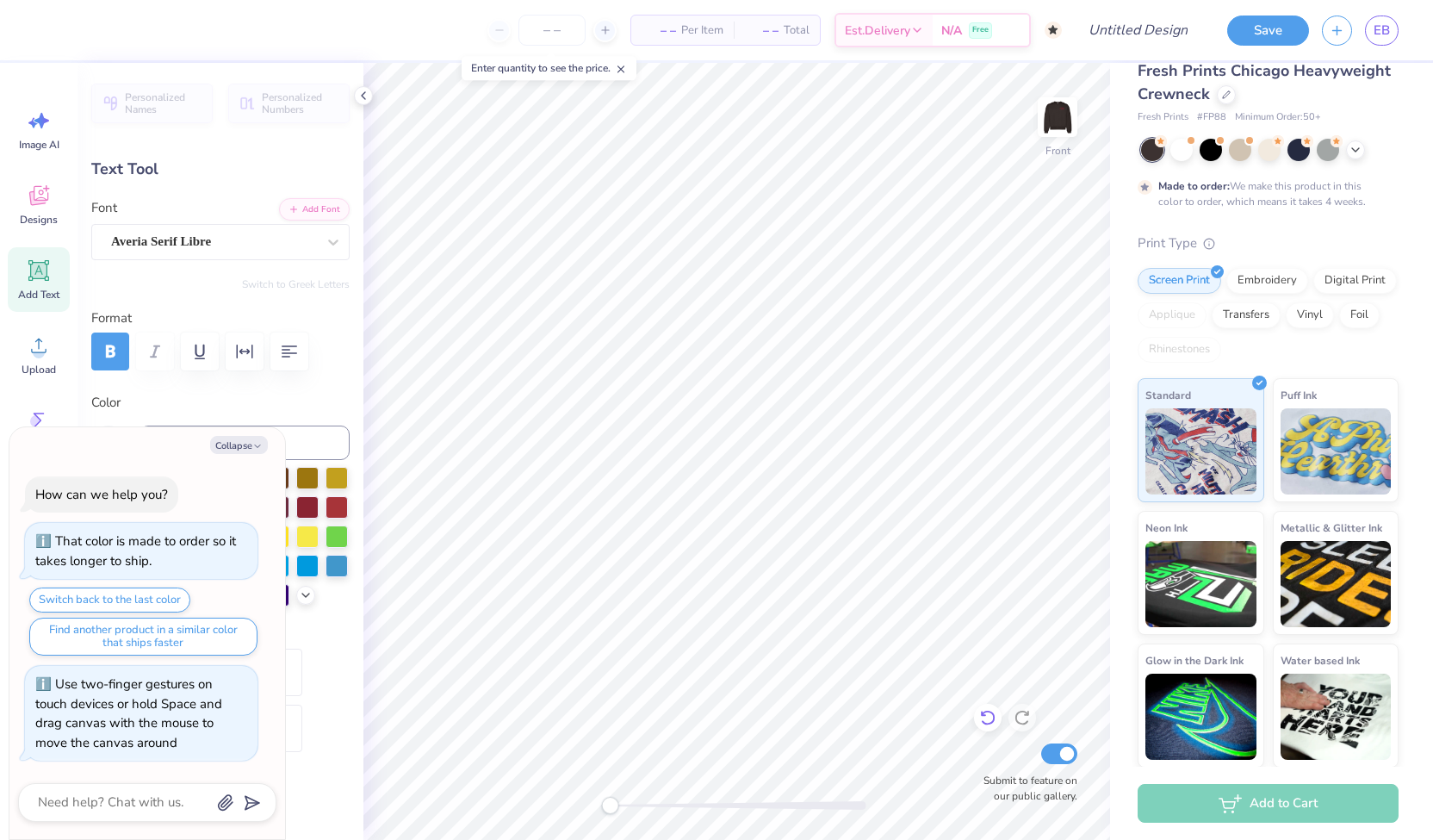
type input "-33.6"
type textarea "x"
type input "0.0"
type textarea "x"
type input "2.37"
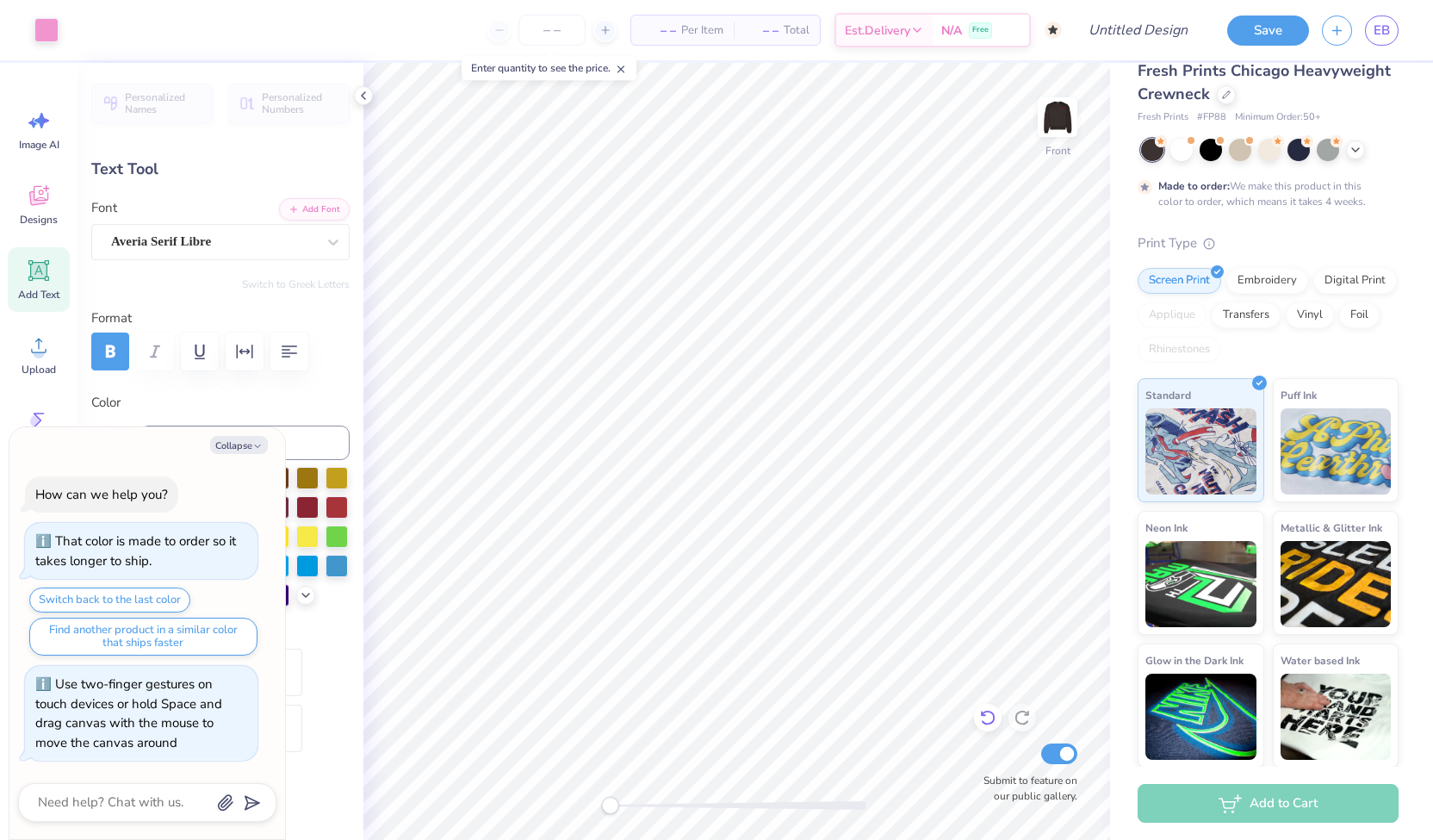
type input "0.72"
type input "12.83"
type textarea "x"
type input "6.77"
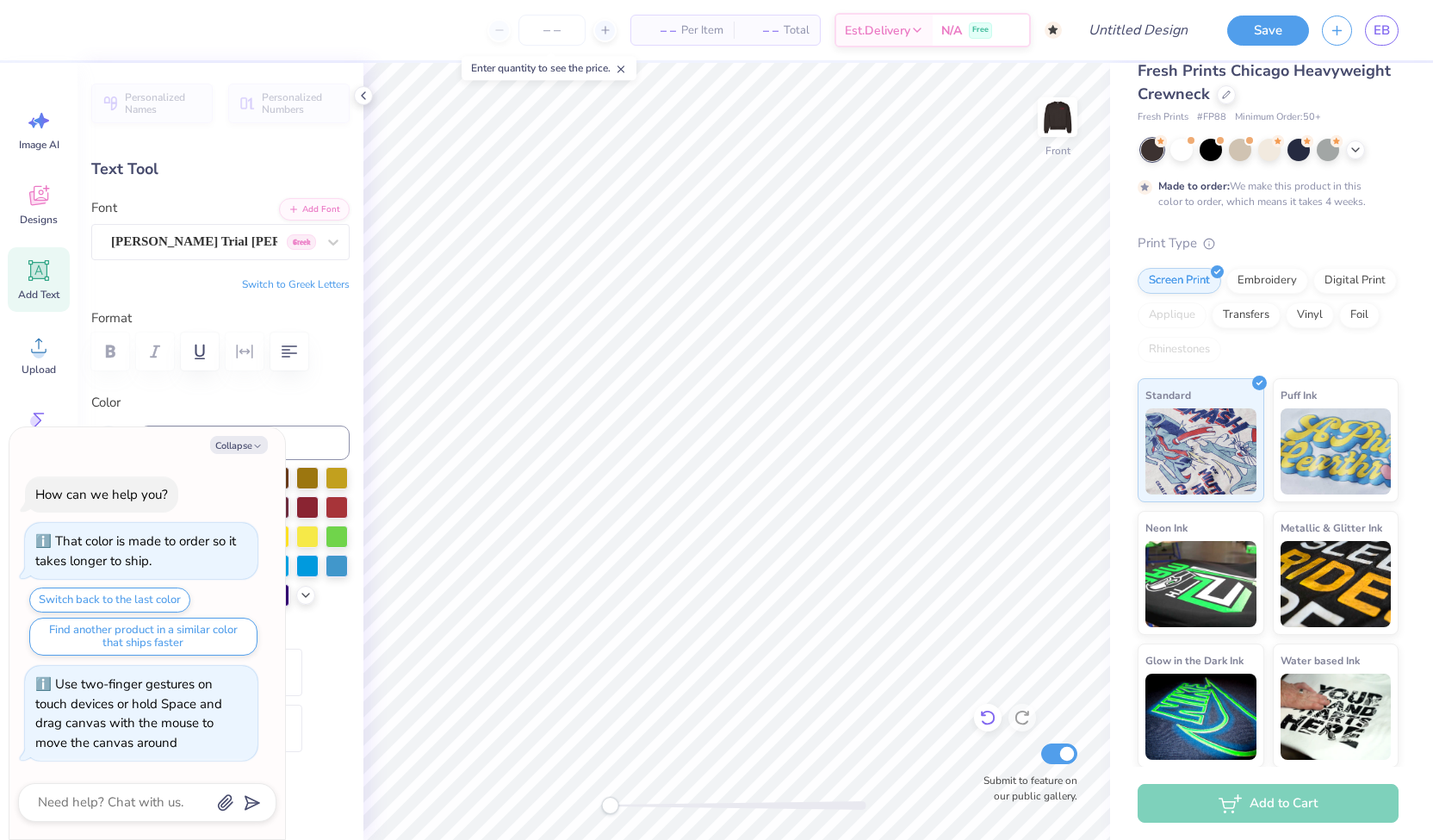
type input "2.12"
type input "3.96"
type textarea "x"
type textarea "P"
type textarea "x"
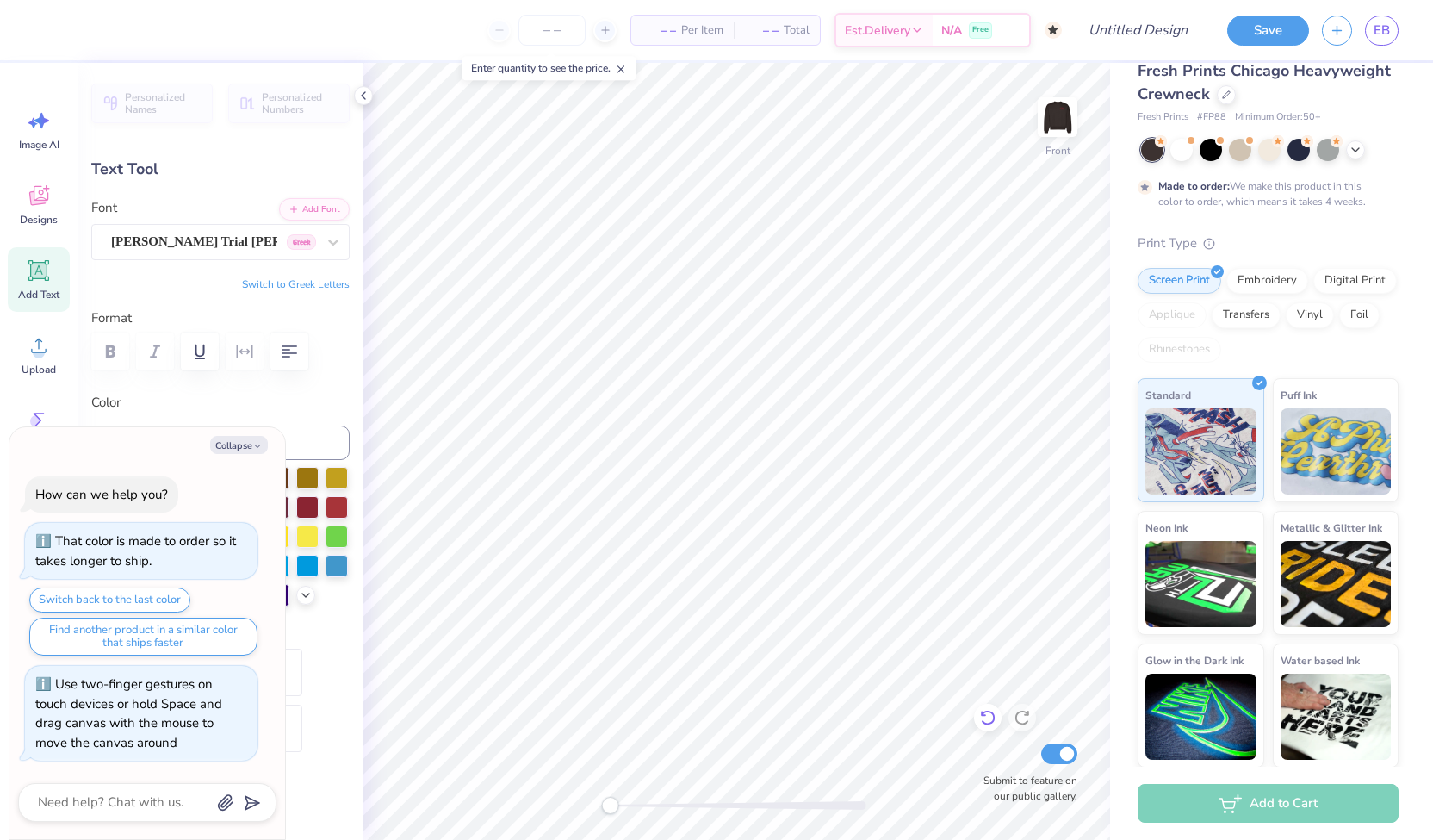
type textarea "Pan"
type textarea "x"
type textarea "Panh"
type textarea "x"
type textarea "Panhel"
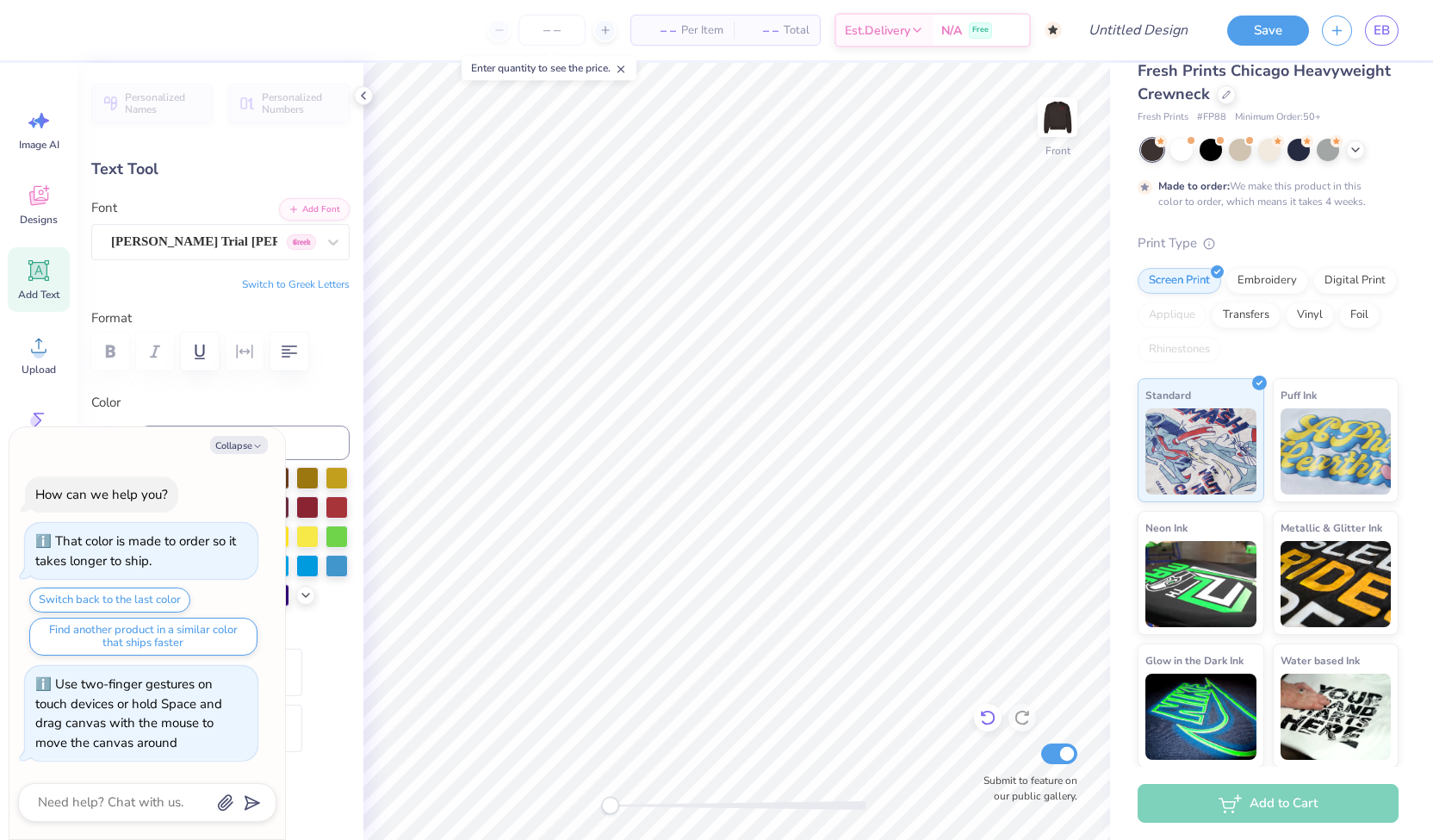
type textarea "x"
type textarea "Panhell"
type textarea "x"
type textarea "Panhellen"
type textarea "x"
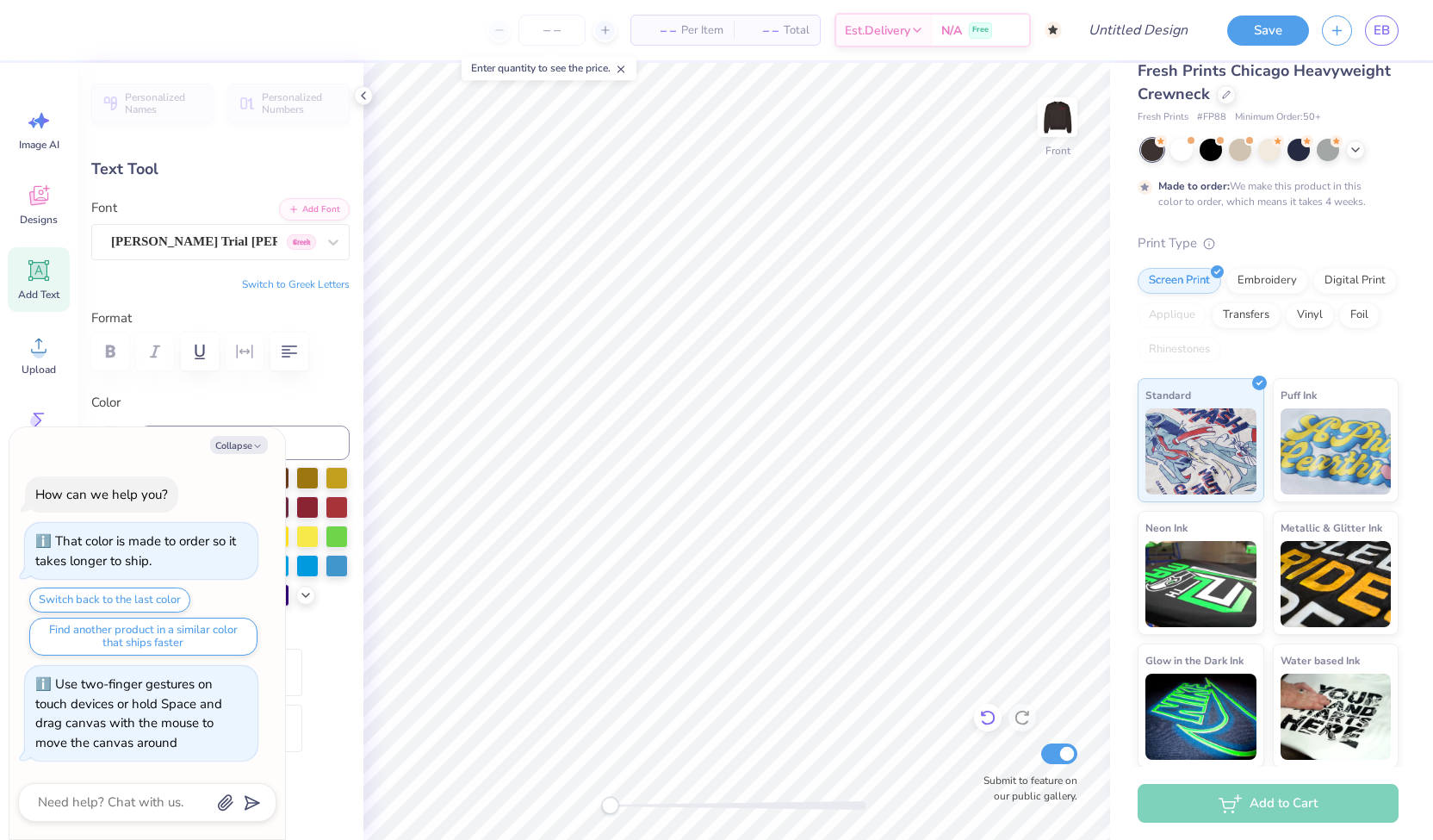
type textarea "Panhellenic"
type textarea "x"
type input "6.93"
type input "2.11"
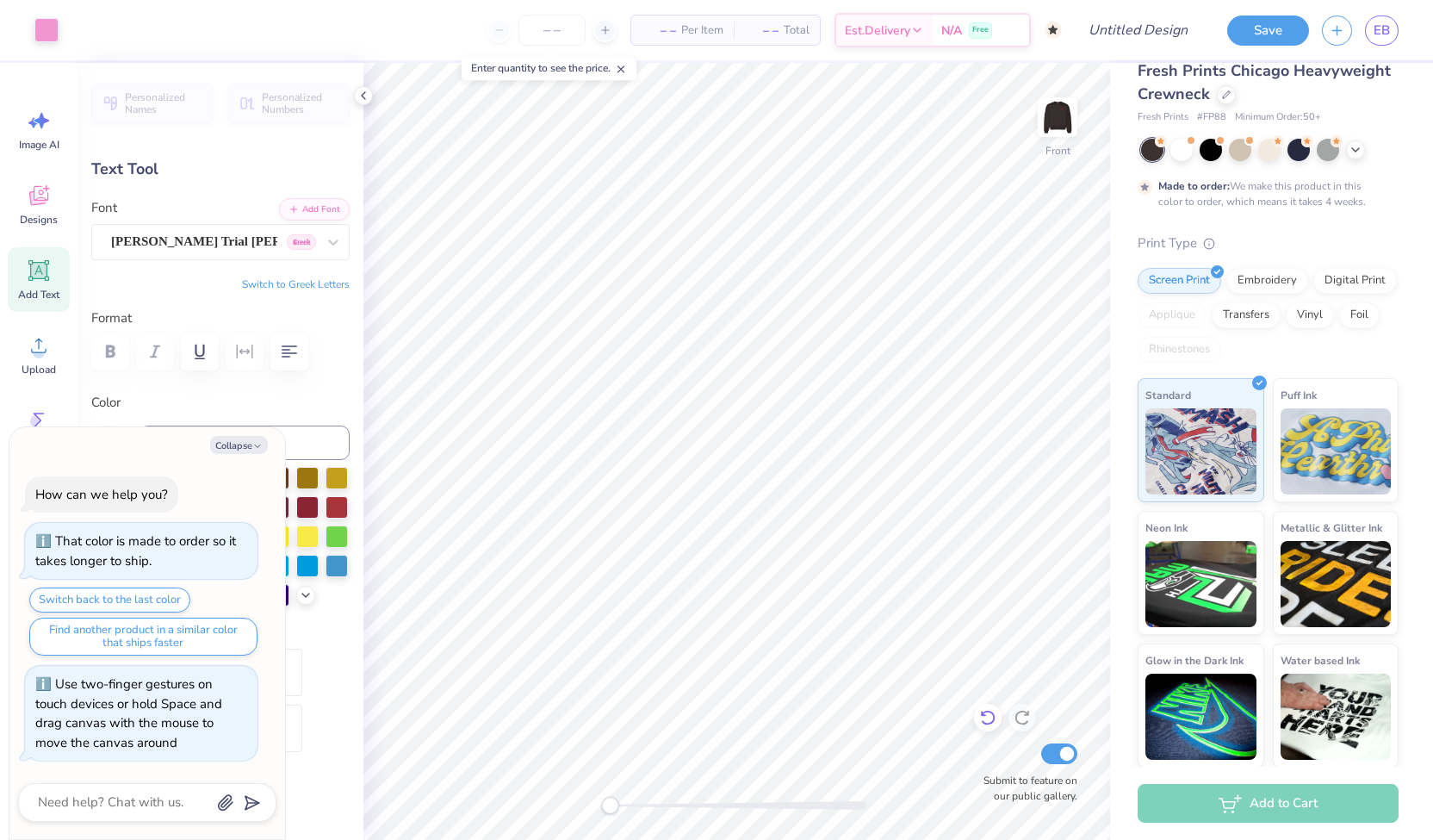
type input "3.97"
type textarea "x"
type input "3.00"
type input "1.49"
type input "6.08"
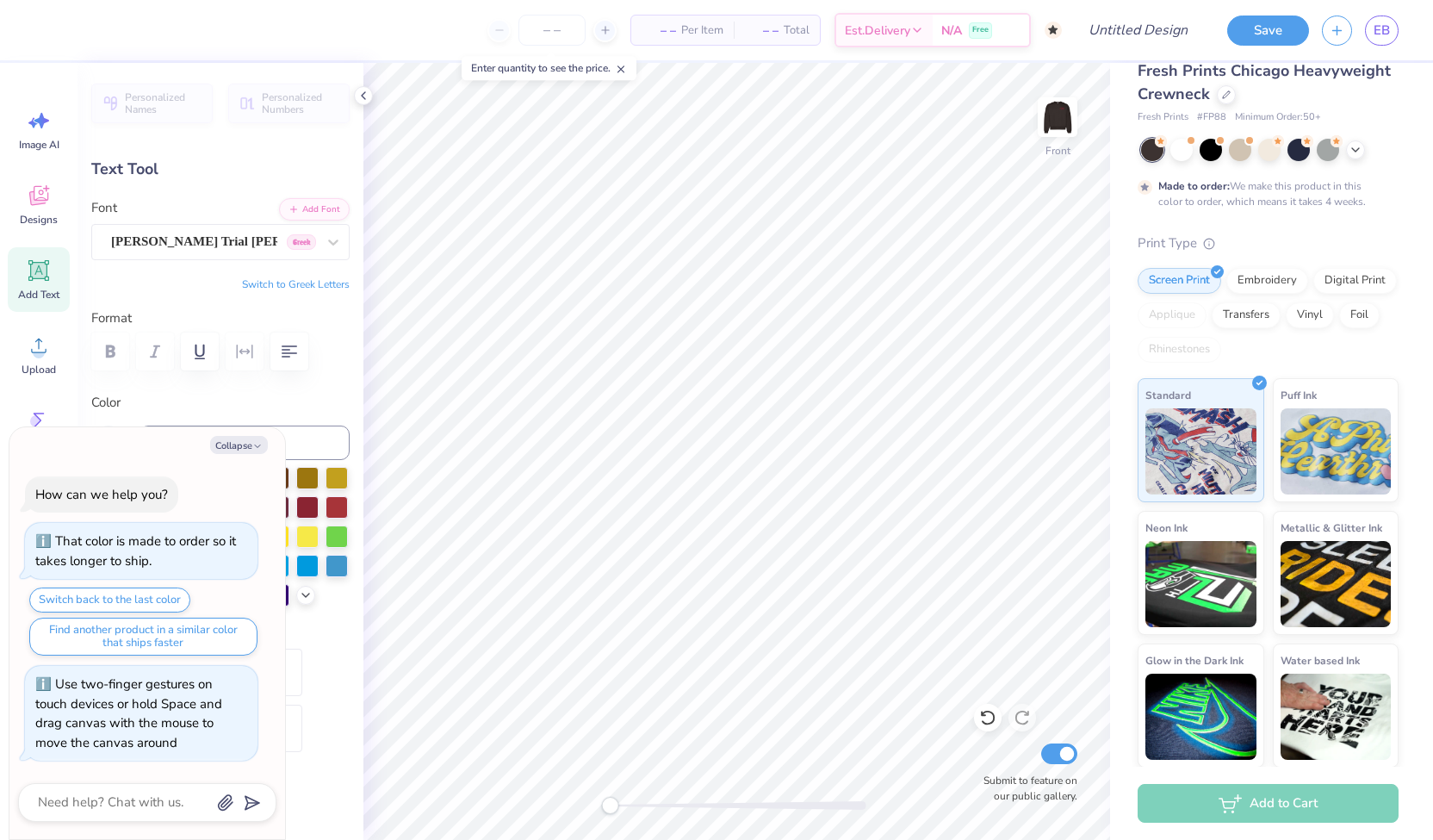
scroll to position [14, 2]
type textarea "x"
type textarea "C"
type textarea "x"
type textarea "Co"
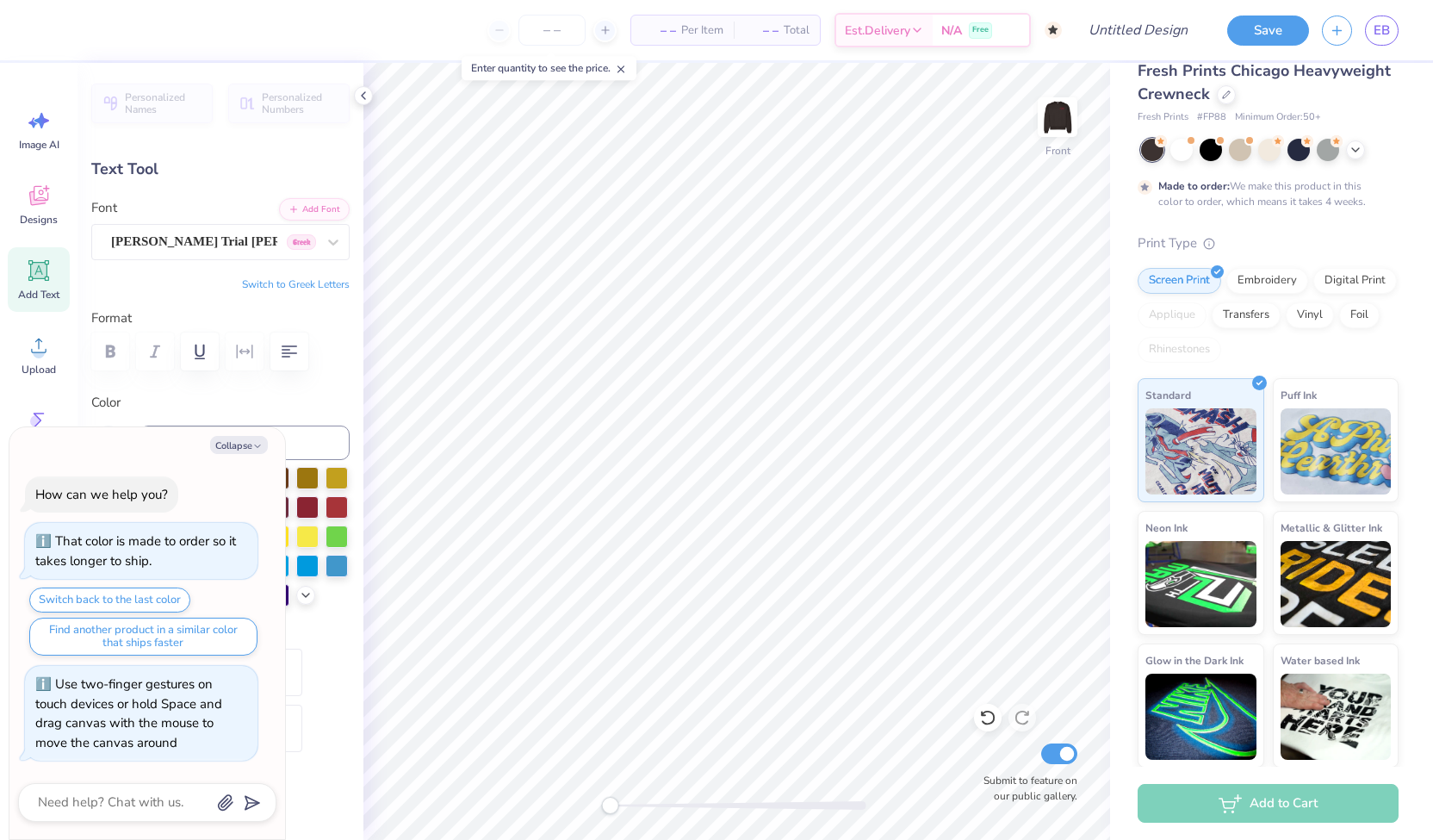
type textarea "x"
type textarea "Cou"
type textarea "x"
type textarea "Coun"
type textarea "x"
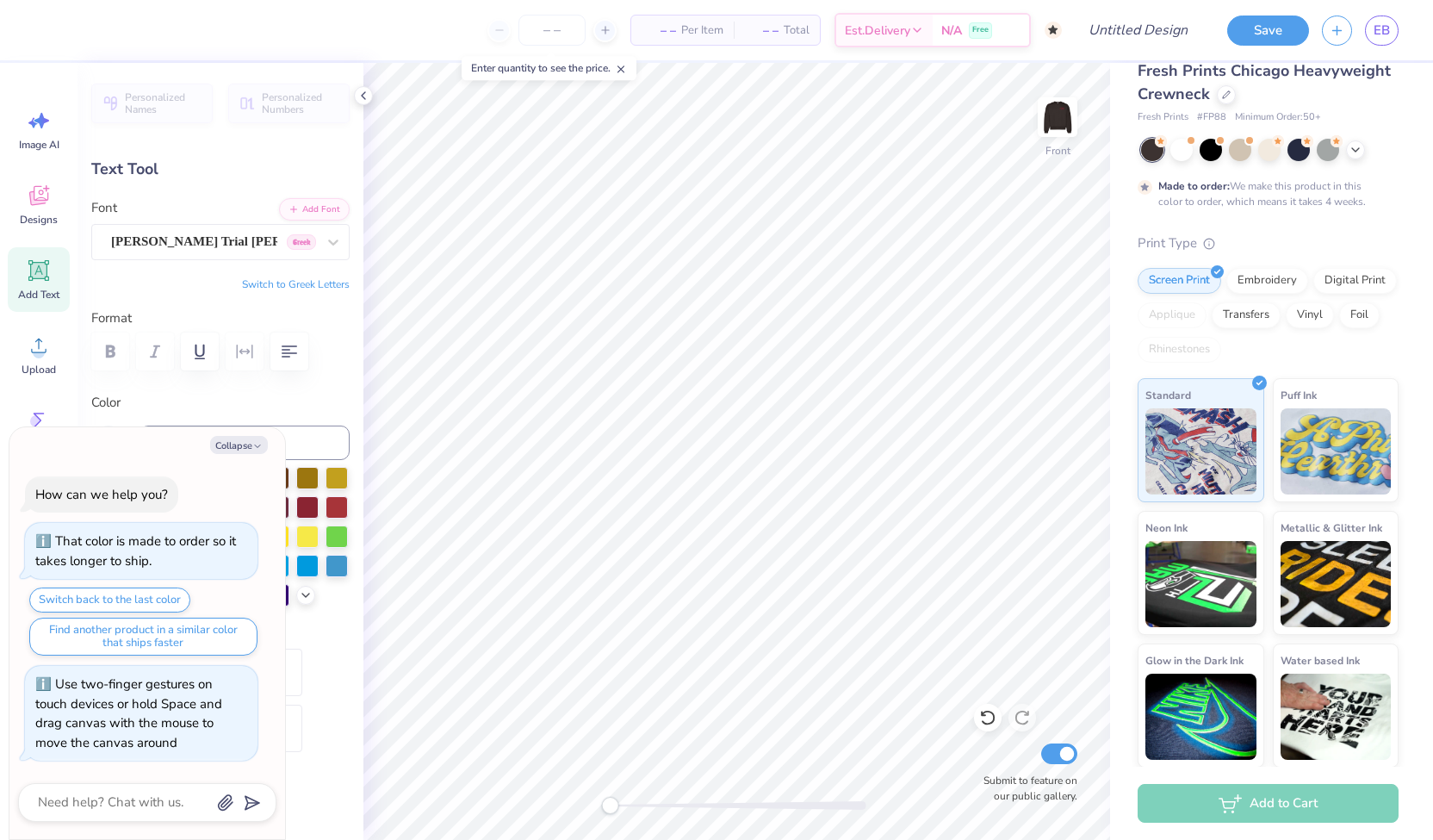
type textarea "Counci"
type textarea "x"
type textarea "Council"
type textarea "x"
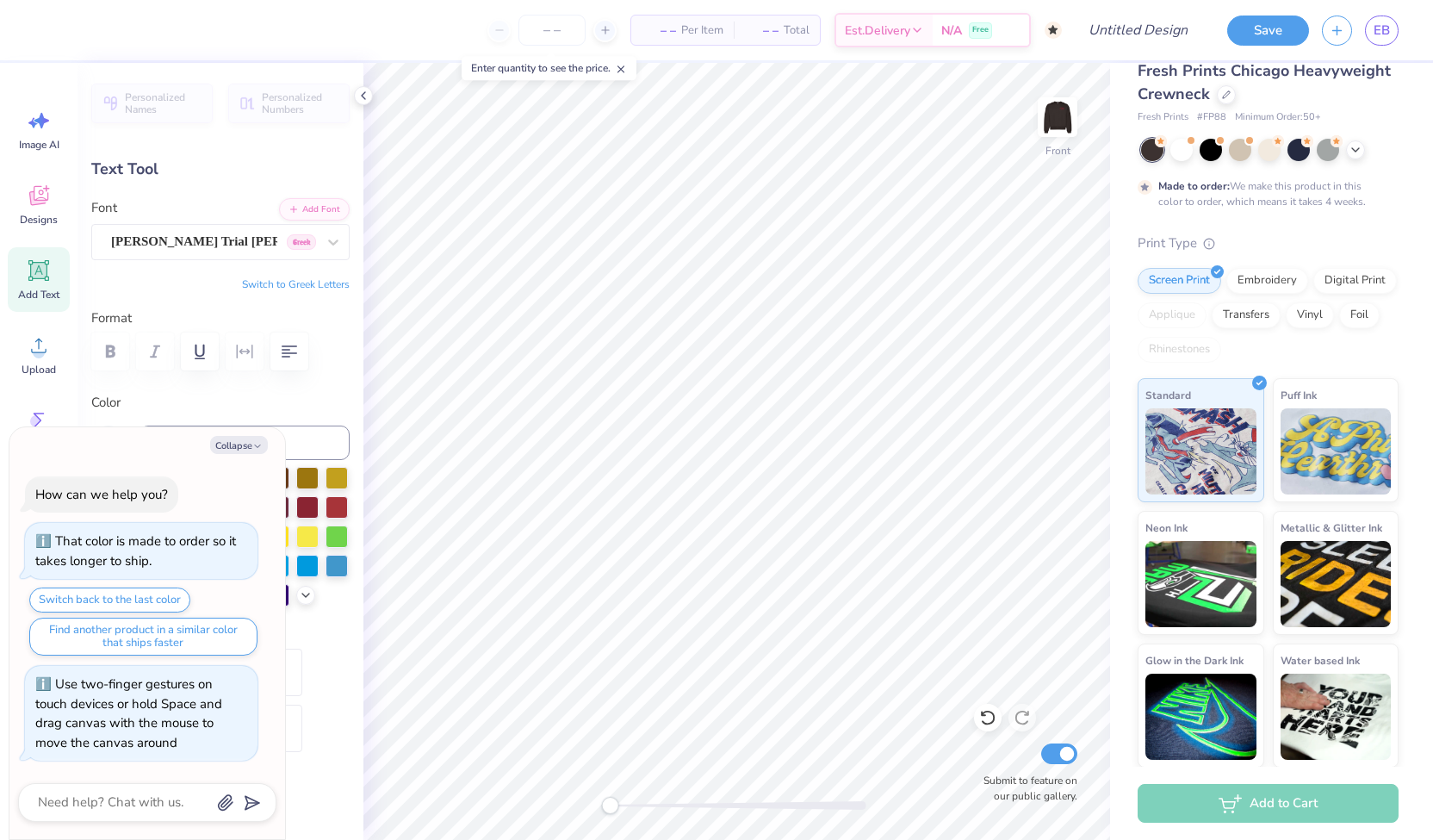
type textarea "Council"
type textarea "x"
type textarea "Council"
type textarea "x"
type input "2.98"
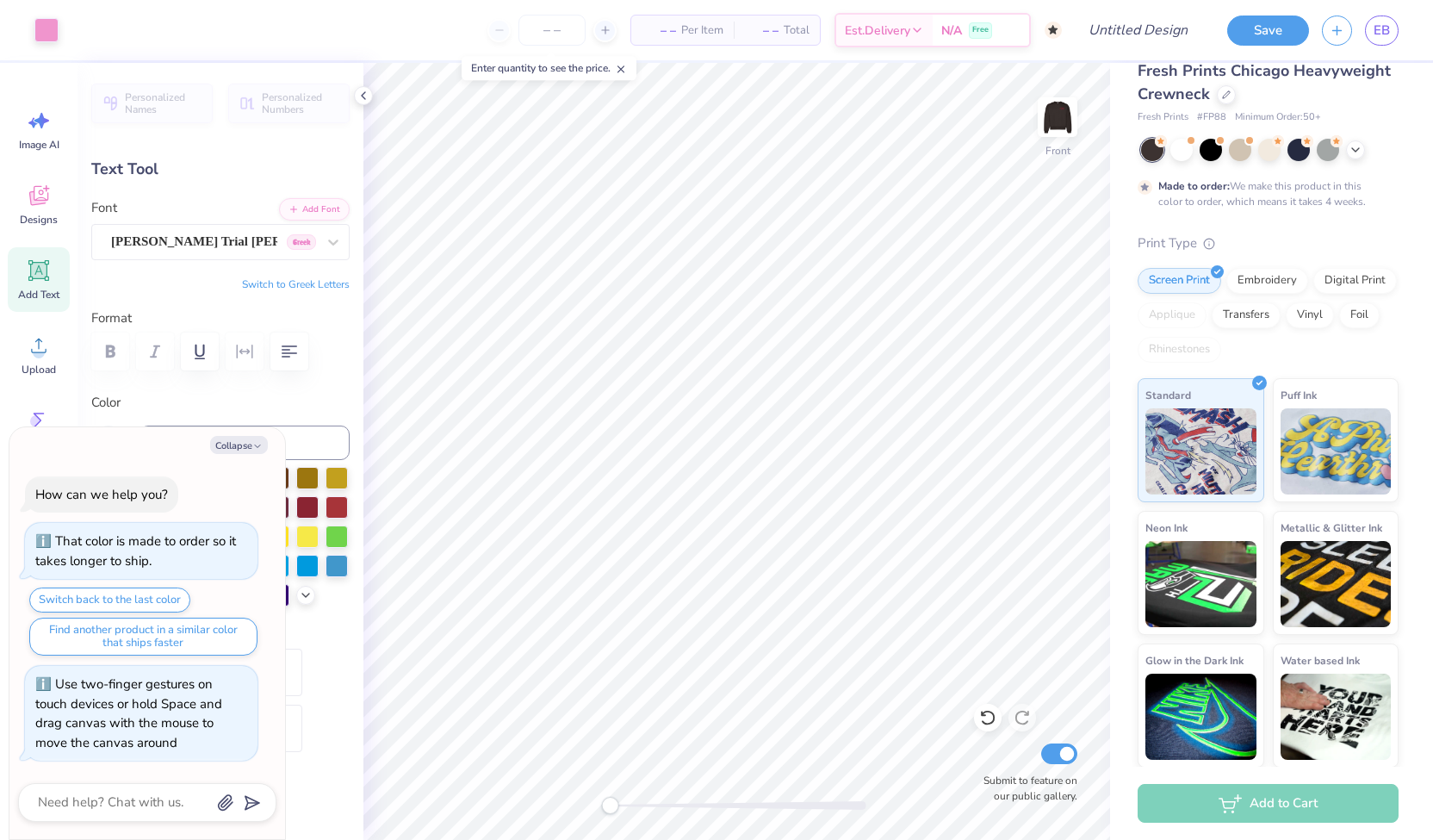
type input "1.49"
type input "6.08"
type textarea "x"
type input "3.36"
type input "0.90"
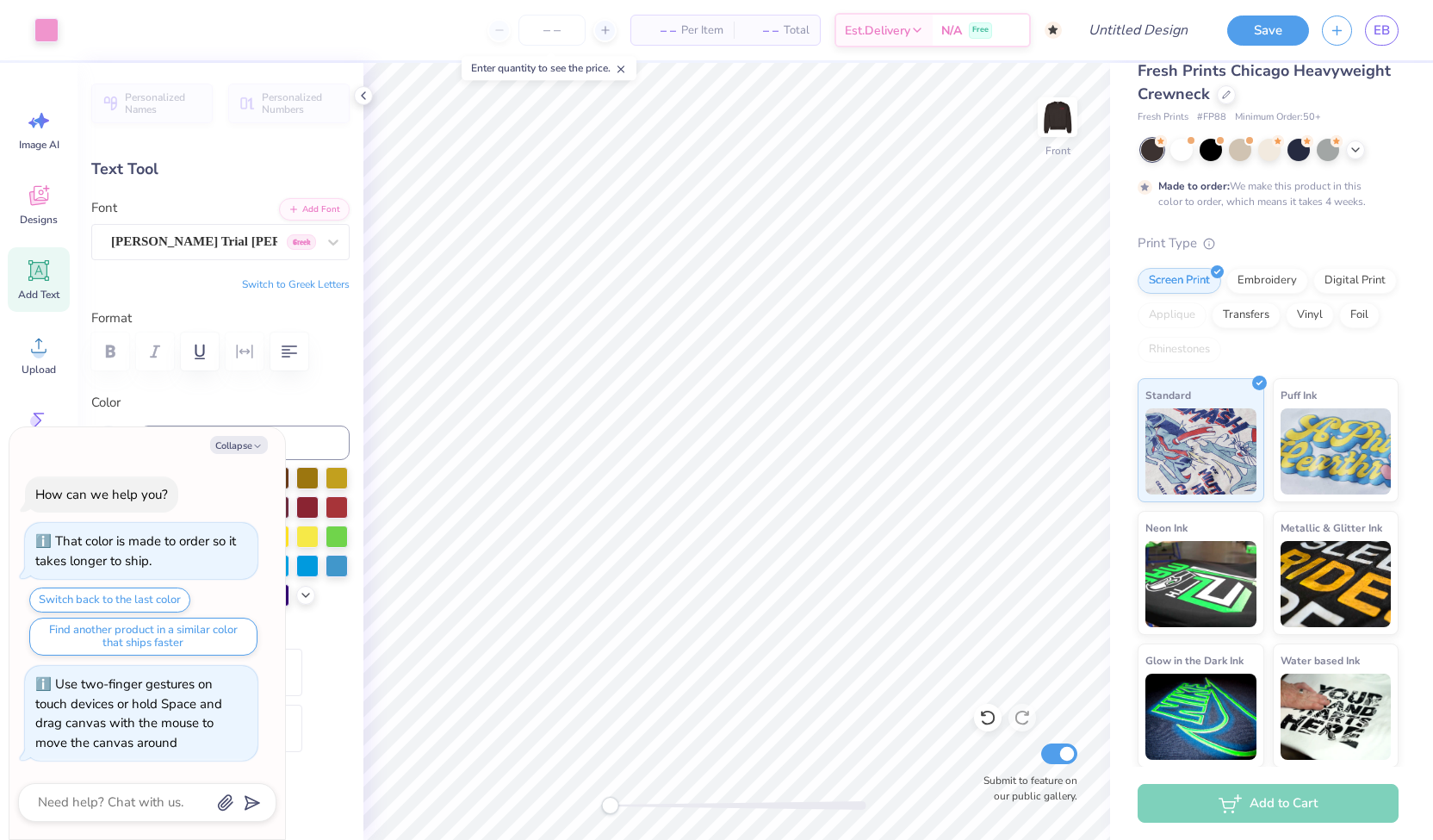
type input "12.17"
type textarea "x"
type input "2.37"
type input "0.72"
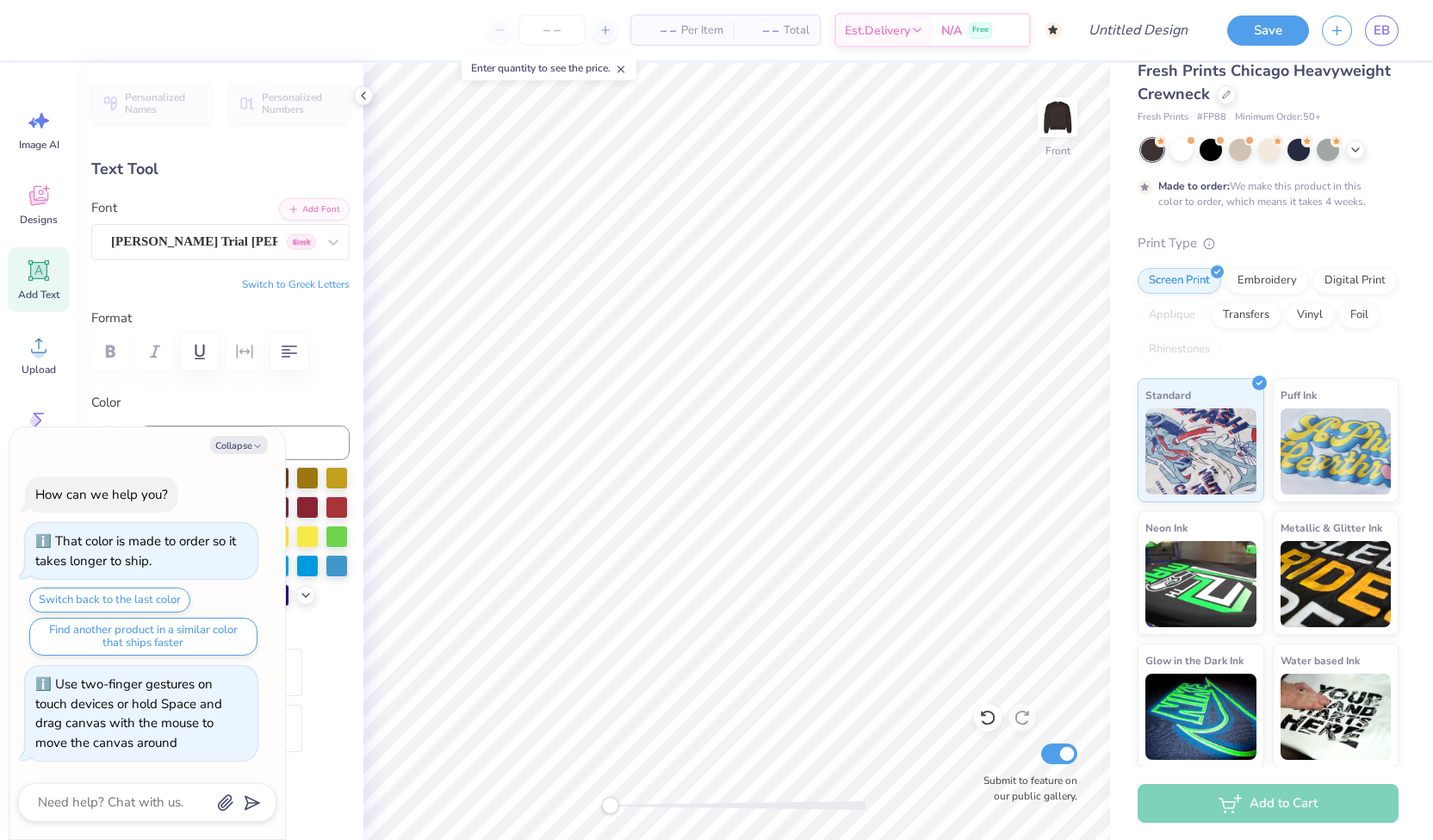
type input "12.83"
type textarea "x"
type input "3.36"
type input "0.90"
type input "12.17"
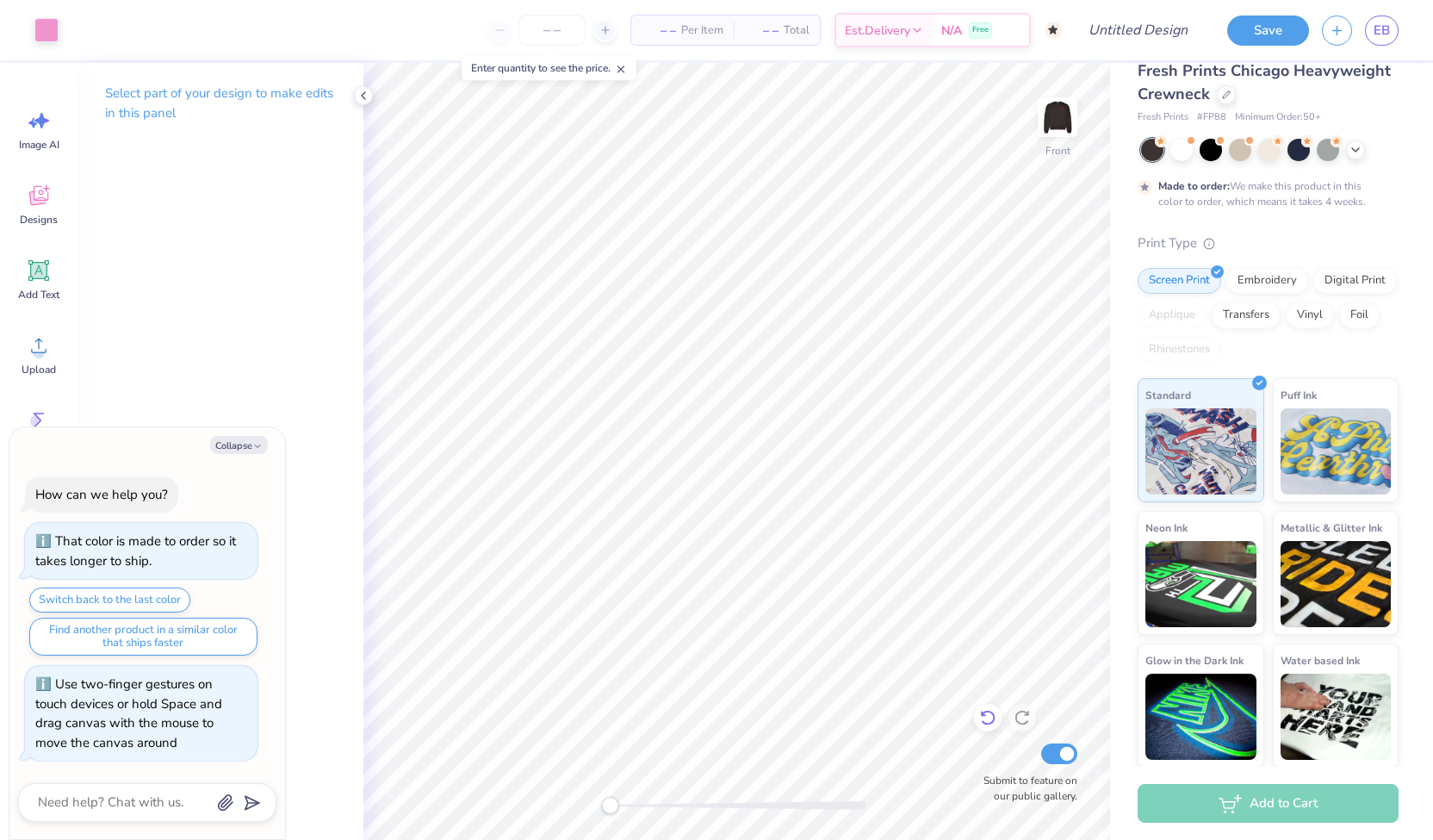
click at [857, 717] on icon at bounding box center [988, 718] width 18 height 18
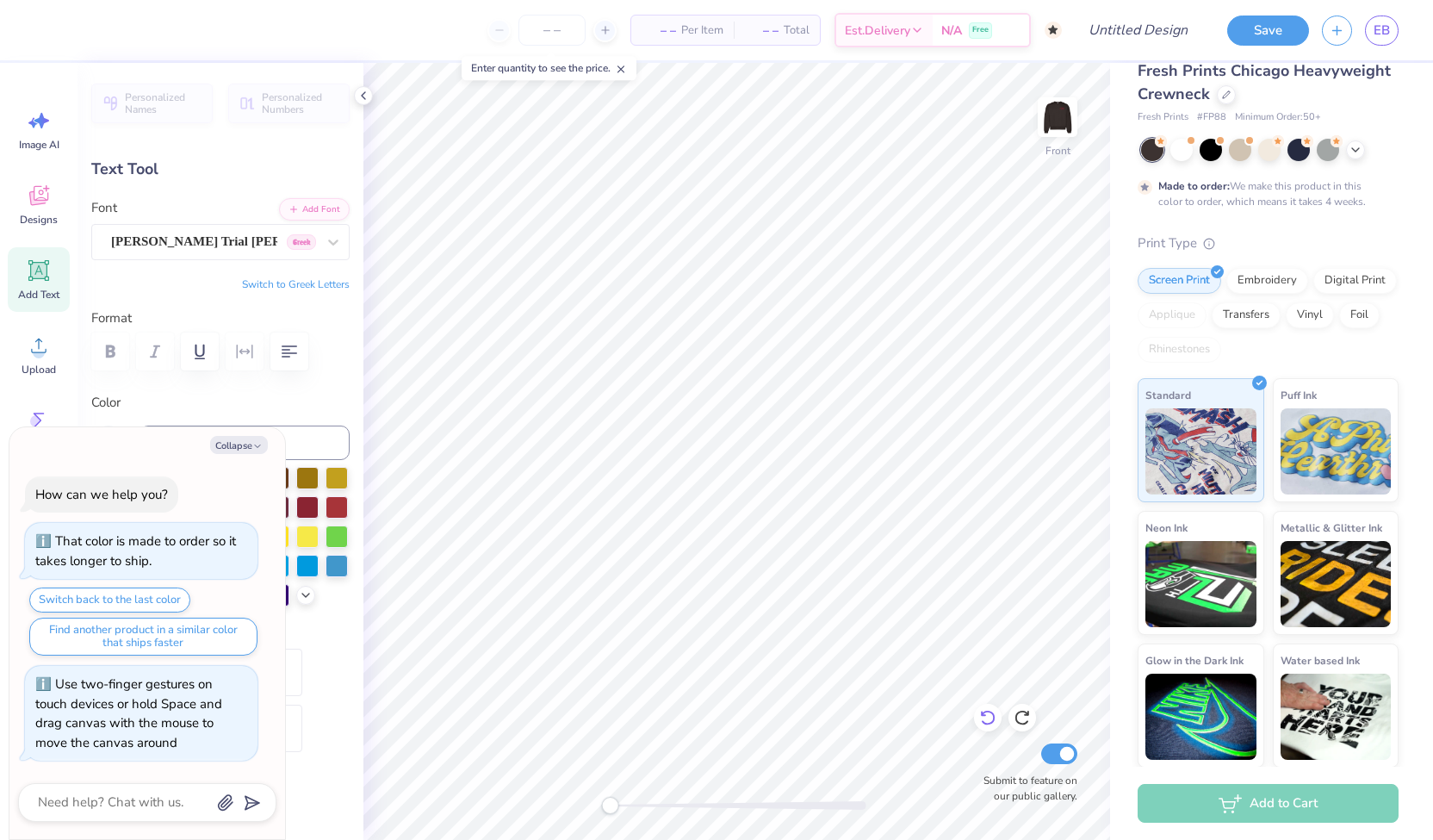
type textarea "x"
type input "2.37"
type input "0.72"
type input "12.83"
type textarea "x"
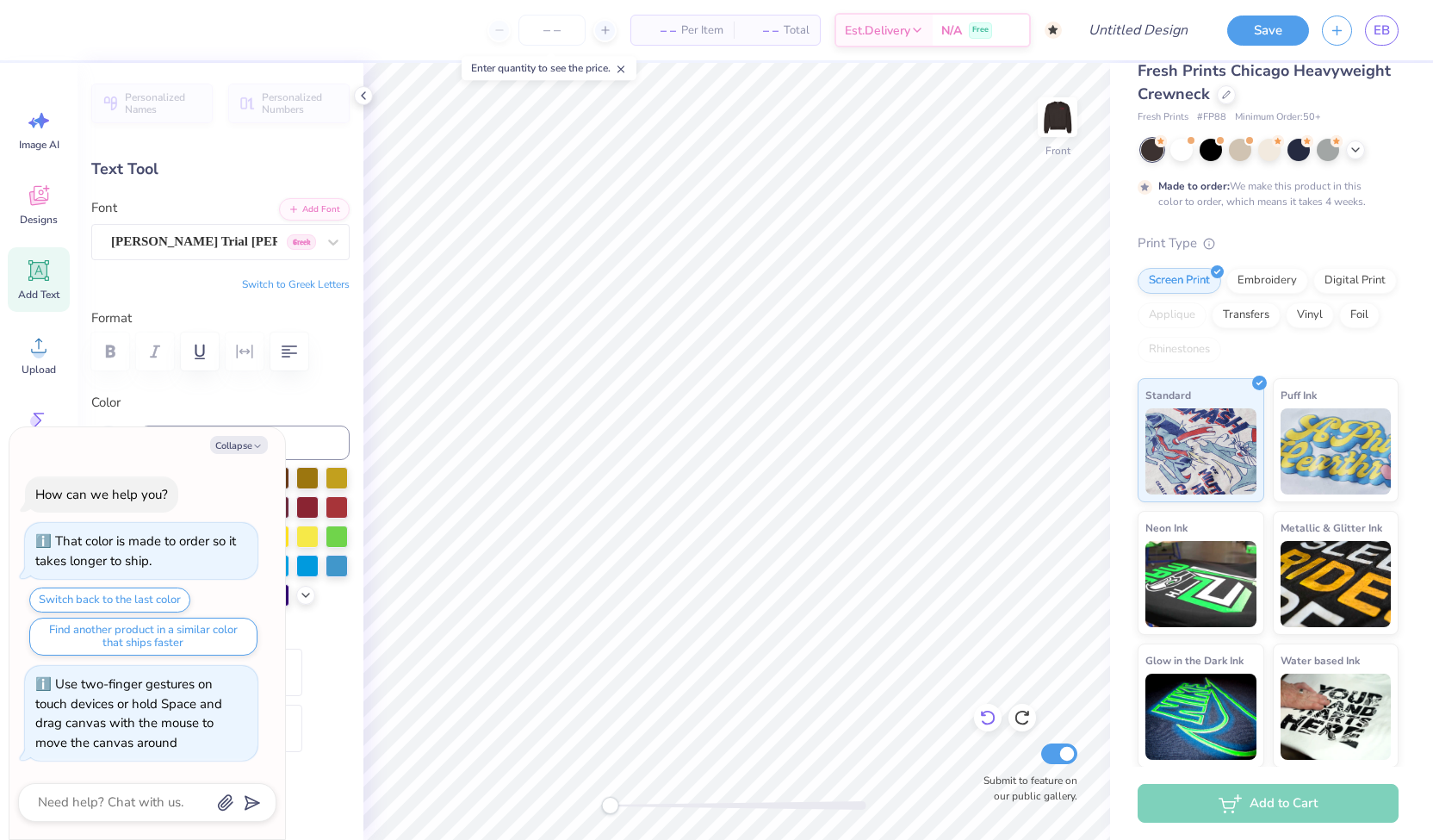
type input "2.75"
type input "0.77"
type input "11.43"
type textarea "x"
type input "2.37"
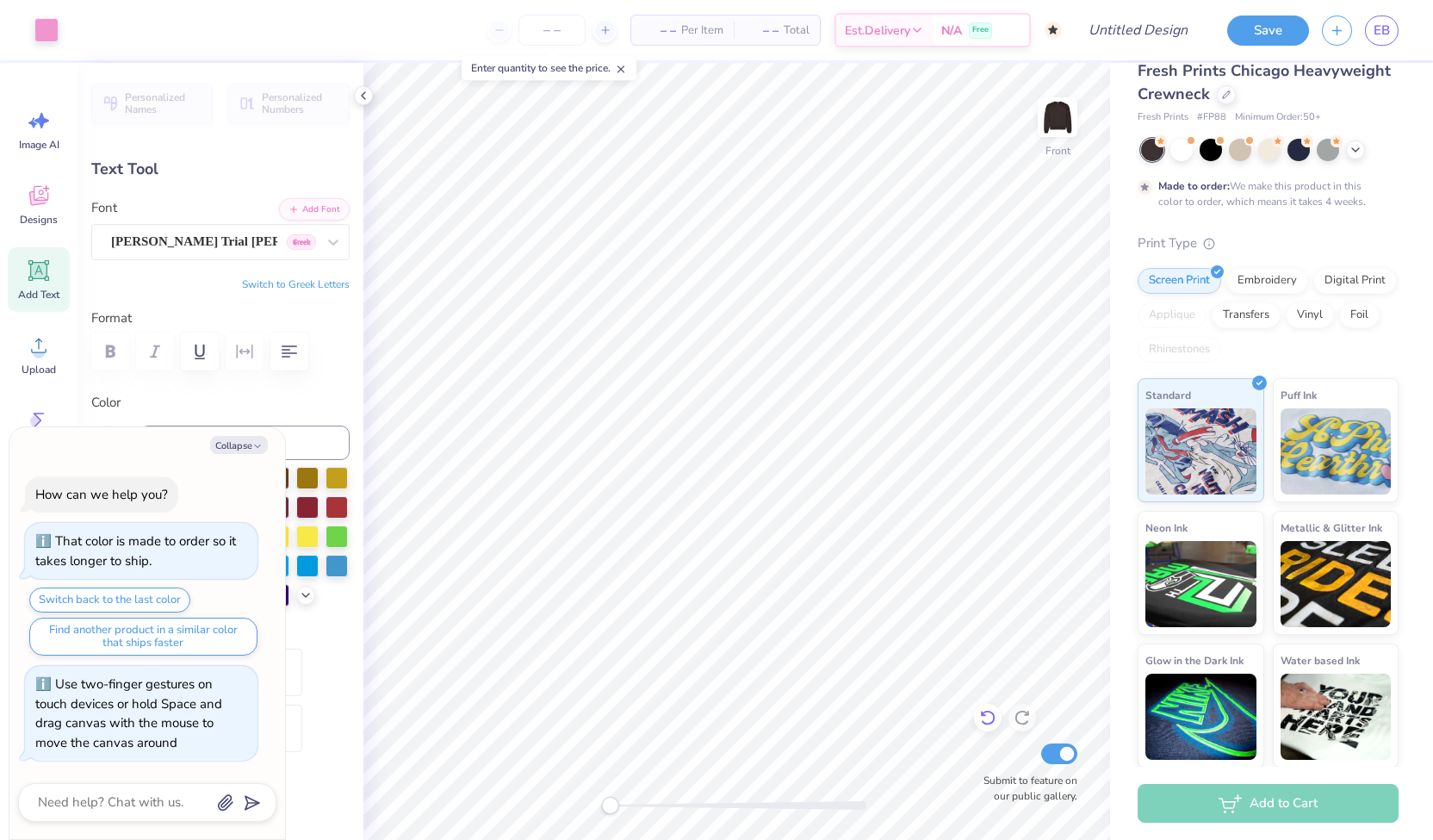
type input "0.72"
type input "12.83"
type textarea "x"
type input "3.36"
type input "0.90"
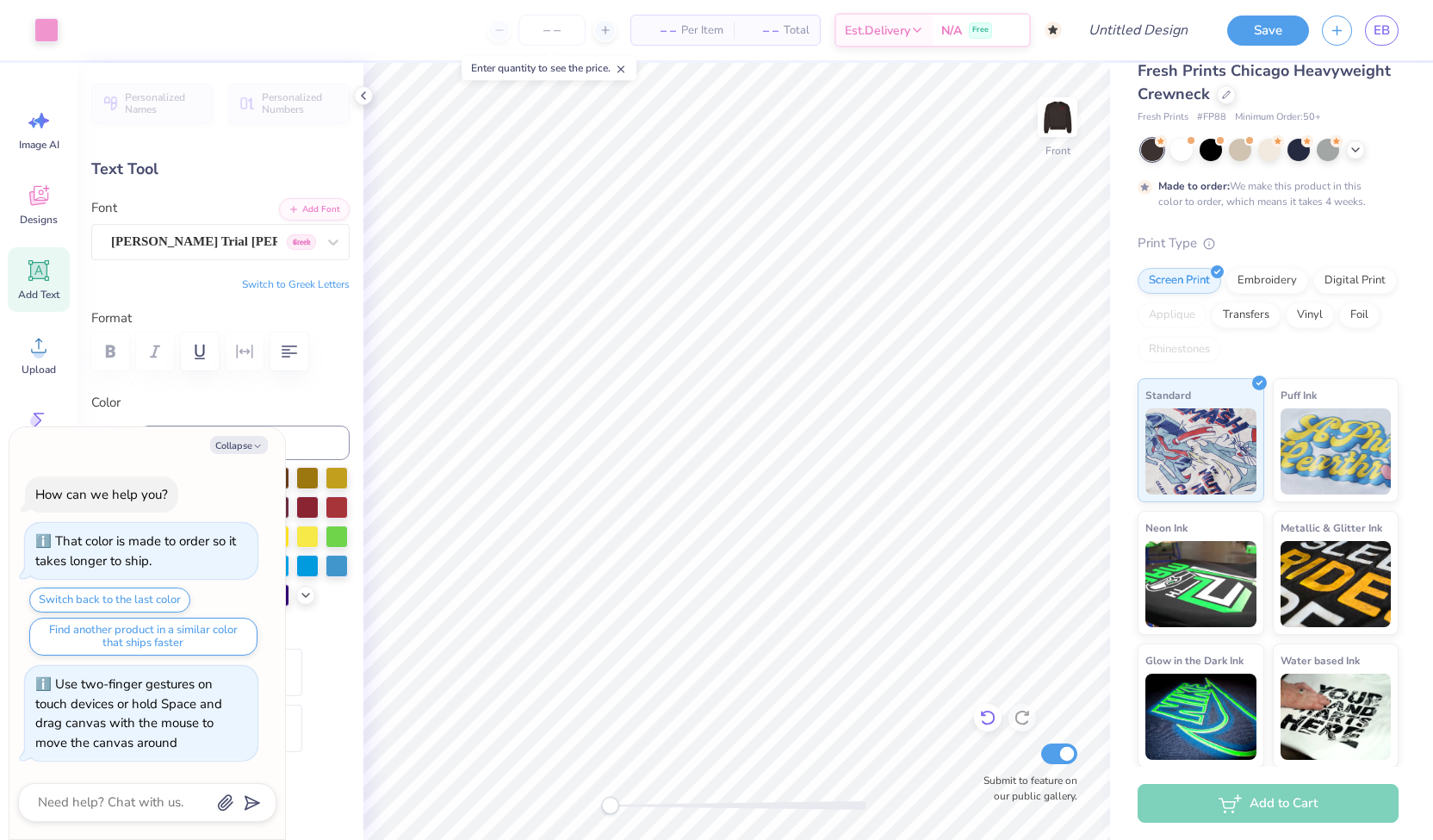
type input "12.17"
type textarea "x"
type textarea "P"
type textarea "x"
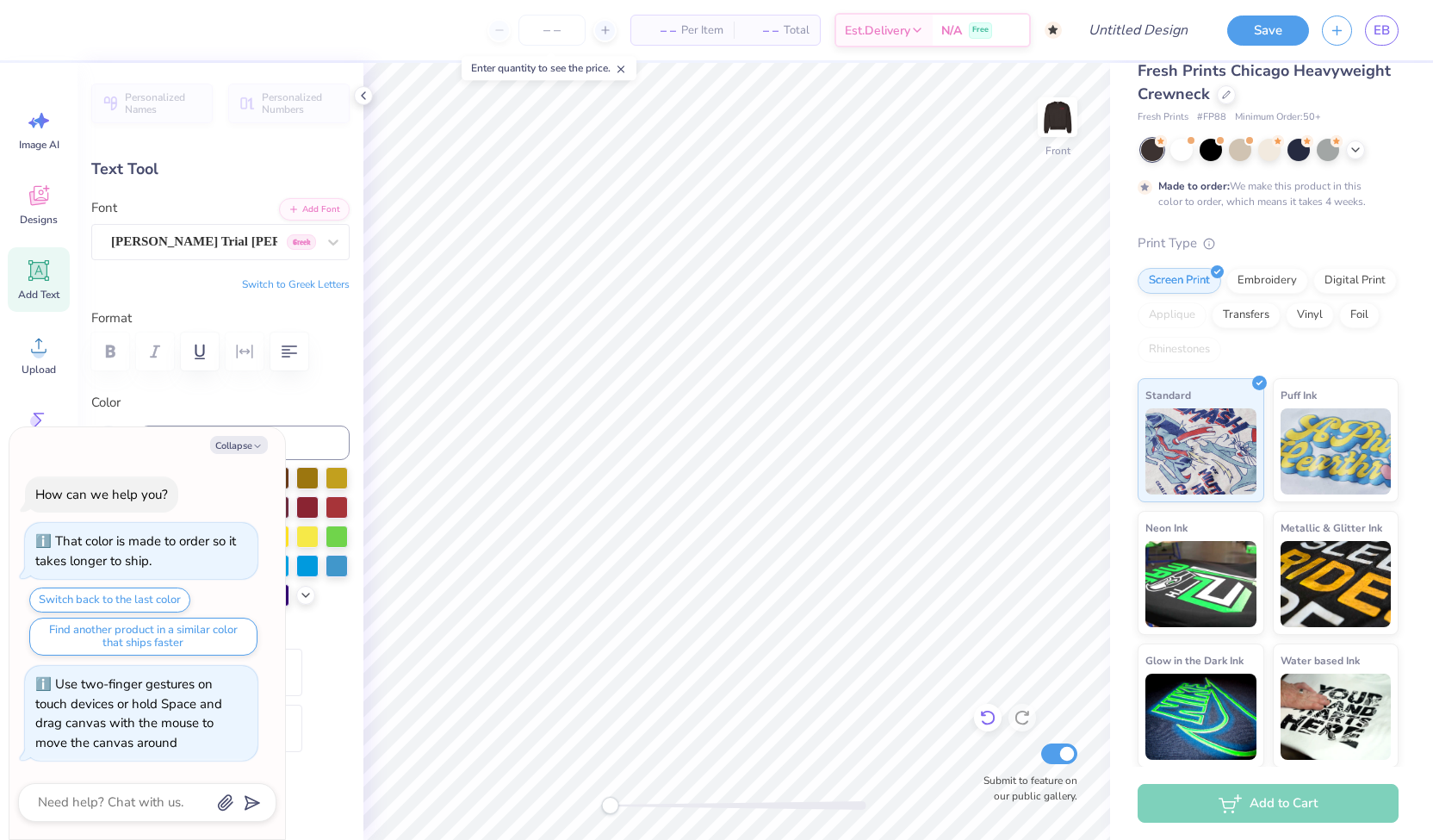
scroll to position [14, 2]
type textarea "Pr"
type textarea "x"
type textarea "Pre"
type textarea "x"
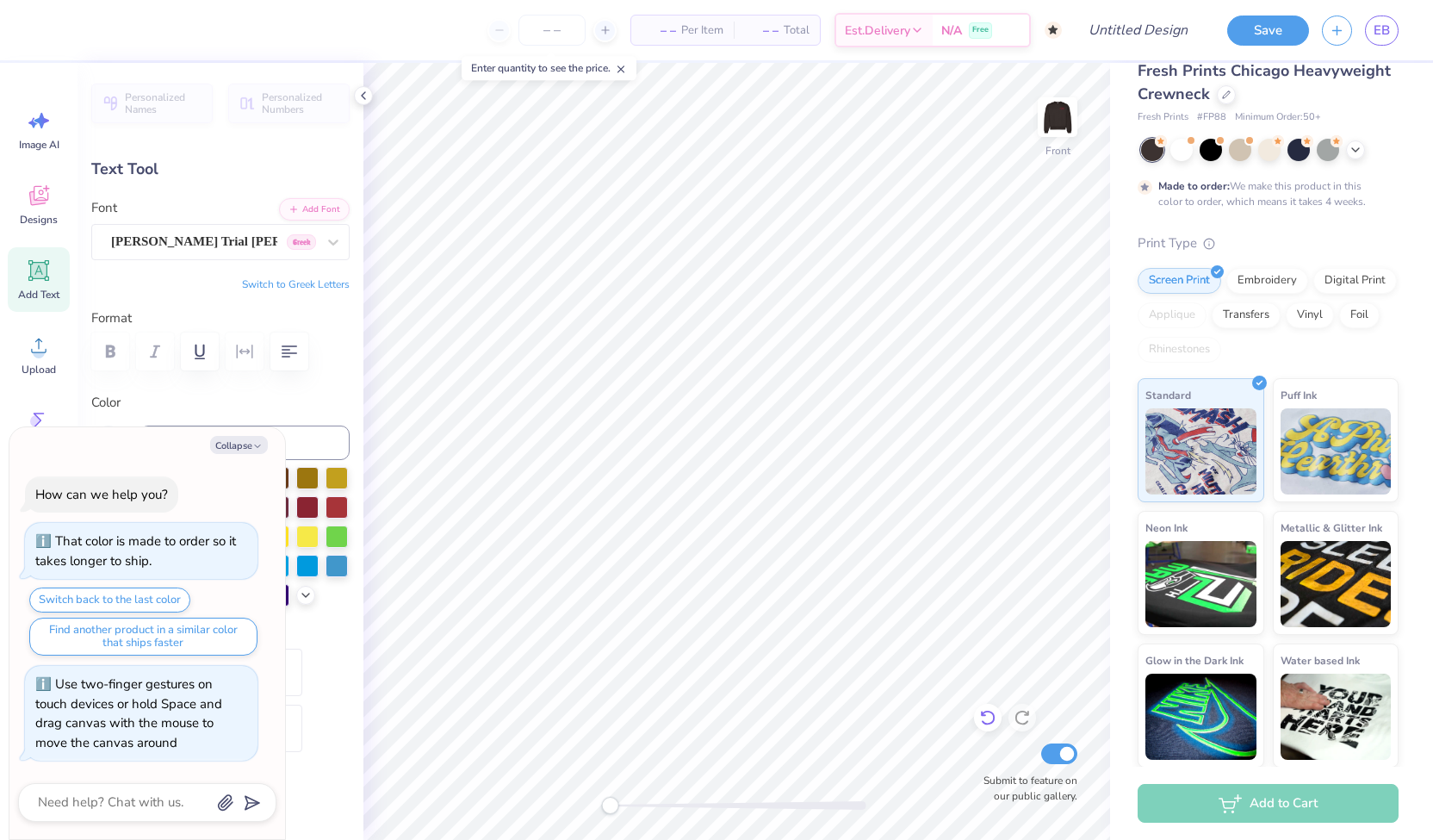
type textarea "Presi"
type textarea "x"
type textarea "Presid"
type textarea "x"
type textarea "Presiden"
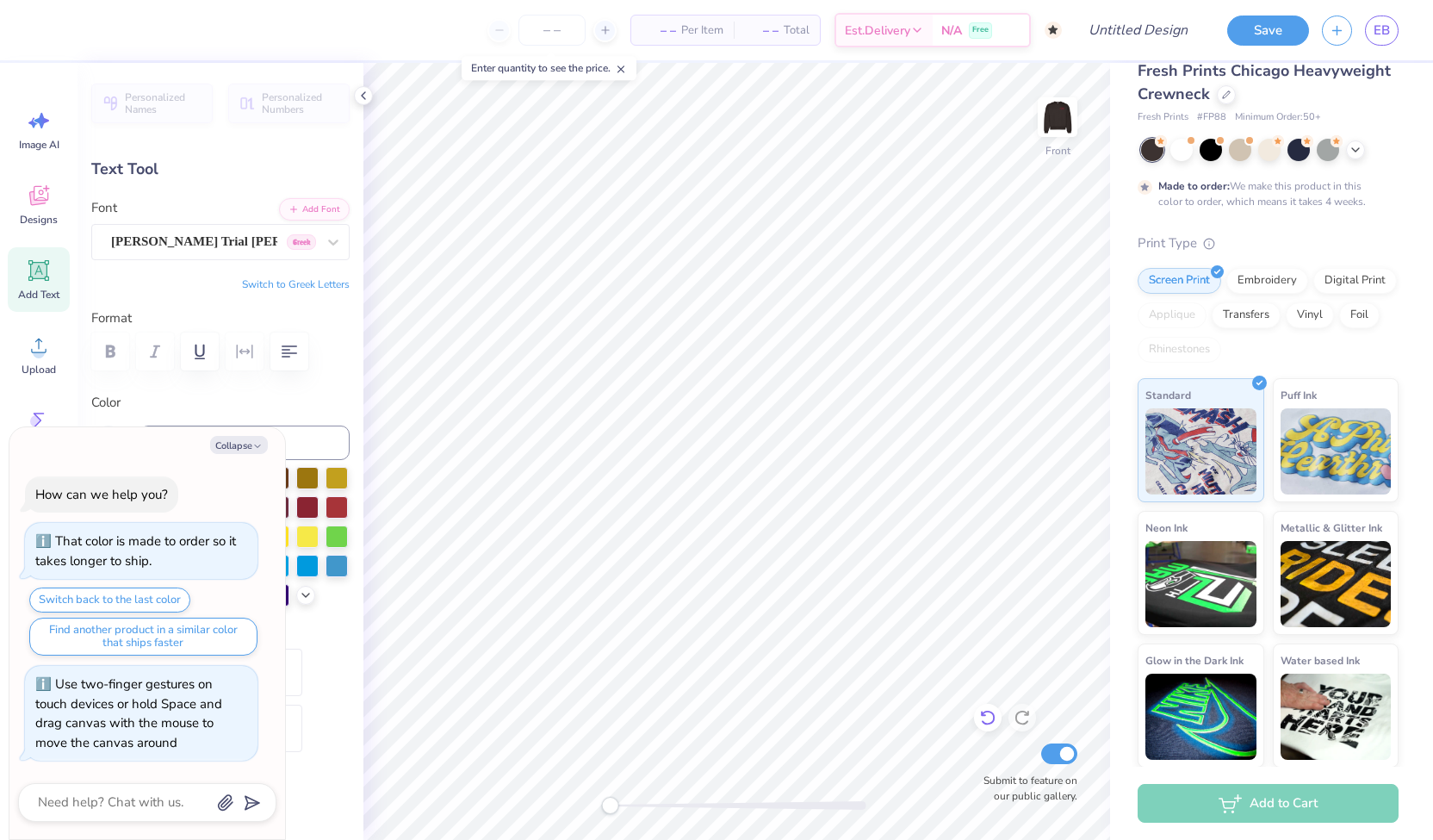
type textarea "x"
type textarea "President"
type textarea "x"
type input "3.39"
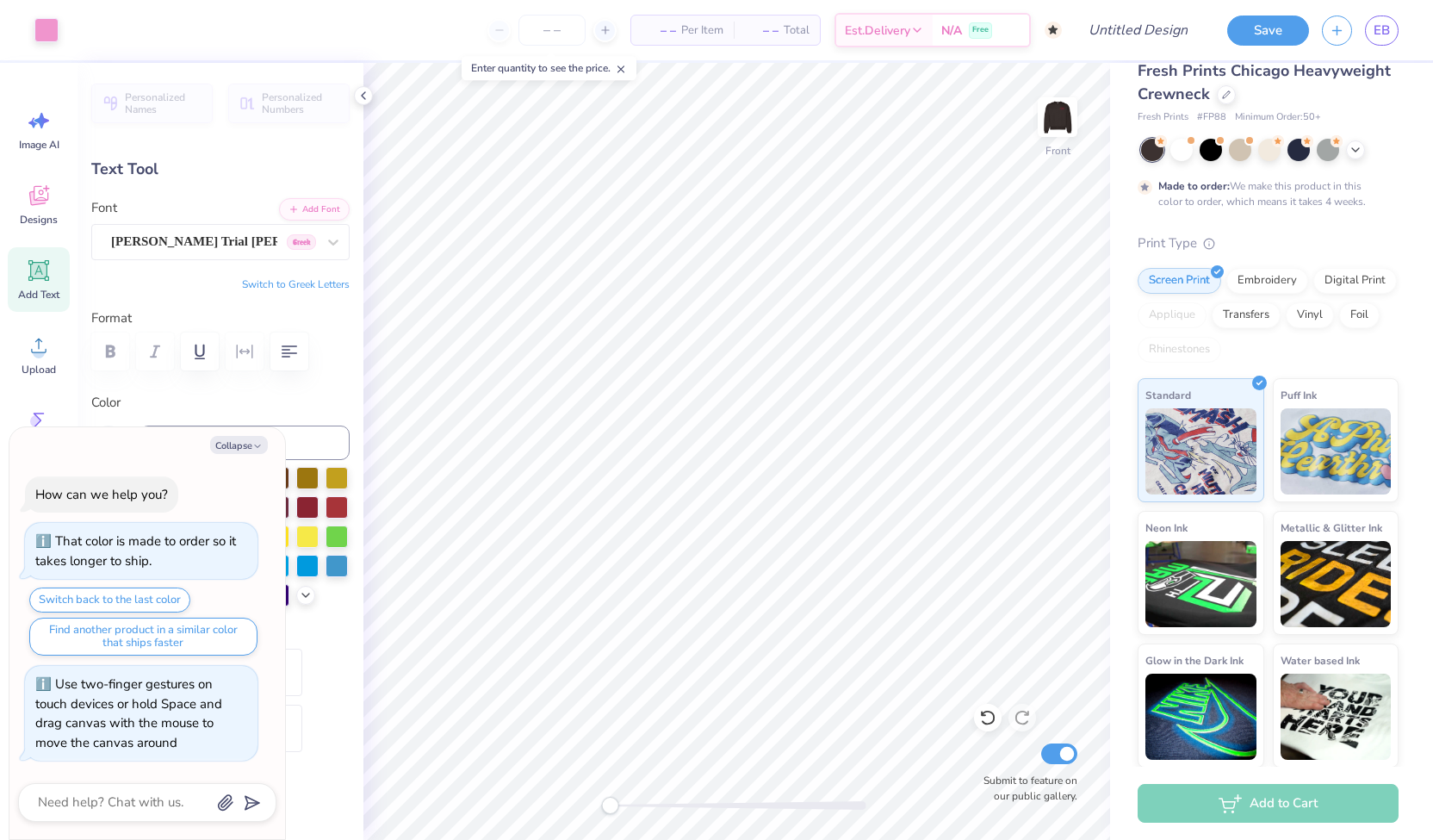
type input "0.92"
type input "12.16"
type textarea "x"
type input "11.98"
click at [857, 122] on img at bounding box center [1057, 117] width 69 height 69
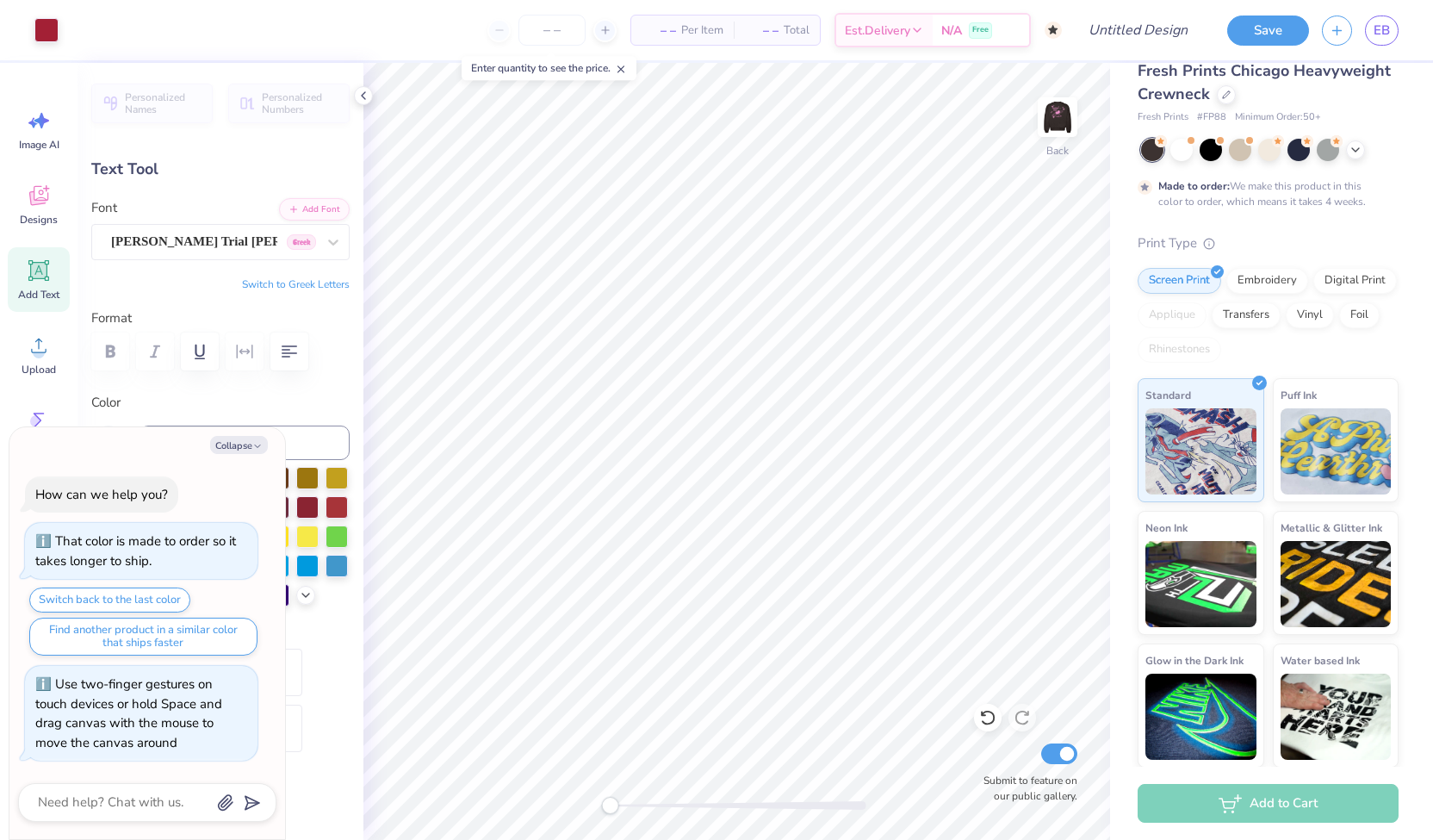
type textarea "x"
type input "3.17"
type input "0.85"
type input "3.19"
click at [34, 414] on icon at bounding box center [38, 420] width 11 height 16
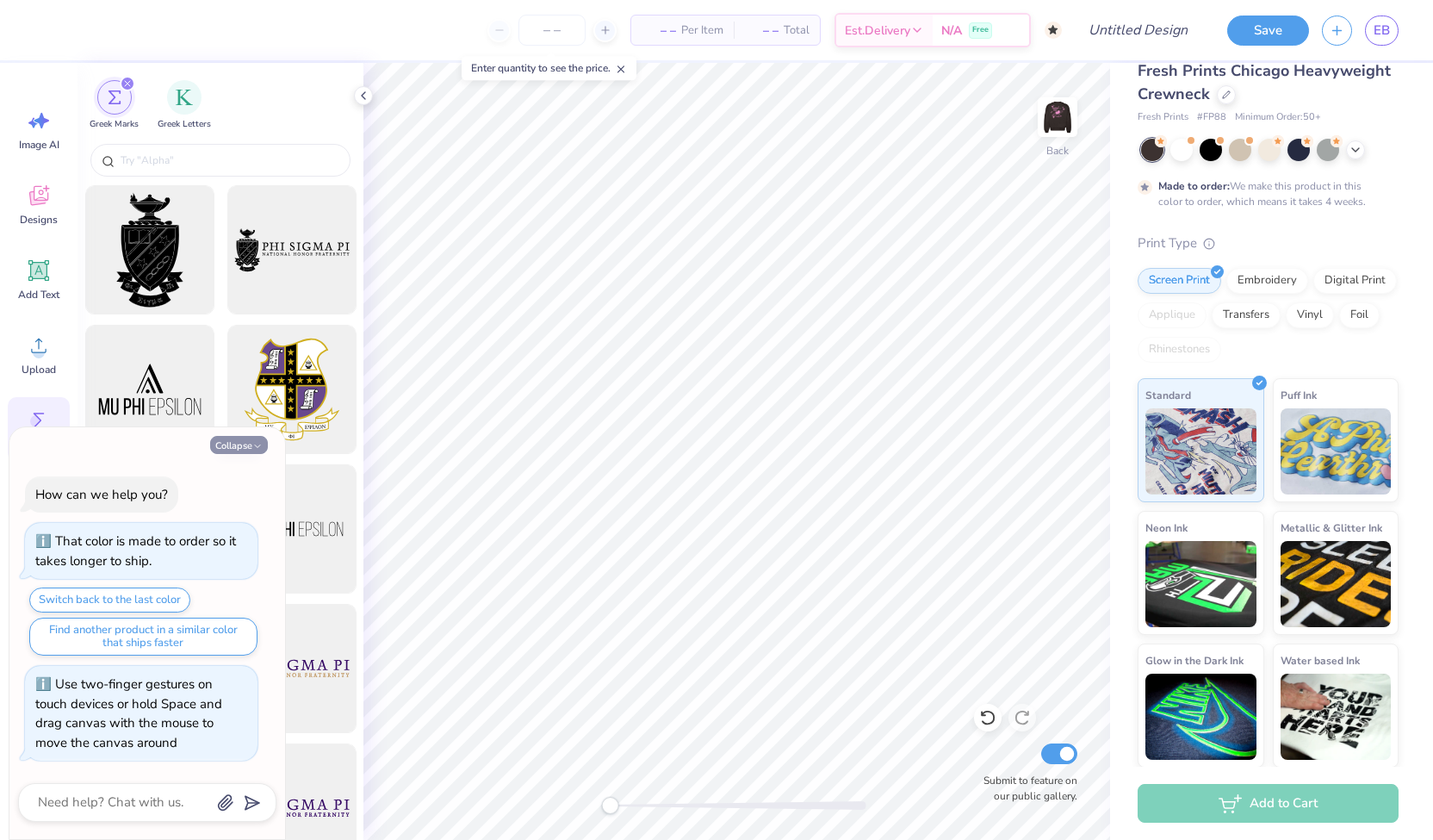
click at [246, 444] on button "Collapse" at bounding box center [239, 445] width 58 height 18
type textarea "x"
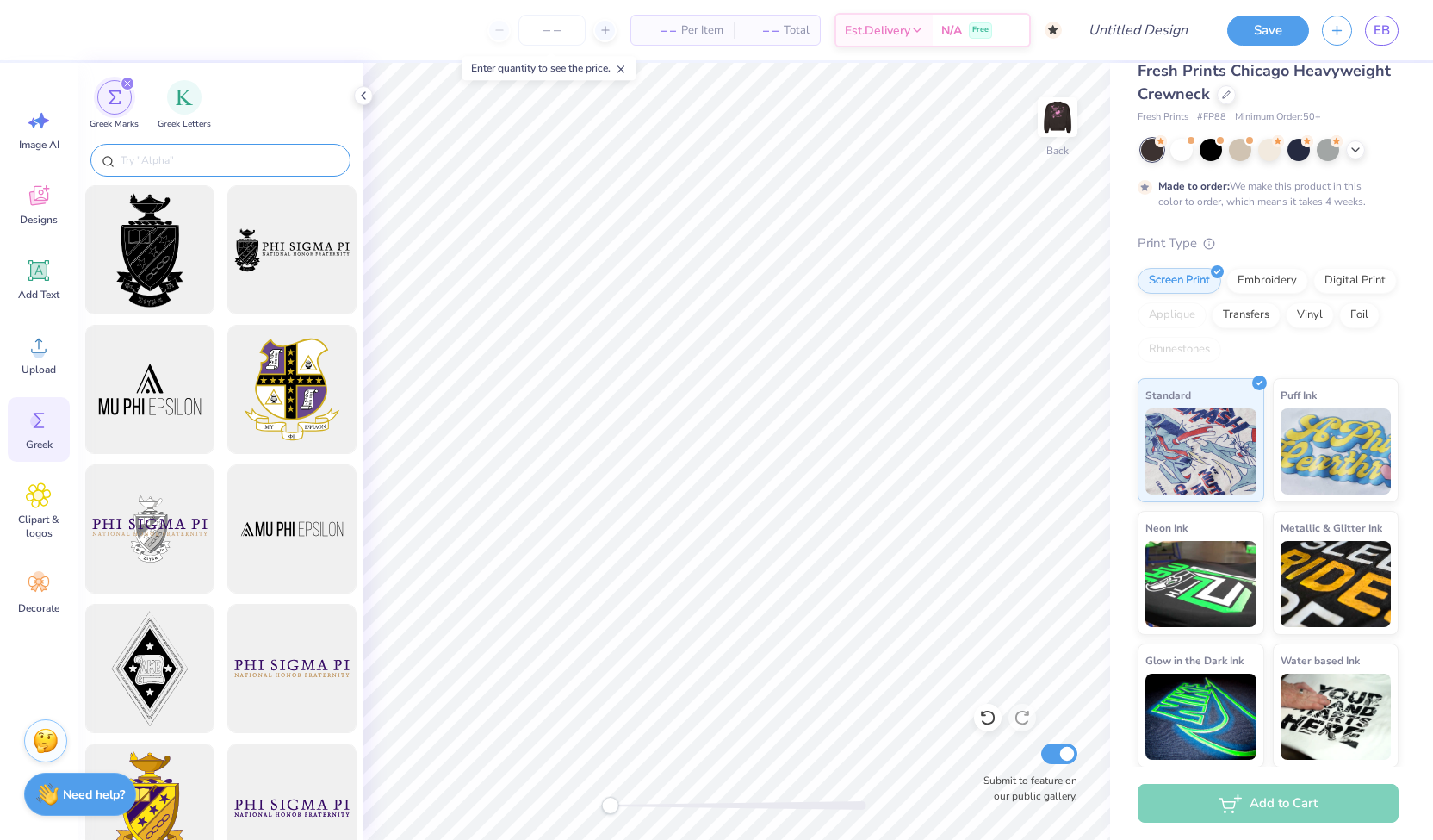
click at [182, 161] on input "text" at bounding box center [229, 160] width 220 height 18
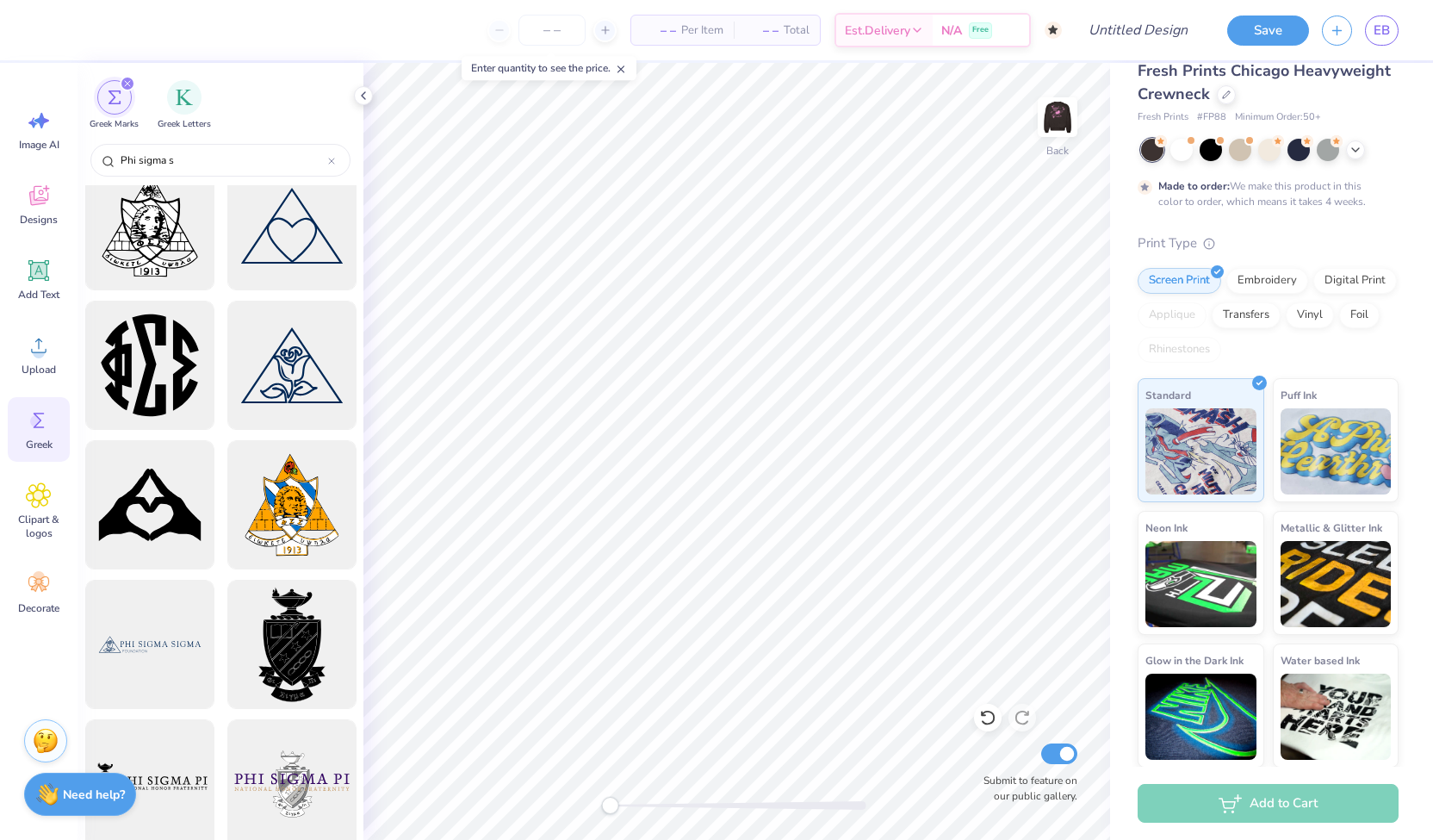
scroll to position [0, 0]
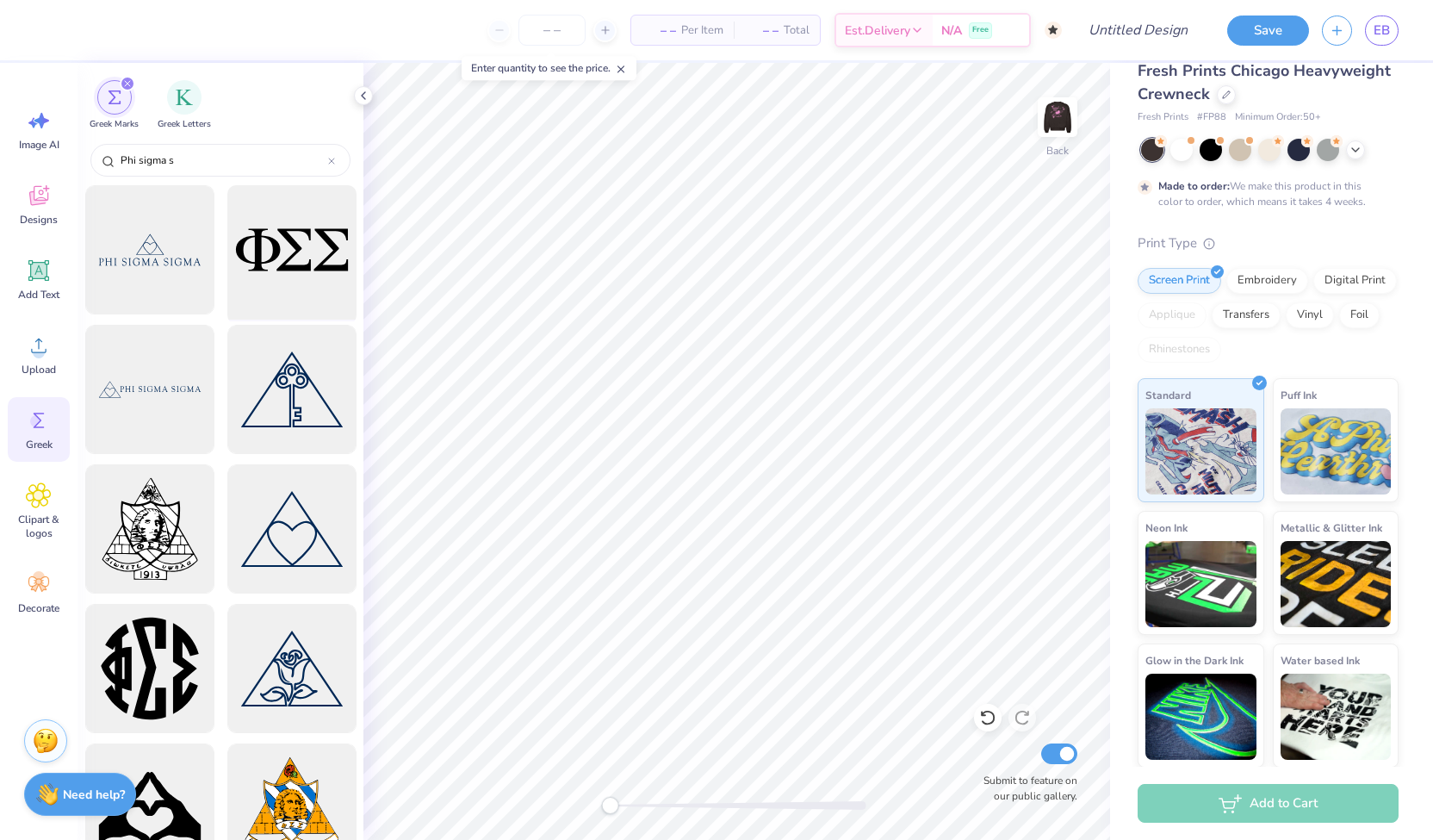
type input "Phi sigma s"
click at [295, 256] on div at bounding box center [291, 250] width 142 height 142
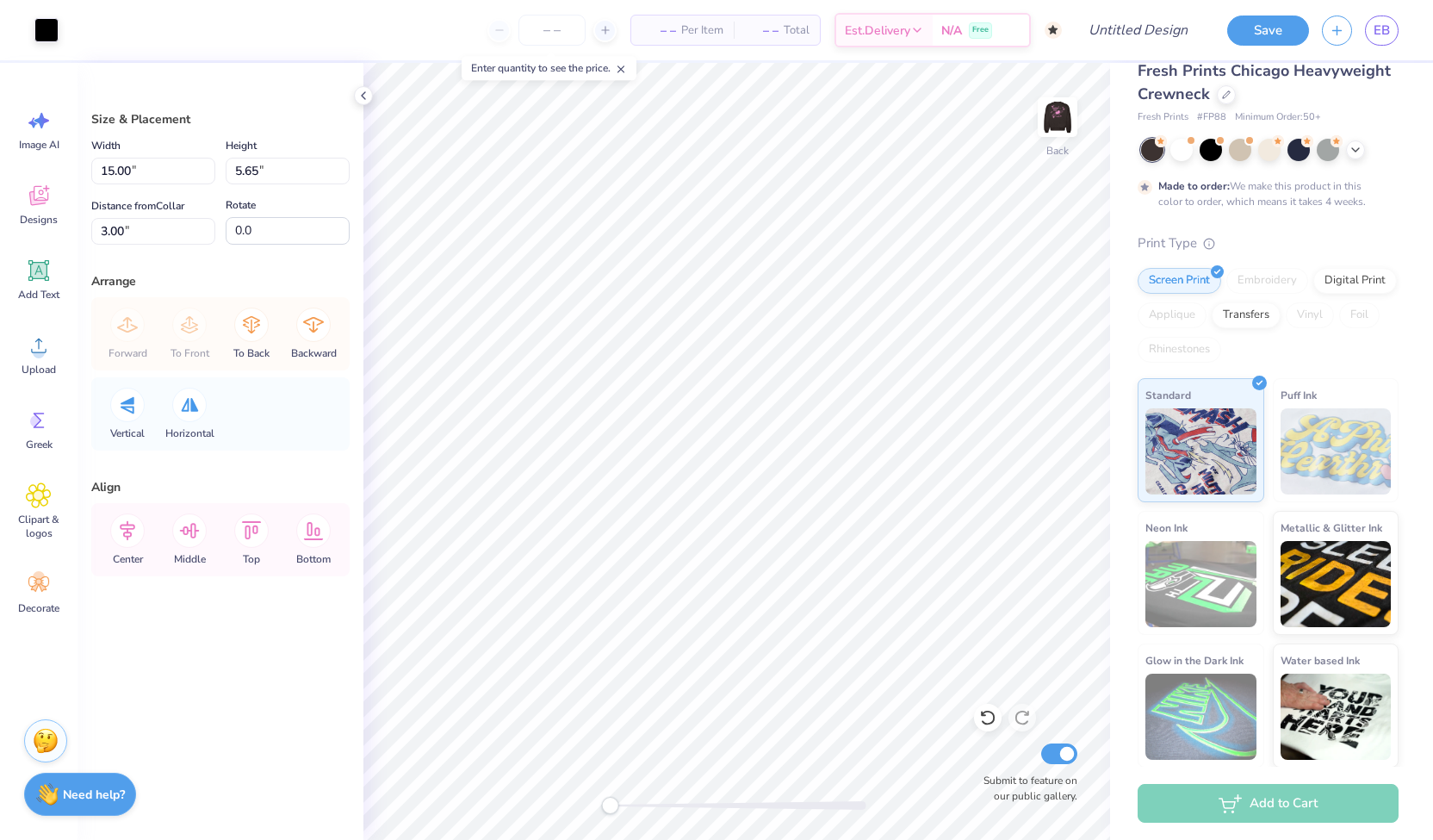
type input "0.47"
type input "0.43"
type input "2.35"
type input "15.00"
type input "5.65"
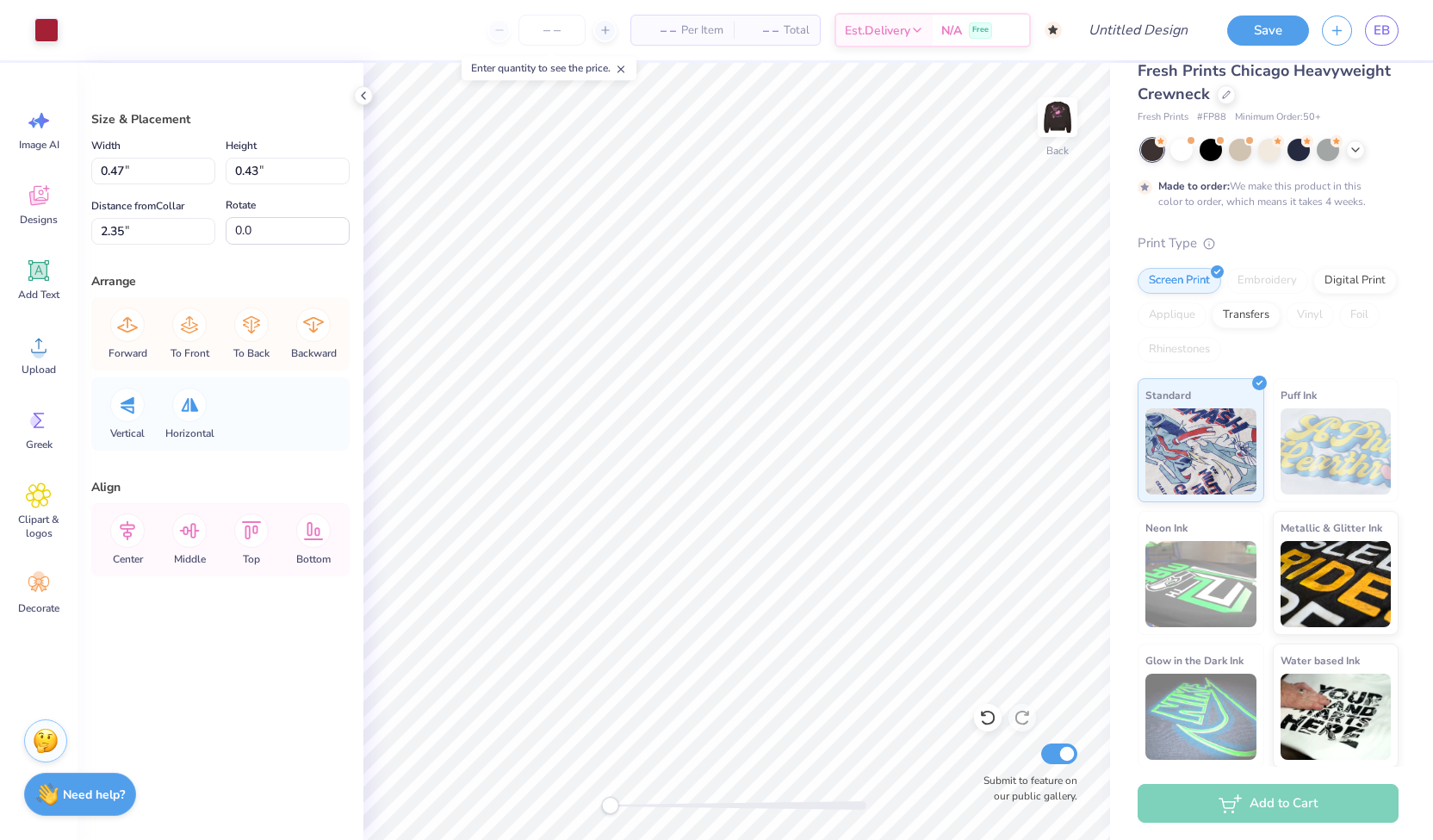
type input "3.00"
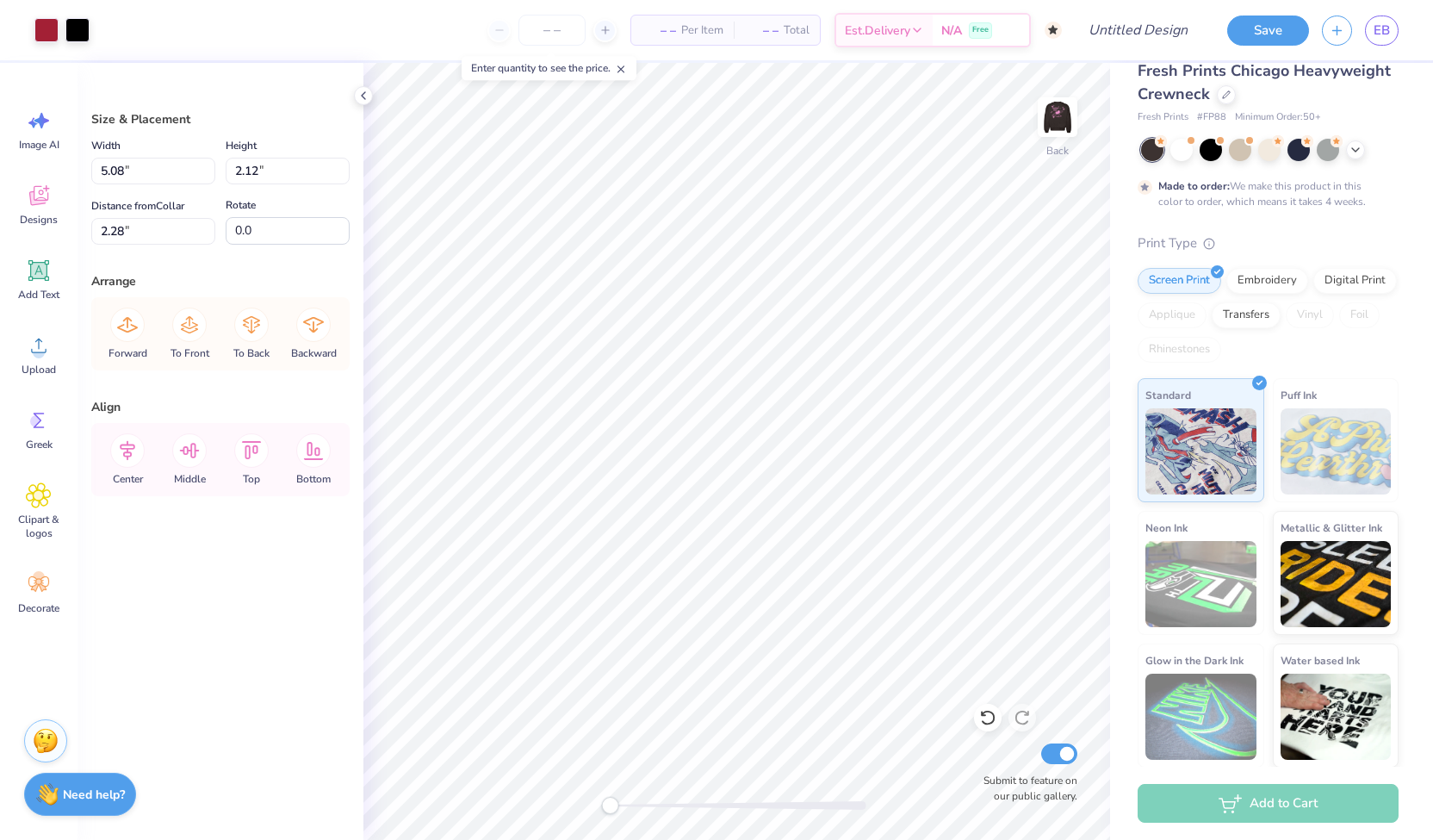
type input "5.08"
type input "2.12"
type input "2.28"
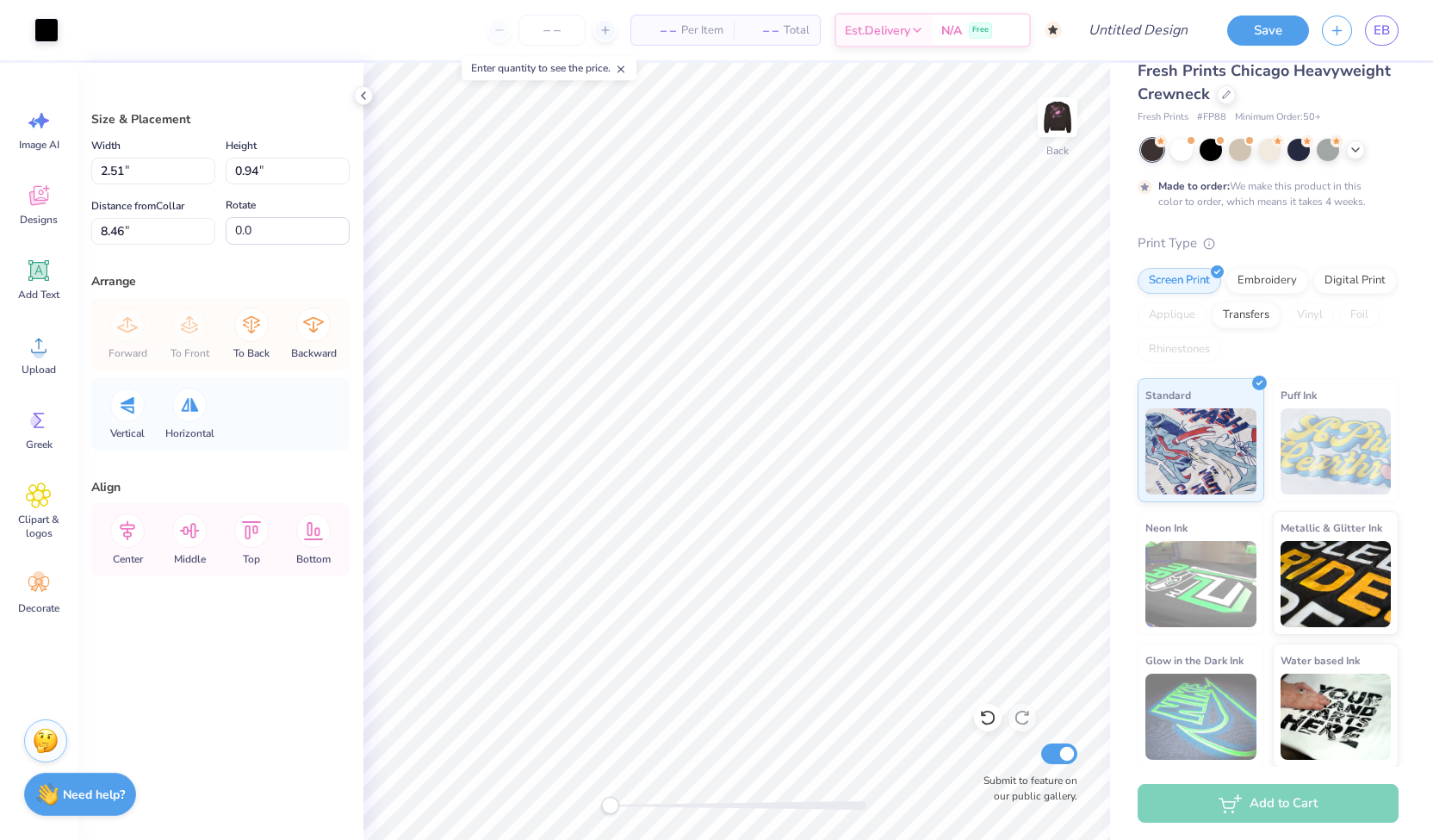
type input "2.51"
type input "0.94"
type input "8.46"
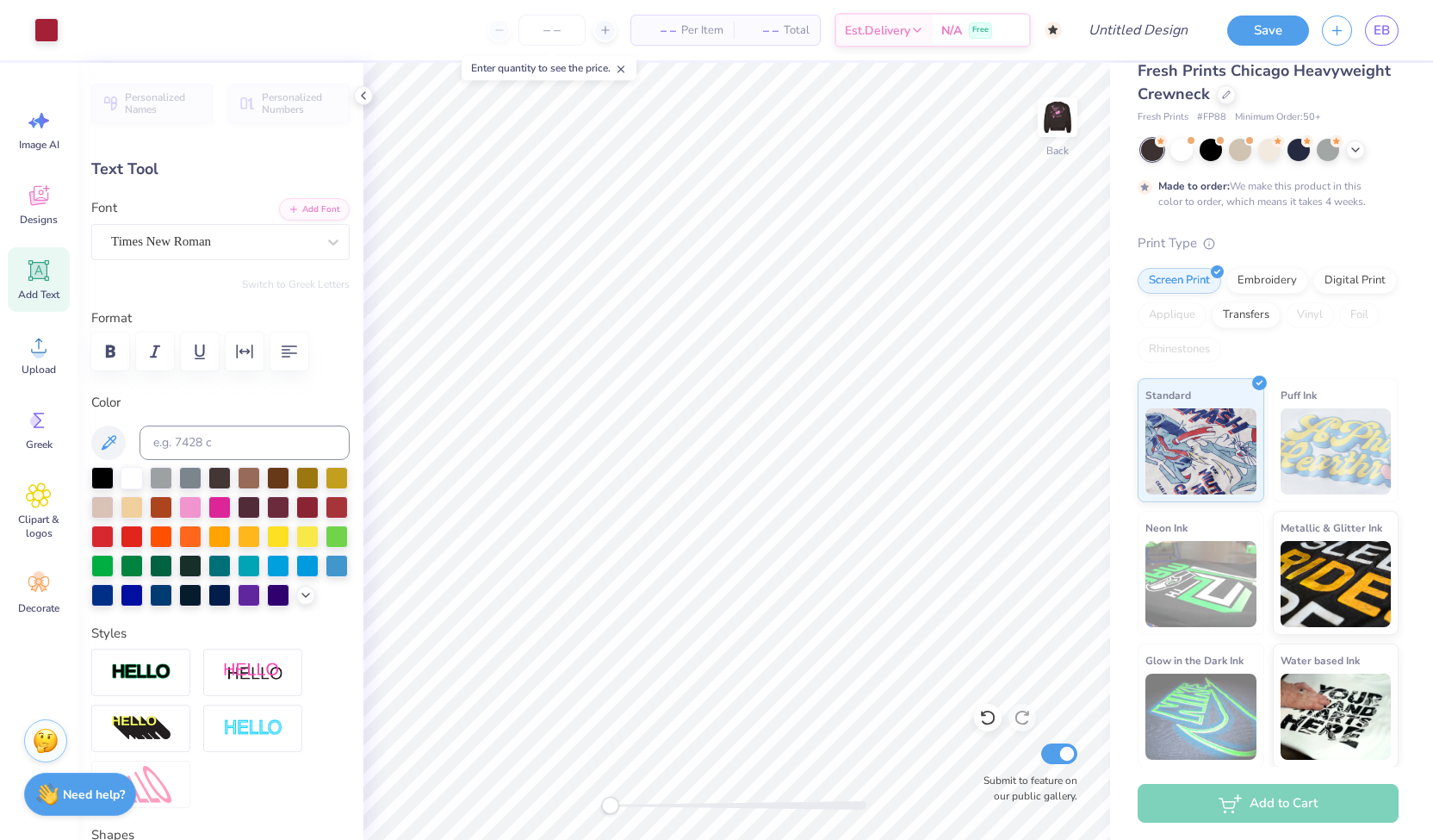
type input "0.31"
type input "2.62"
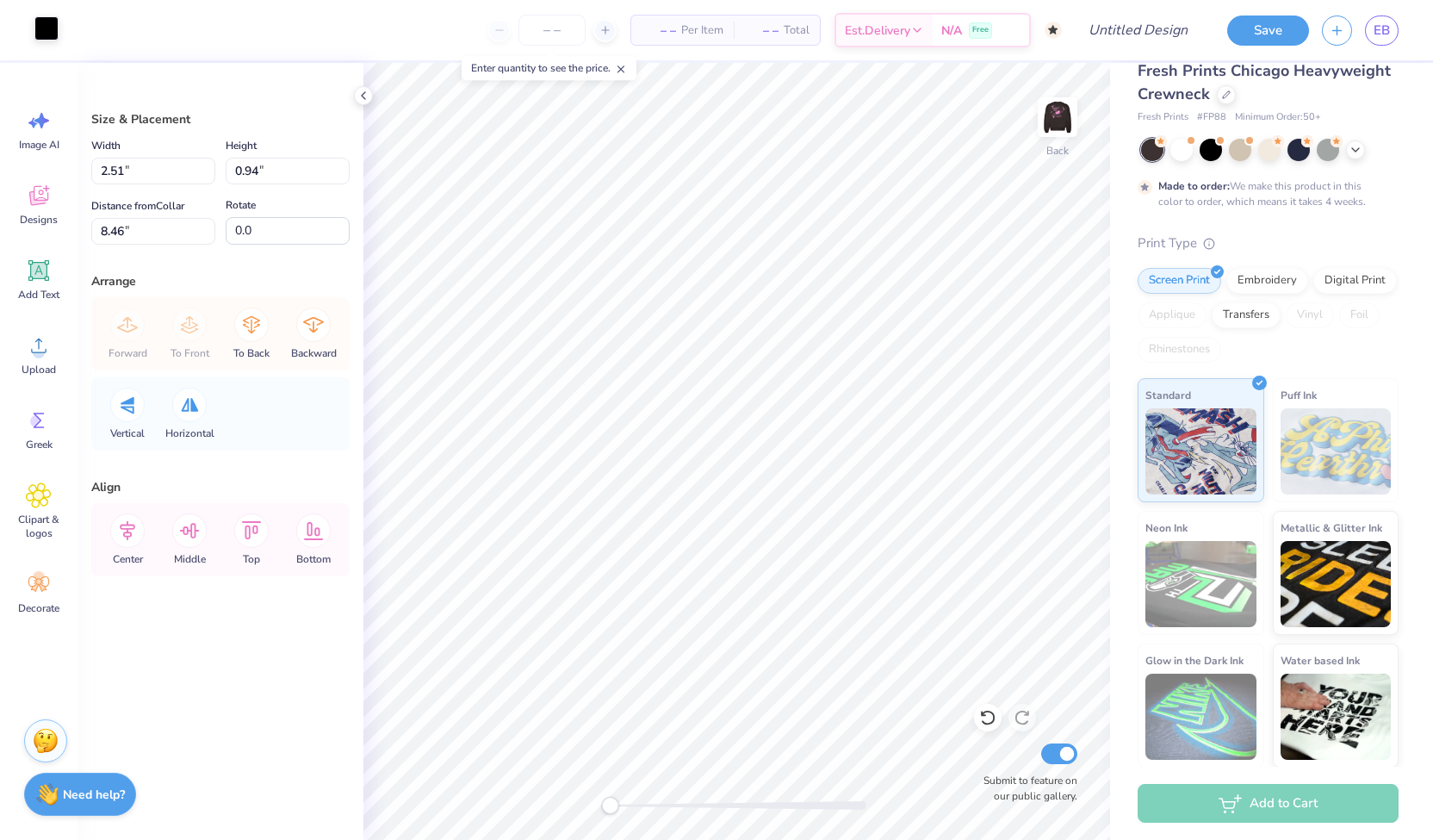
click at [45, 22] on div at bounding box center [46, 29] width 25 height 25
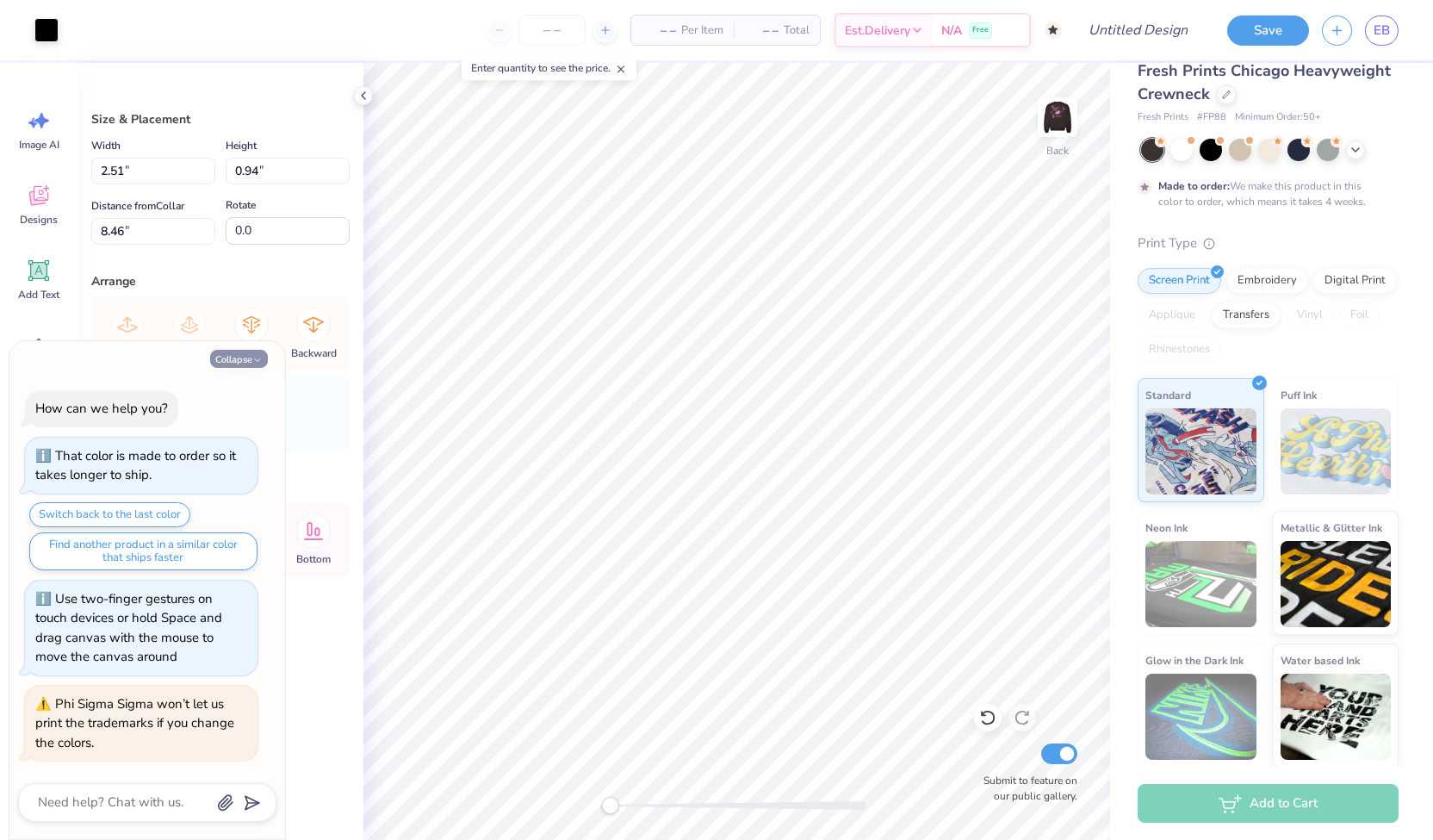
click at [255, 359] on icon "button" at bounding box center [258, 360] width 11 height 11
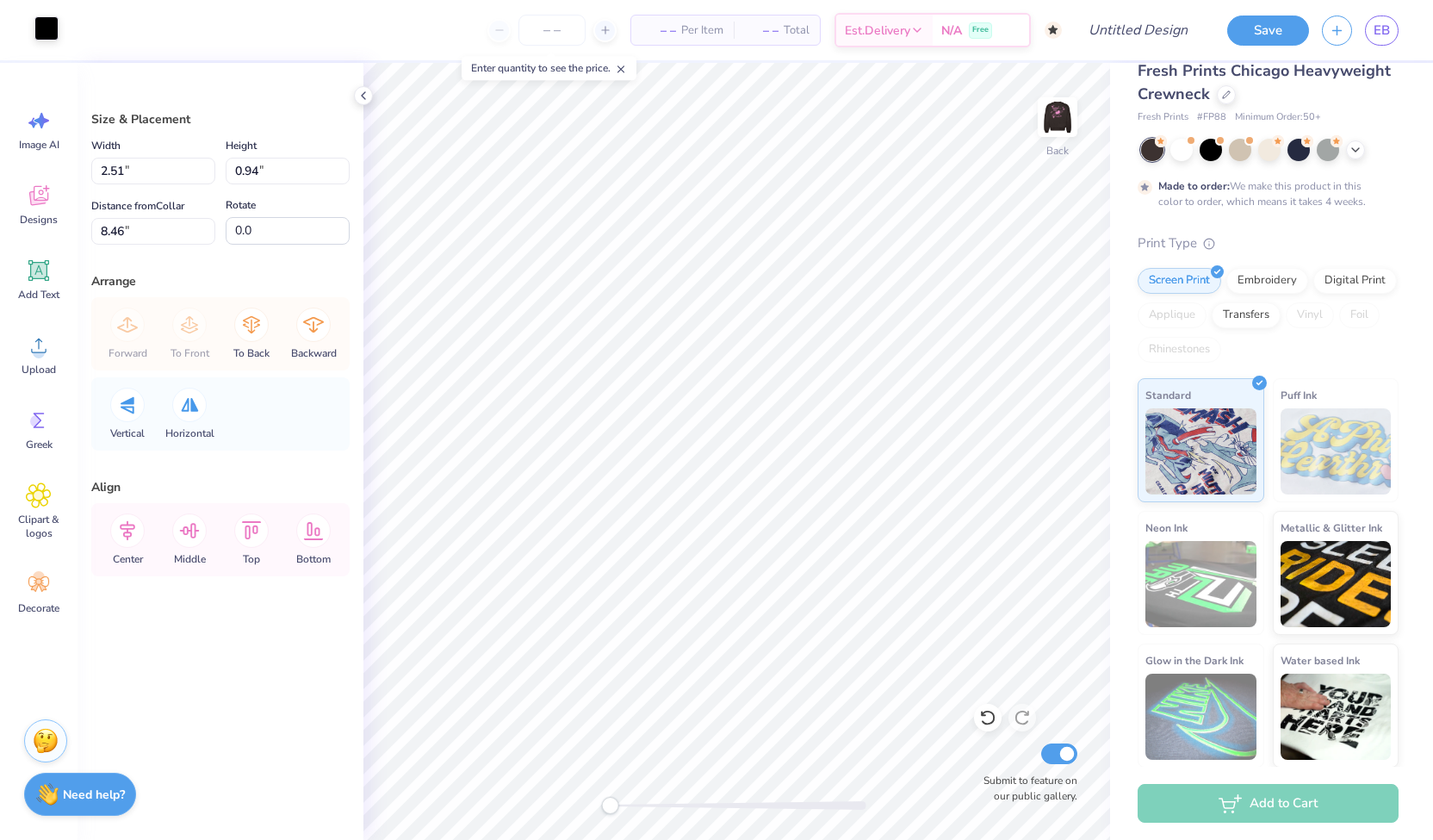
click at [39, 30] on div at bounding box center [46, 29] width 25 height 25
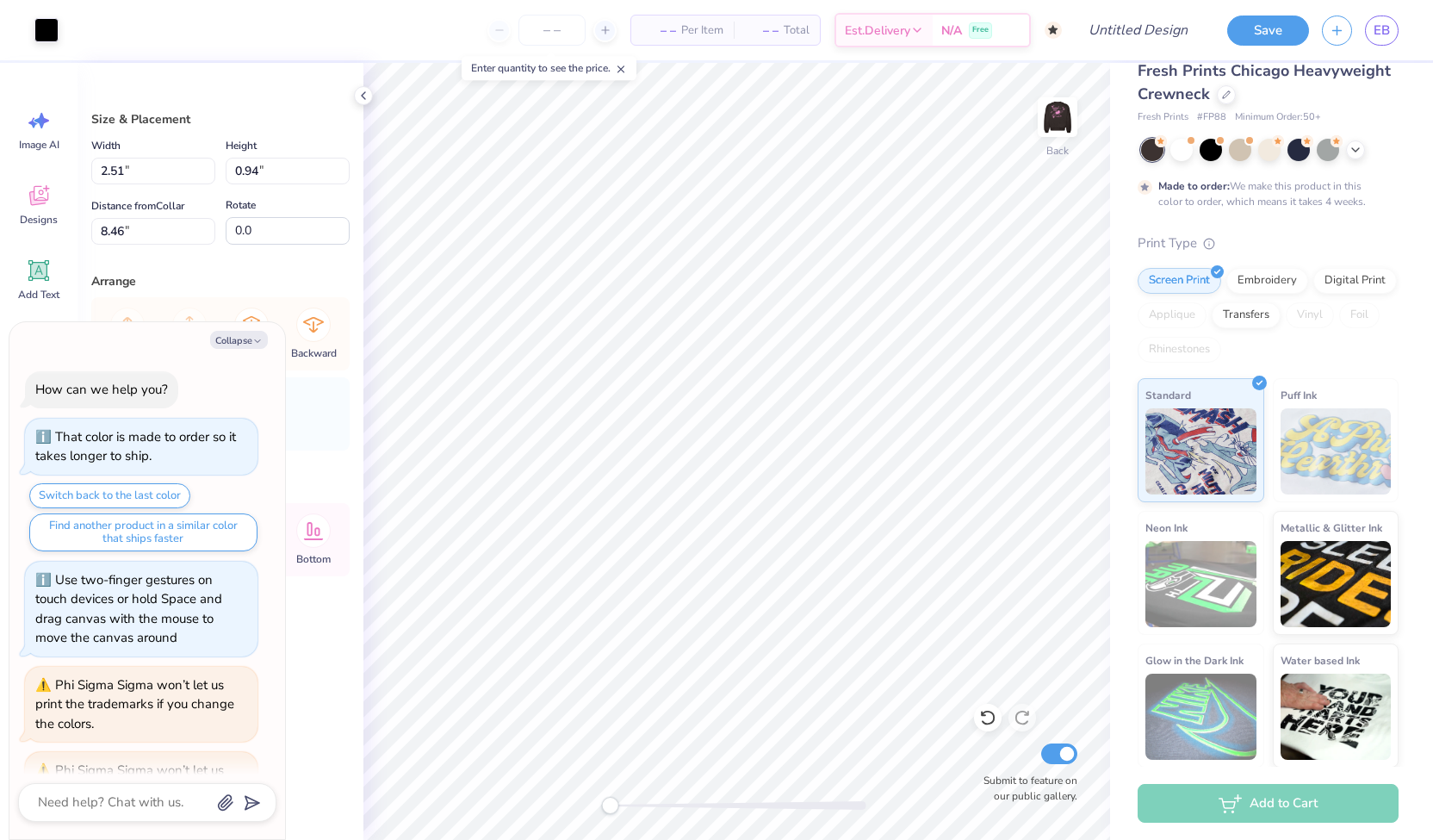
scroll to position [65, 0]
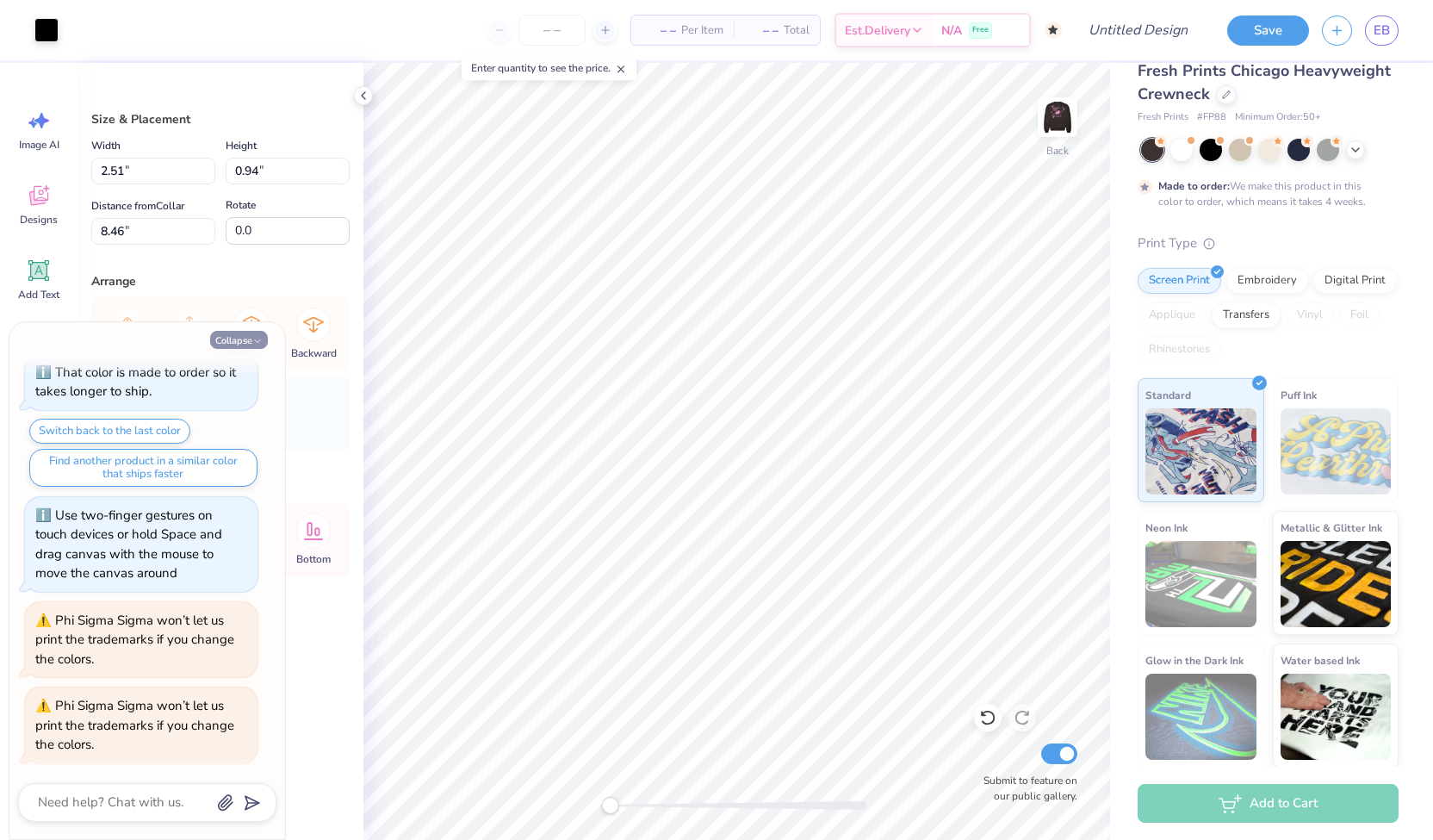
click at [214, 338] on button "Collapse" at bounding box center [239, 339] width 58 height 18
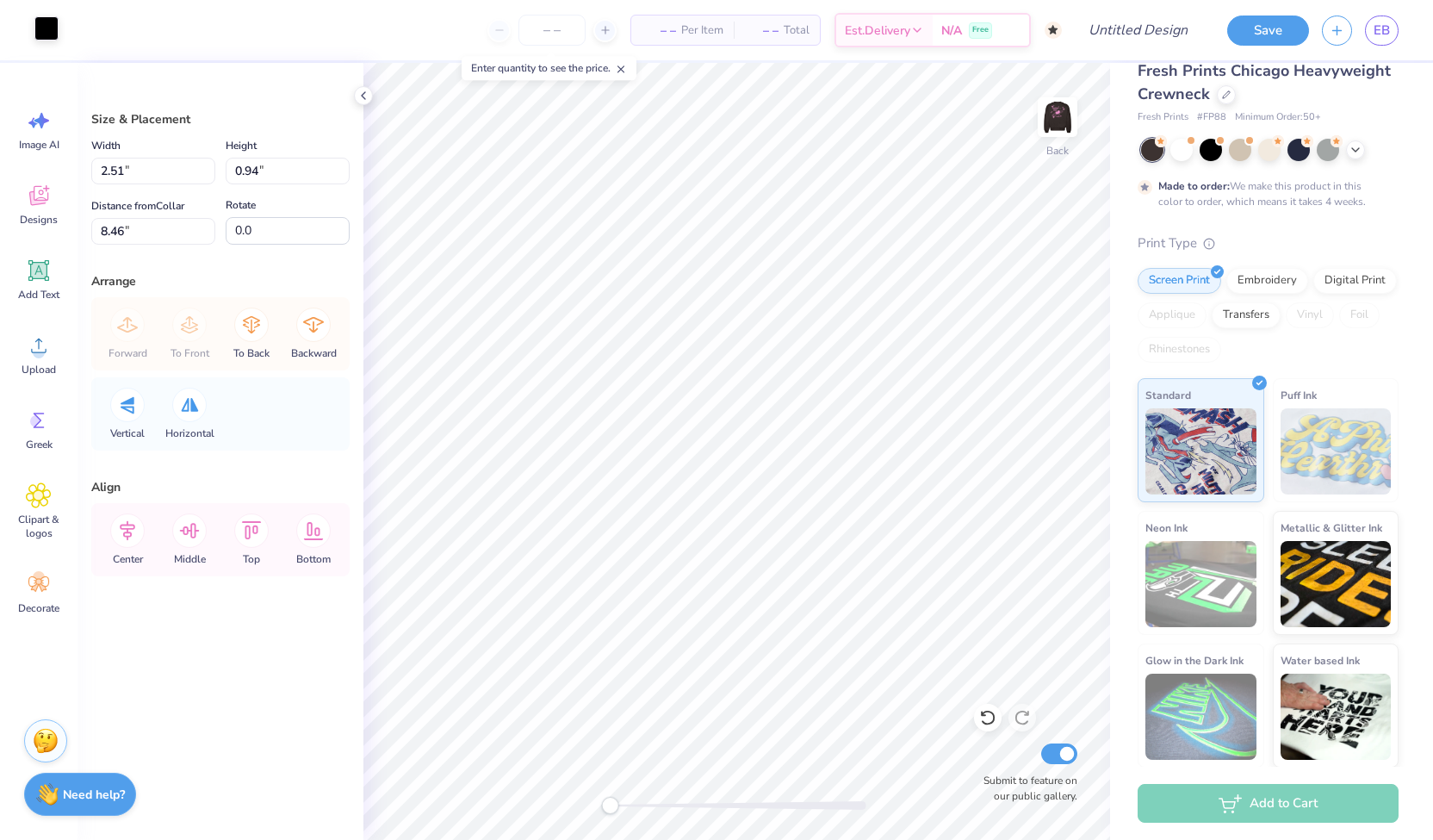
click at [52, 29] on div at bounding box center [46, 29] width 25 height 25
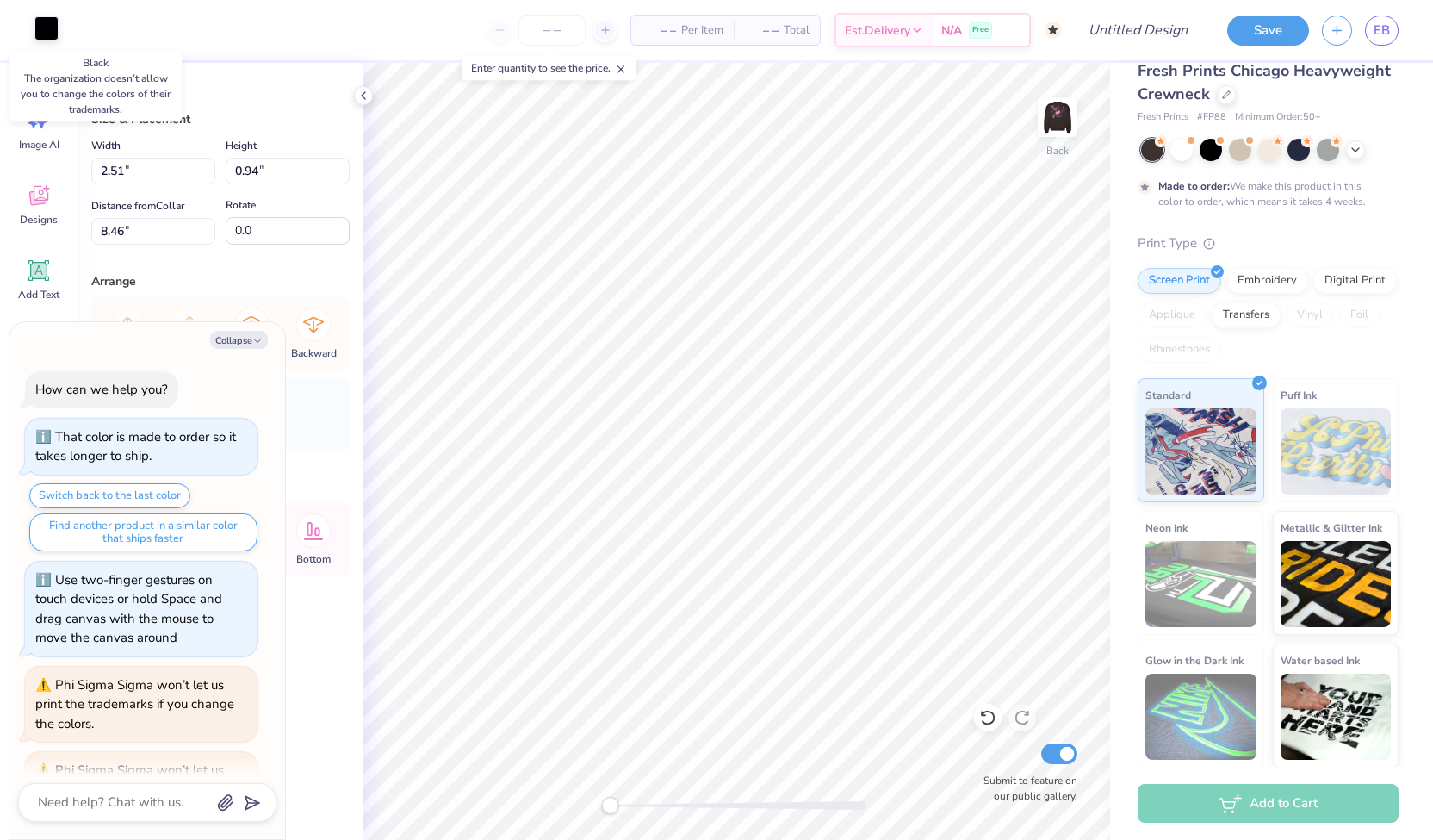
scroll to position [150, 0]
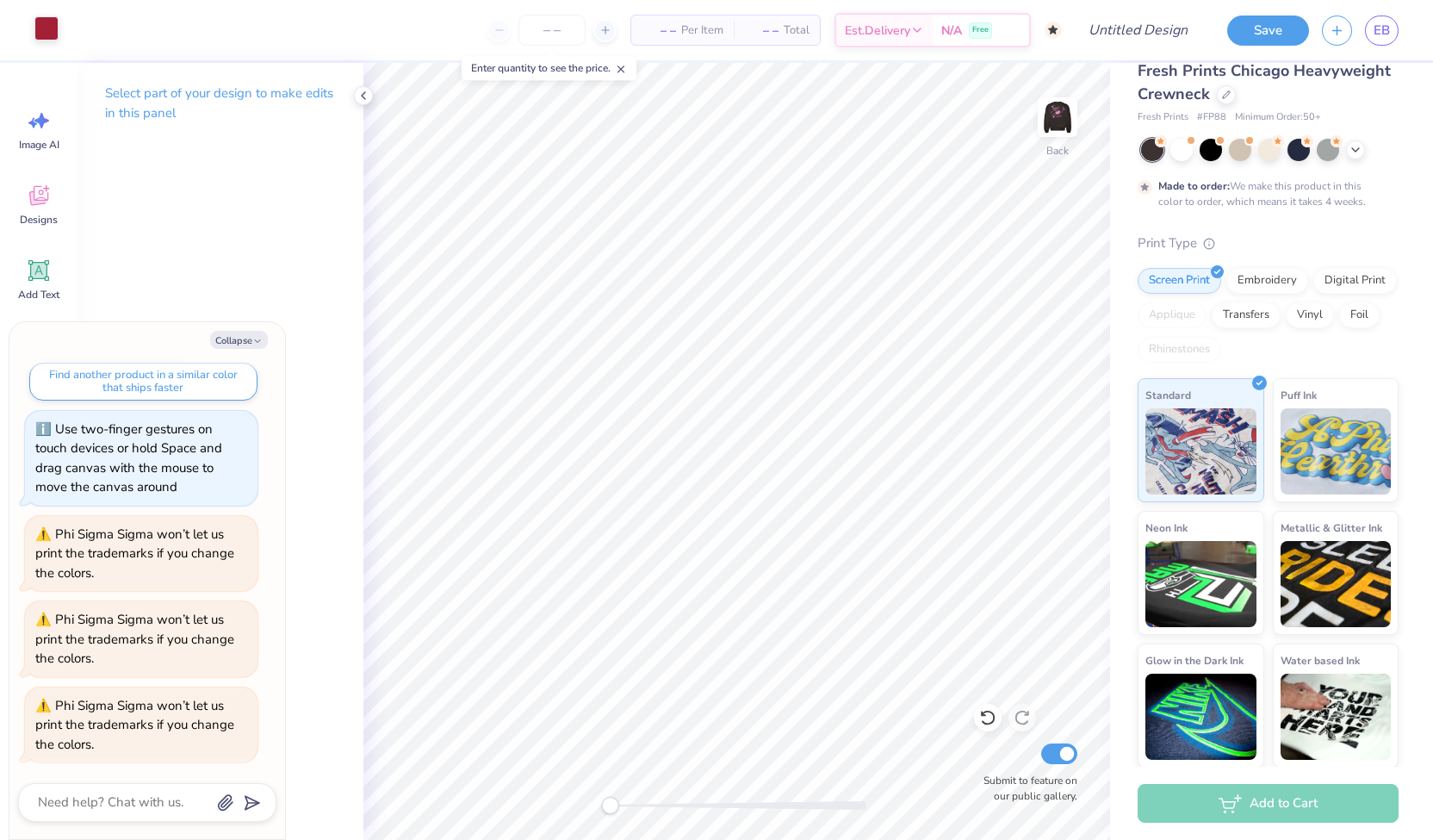
click at [267, 350] on div "Collapse How can we help you? That color is made to order so it takes longer to…" at bounding box center [148, 579] width 275 height 516
click at [253, 342] on icon "button" at bounding box center [258, 340] width 11 height 11
type textarea "x"
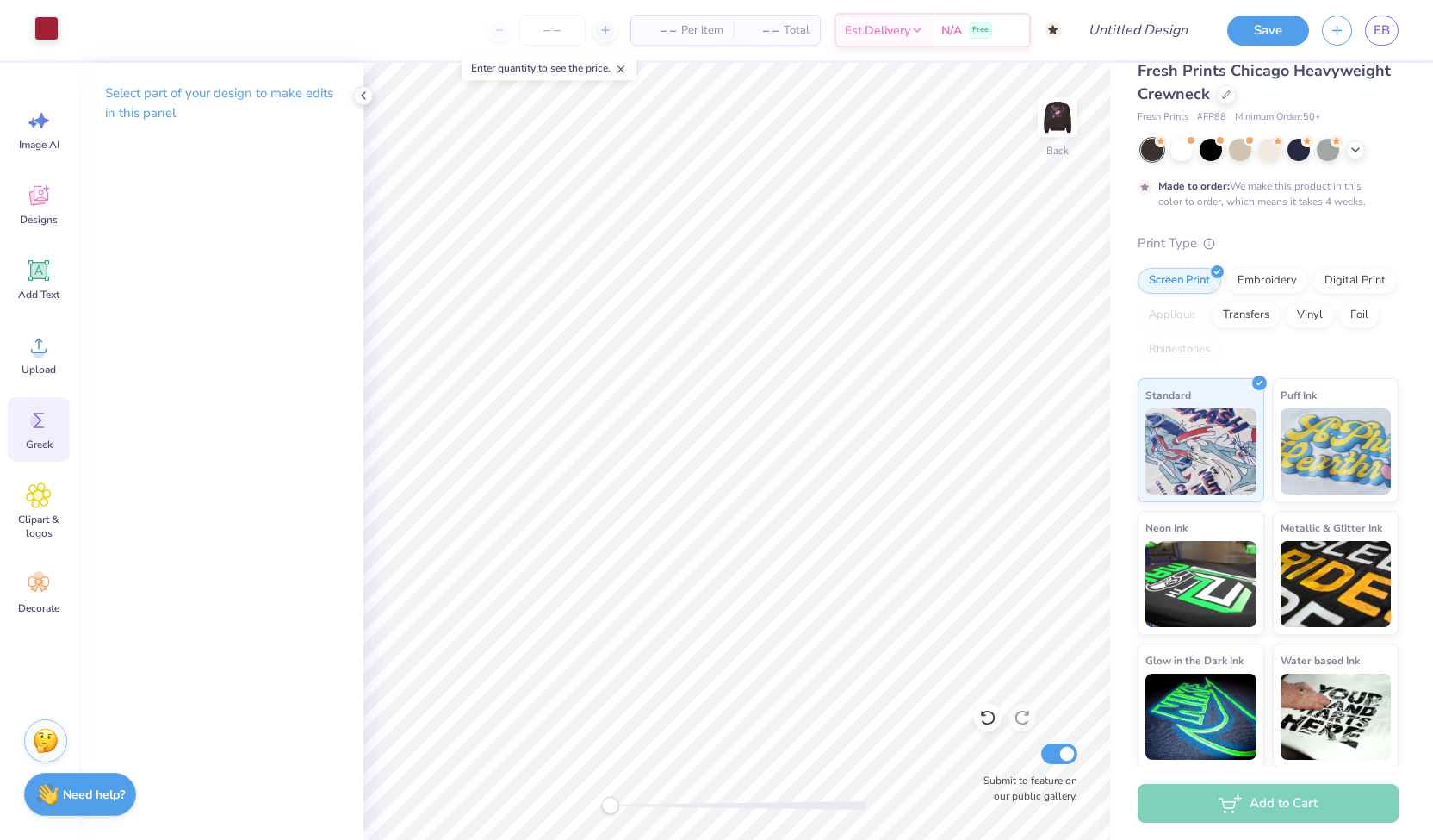
click at [37, 417] on icon at bounding box center [38, 420] width 11 height 16
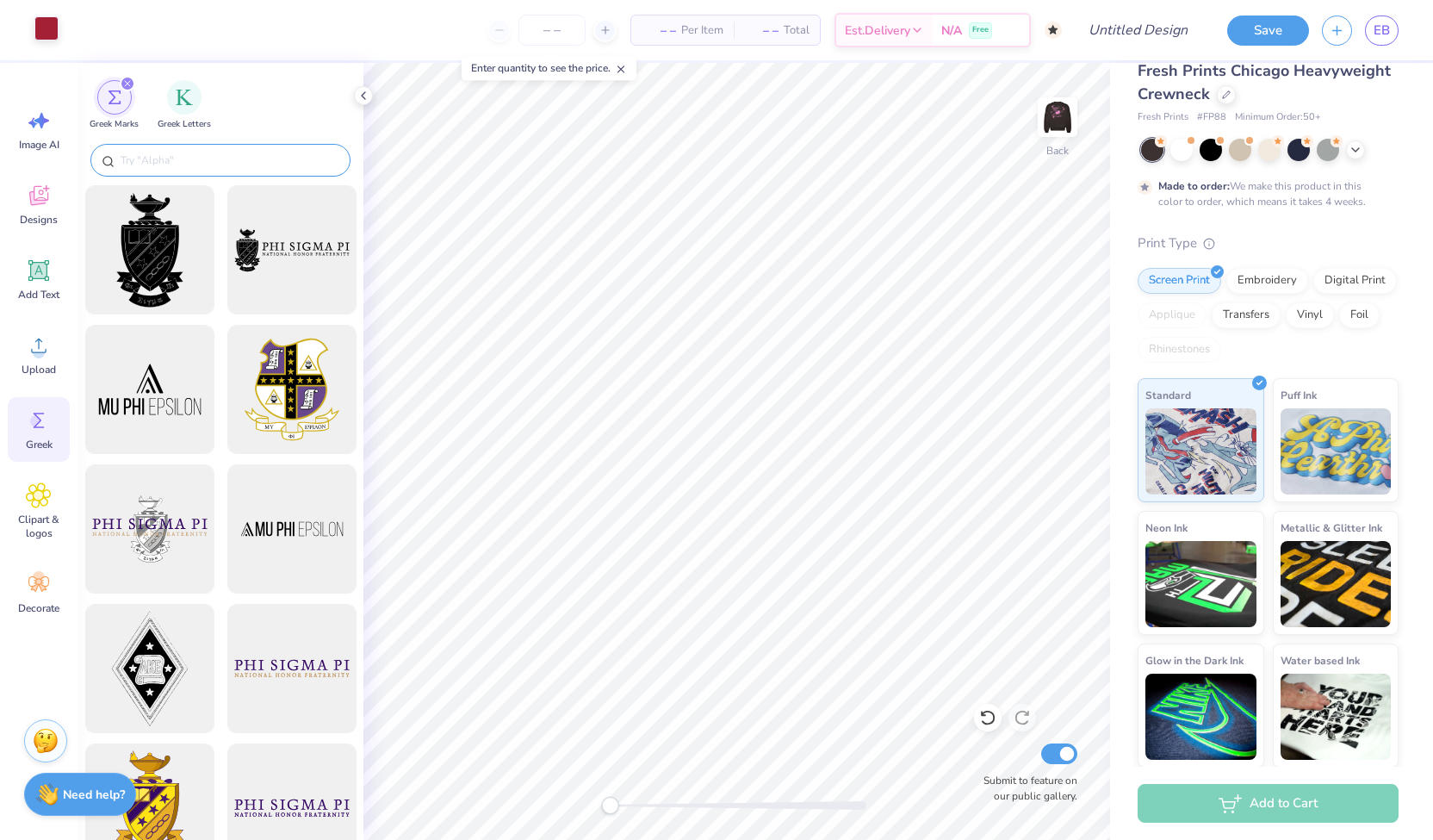
click at [248, 168] on input "text" at bounding box center [229, 160] width 220 height 18
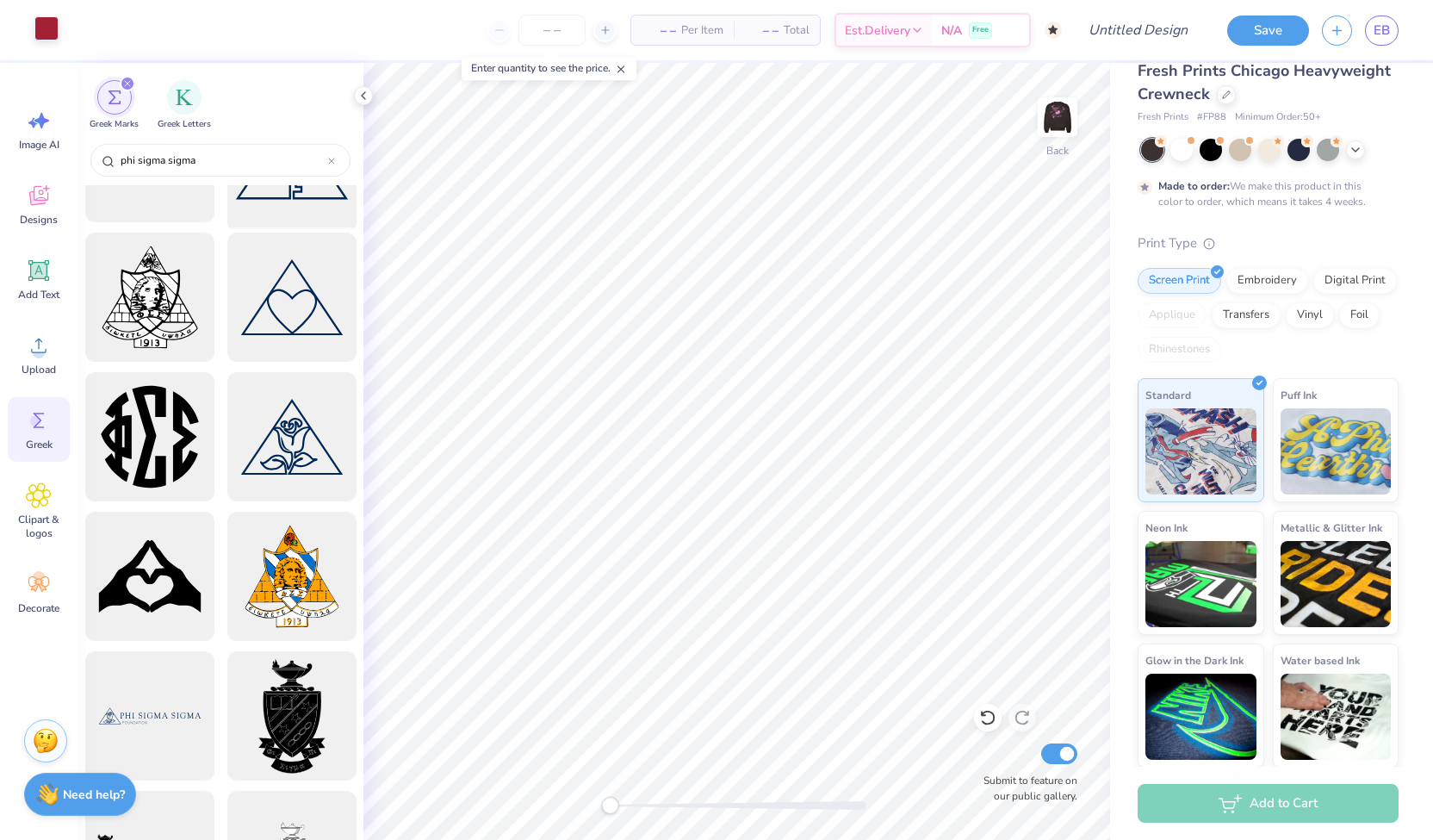
scroll to position [231, 0]
type input "phi sigma sigma"
click at [298, 308] on div at bounding box center [291, 298] width 142 height 142
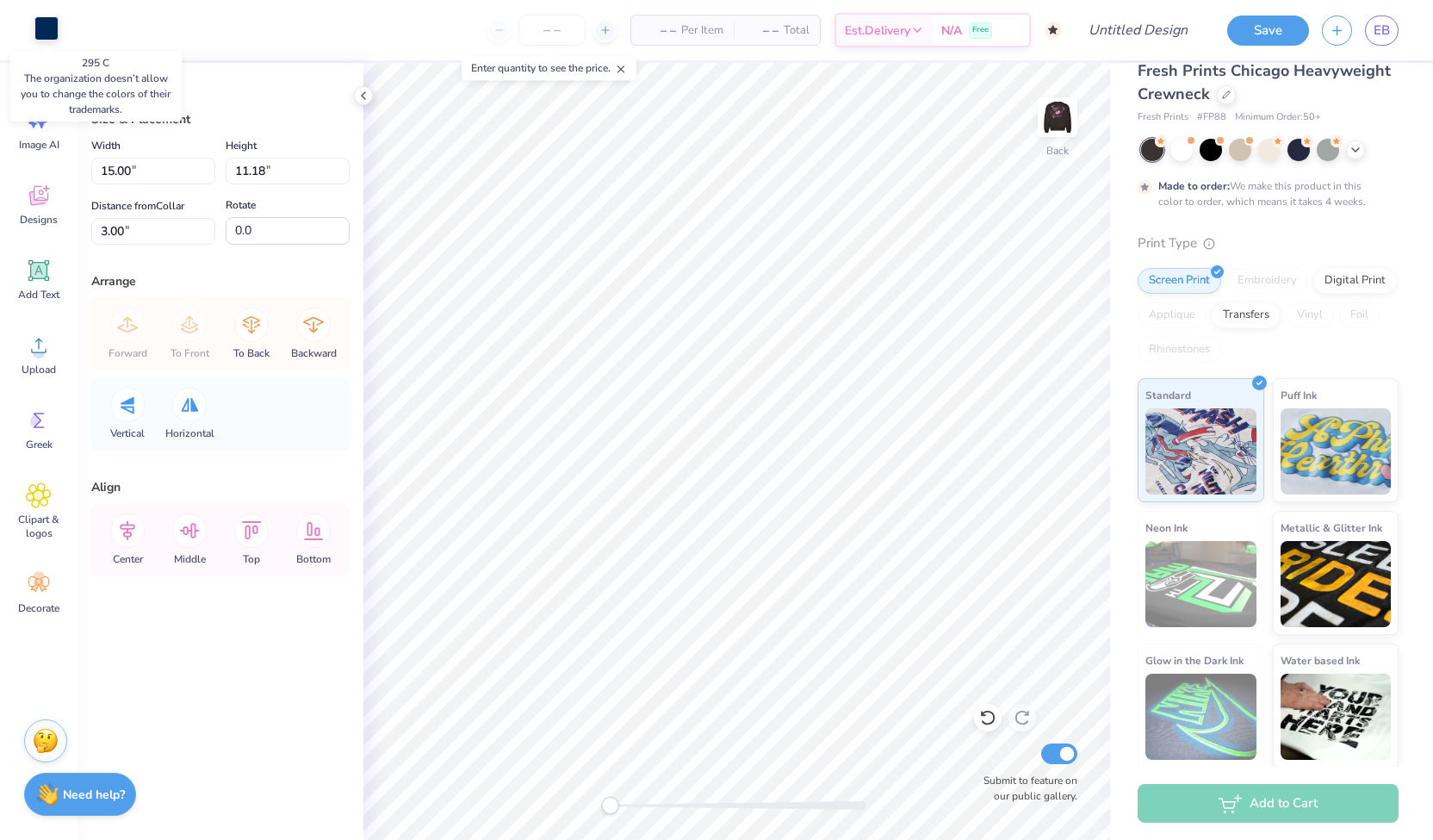
click at [46, 25] on div at bounding box center [46, 29] width 25 height 25
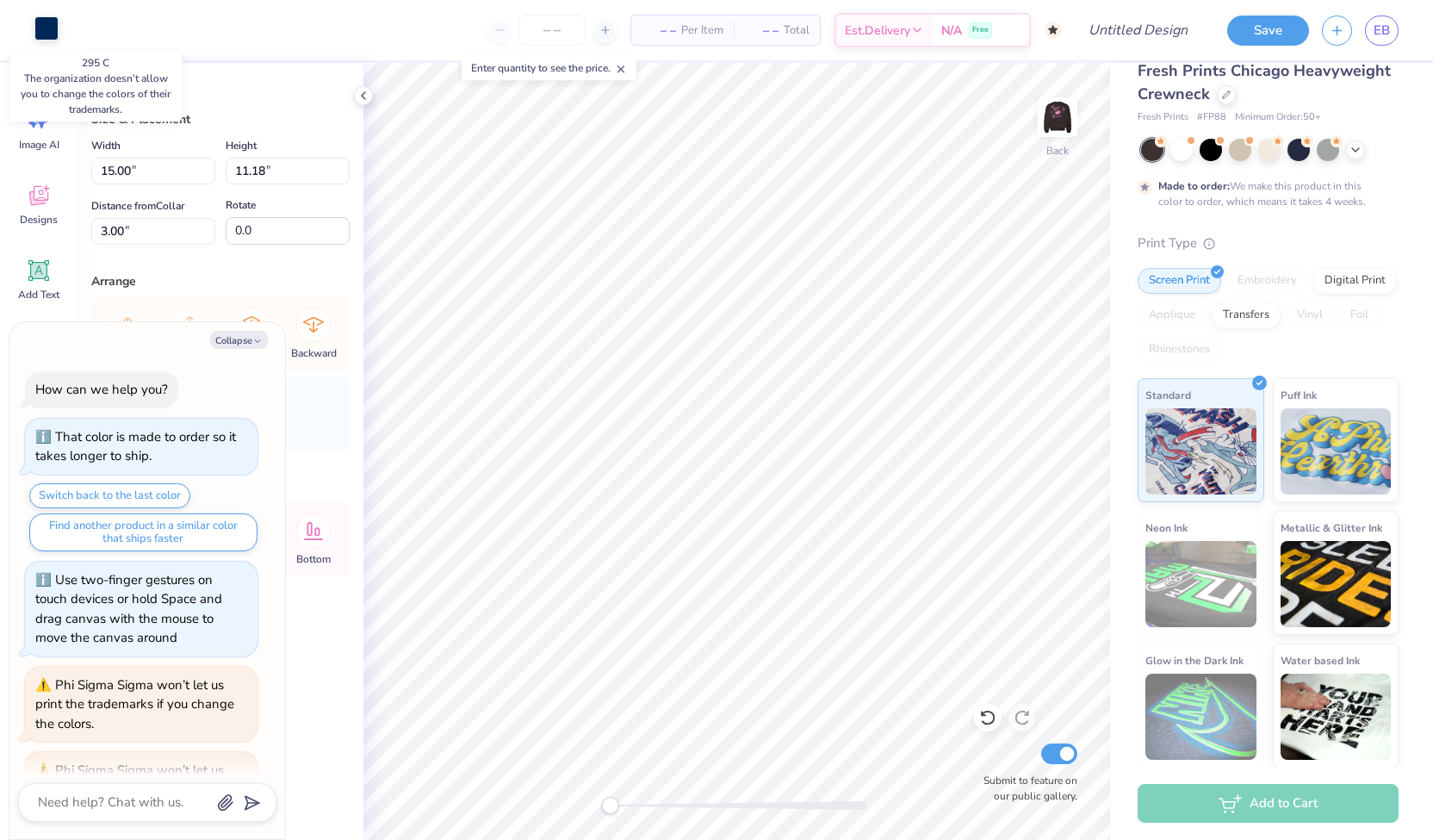
scroll to position [236, 0]
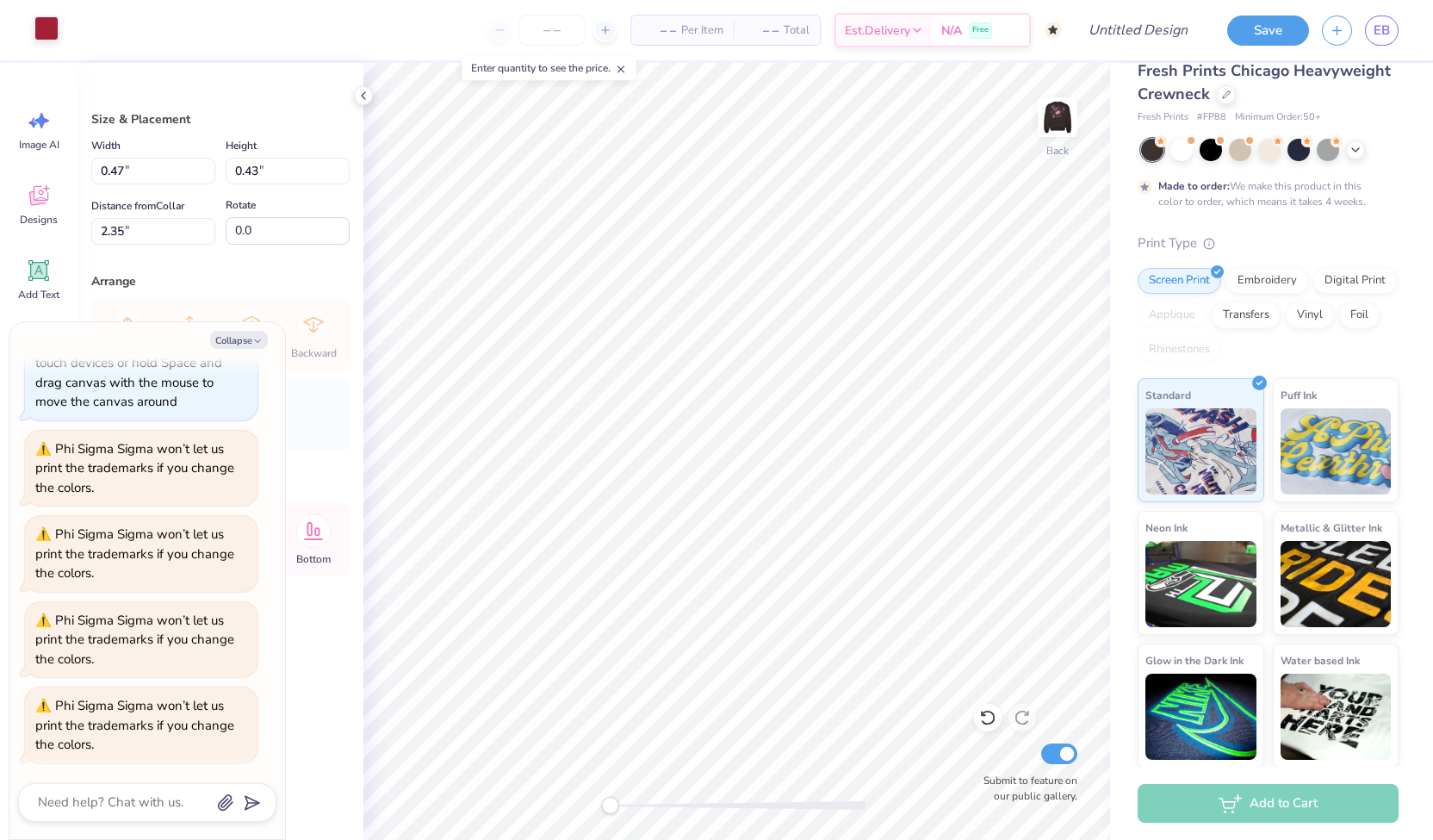
type textarea "x"
type input "4.97"
type input "4.57"
type textarea "x"
type input "1.47"
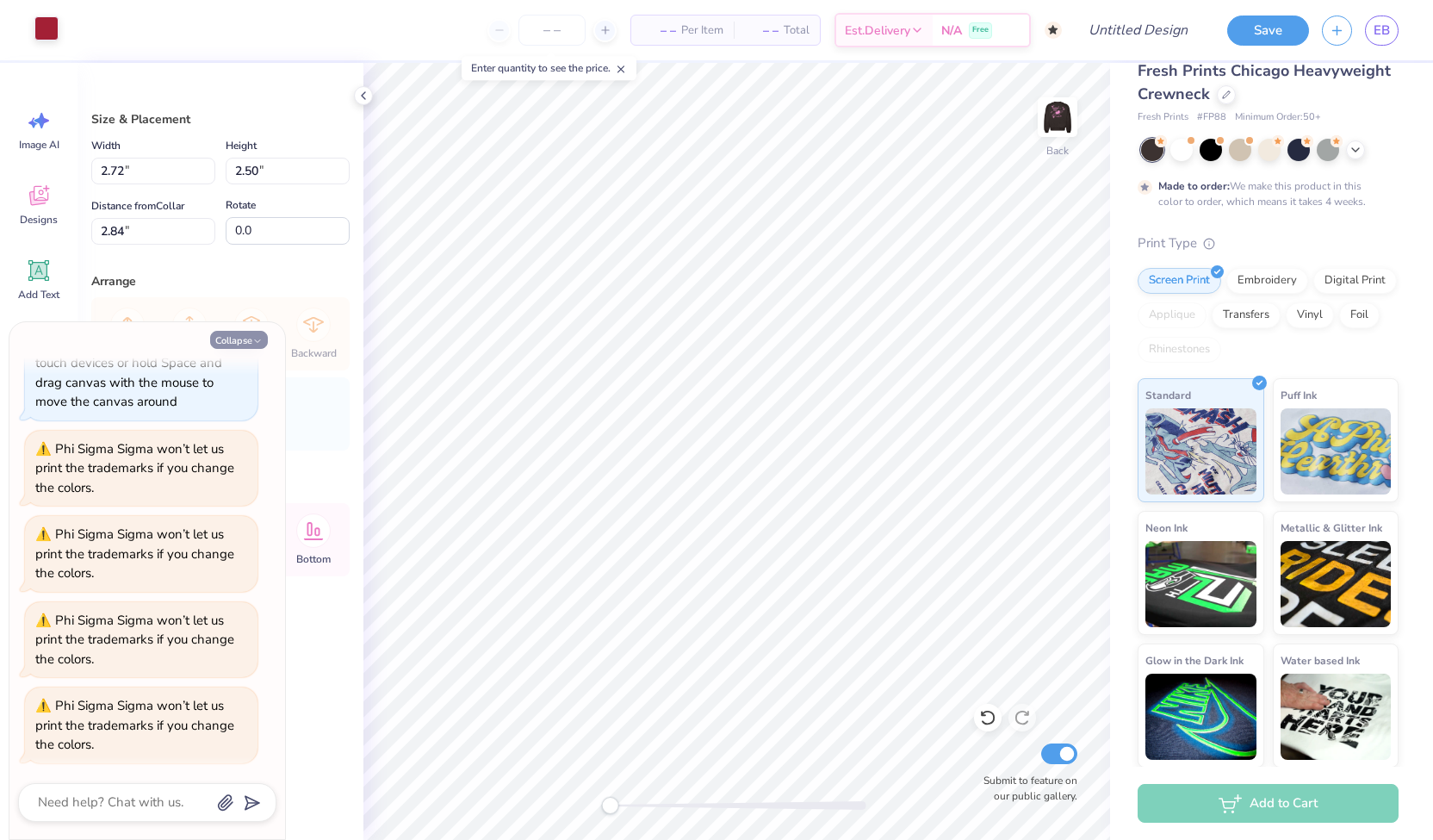
click at [241, 333] on button "Collapse" at bounding box center [239, 339] width 58 height 18
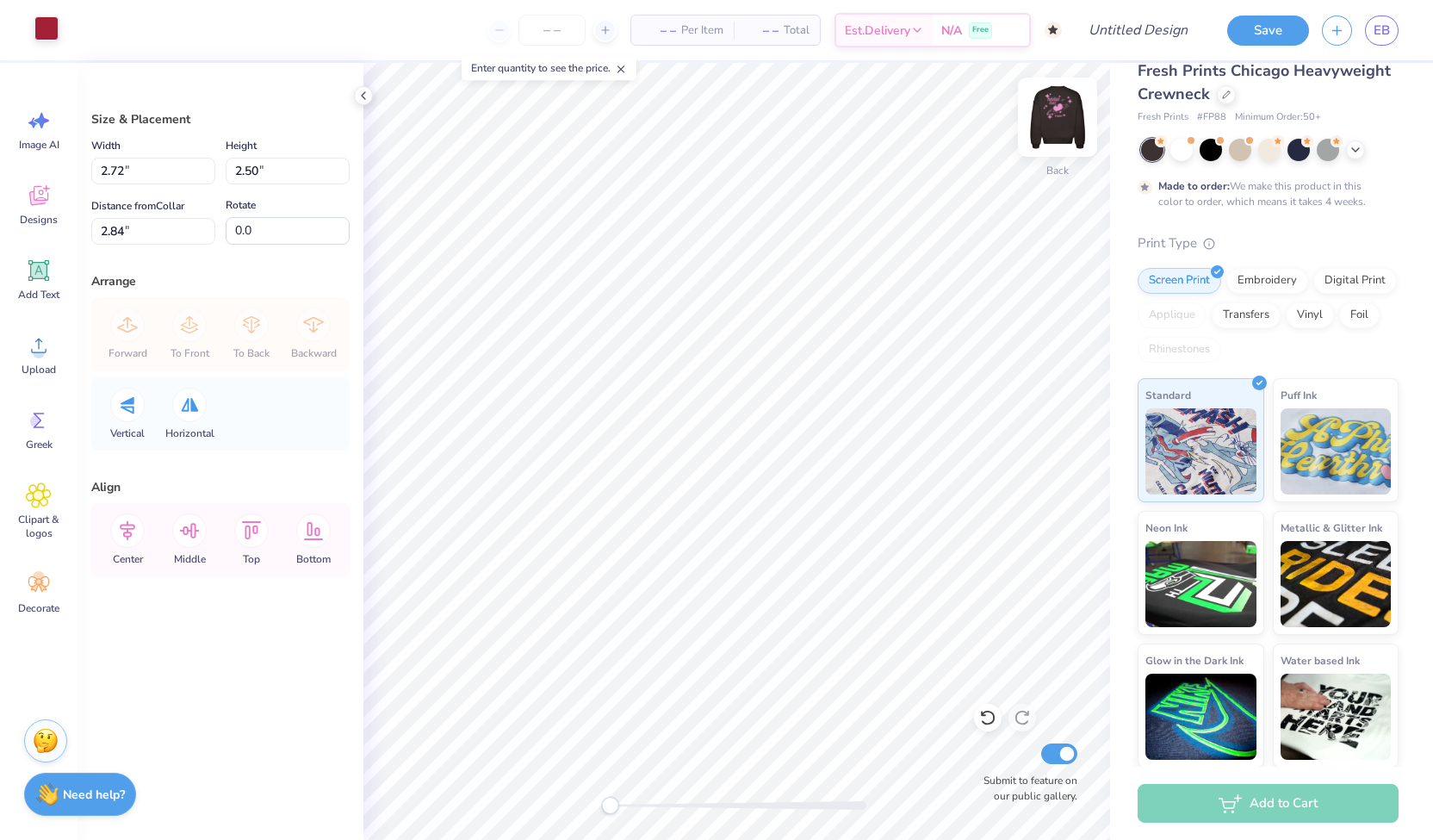
click at [857, 124] on img at bounding box center [1057, 117] width 69 height 69
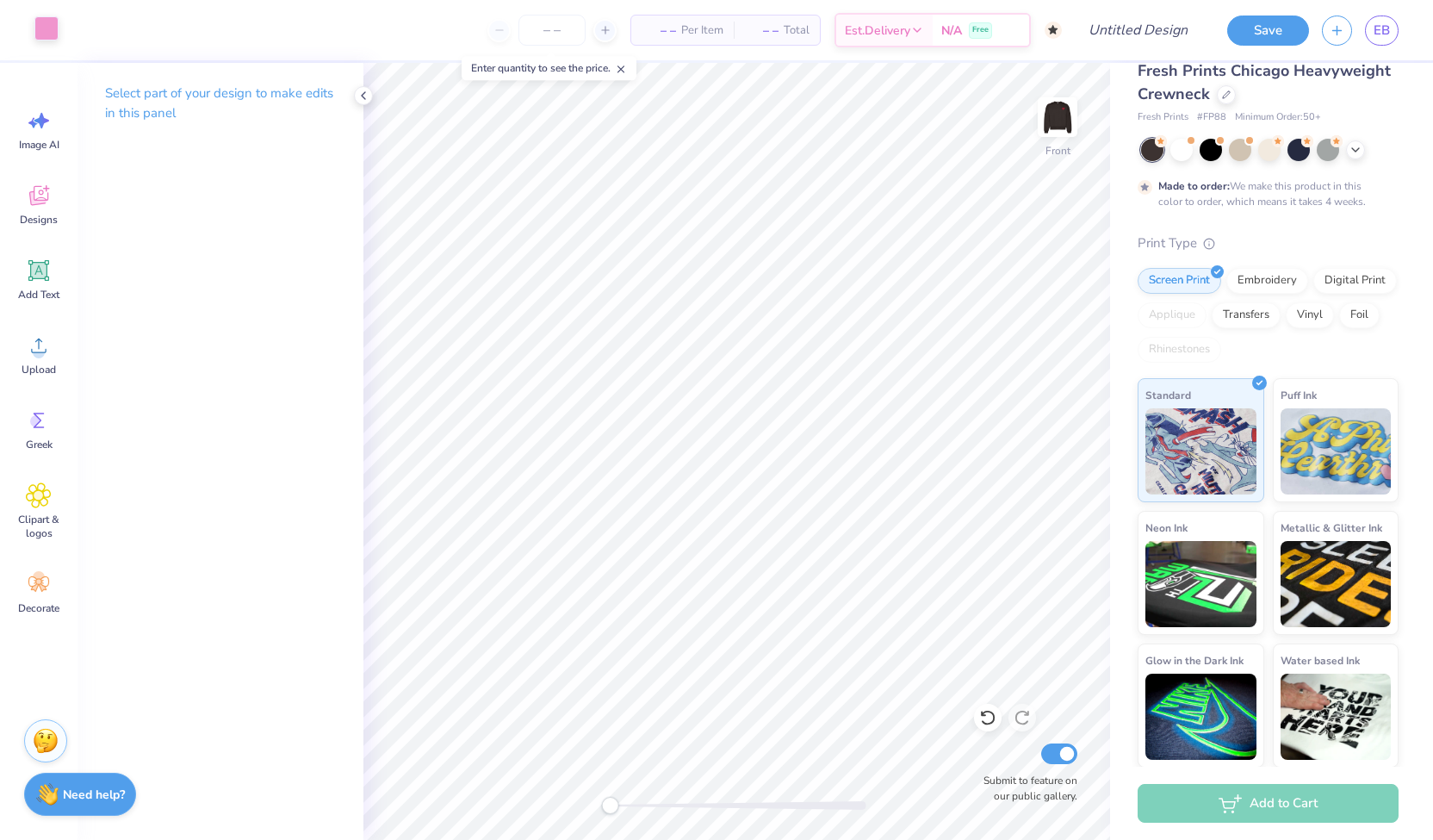
click at [857, 135] on img at bounding box center [1057, 117] width 34 height 34
